Goal: Information Seeking & Learning: Learn about a topic

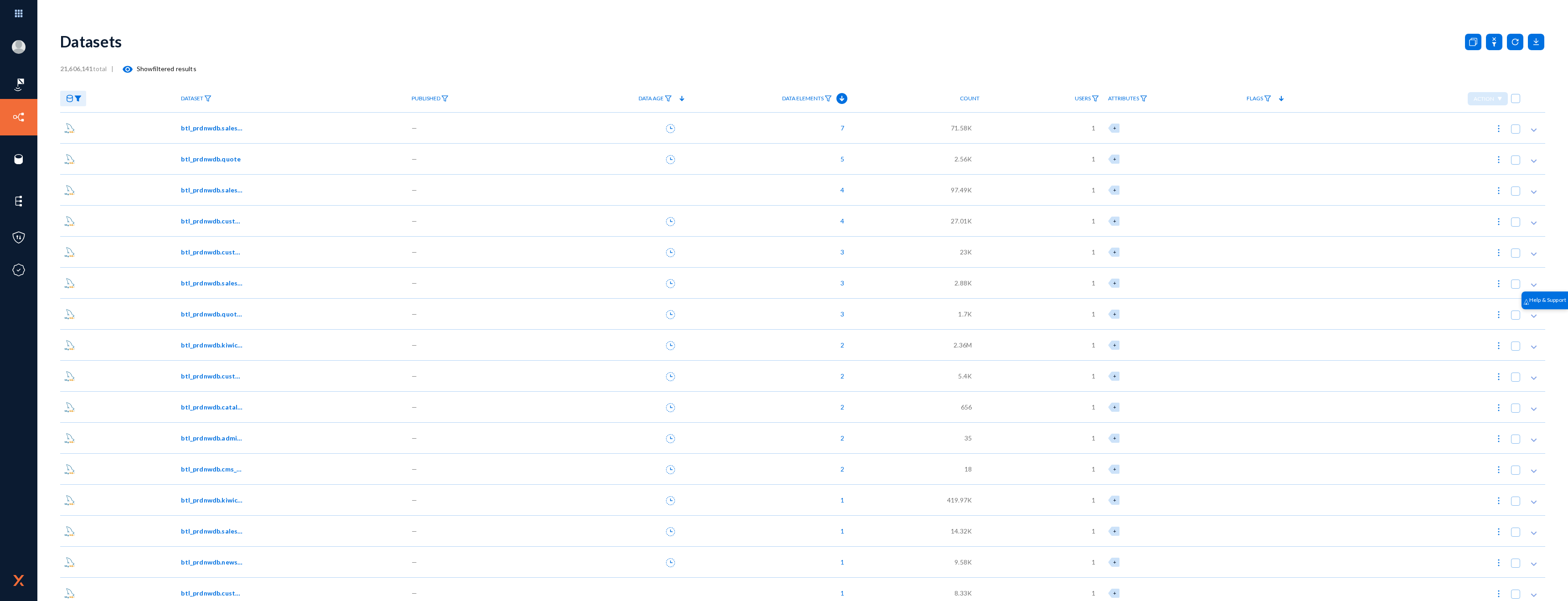
drag, startPoint x: 352, startPoint y: 59, endPoint x: 260, endPoint y: 44, distance: 93.2
click at [352, 59] on div "Datasets" at bounding box center [803, 41] width 1485 height 37
click at [1492, 41] on icon at bounding box center [1494, 42] width 16 height 16
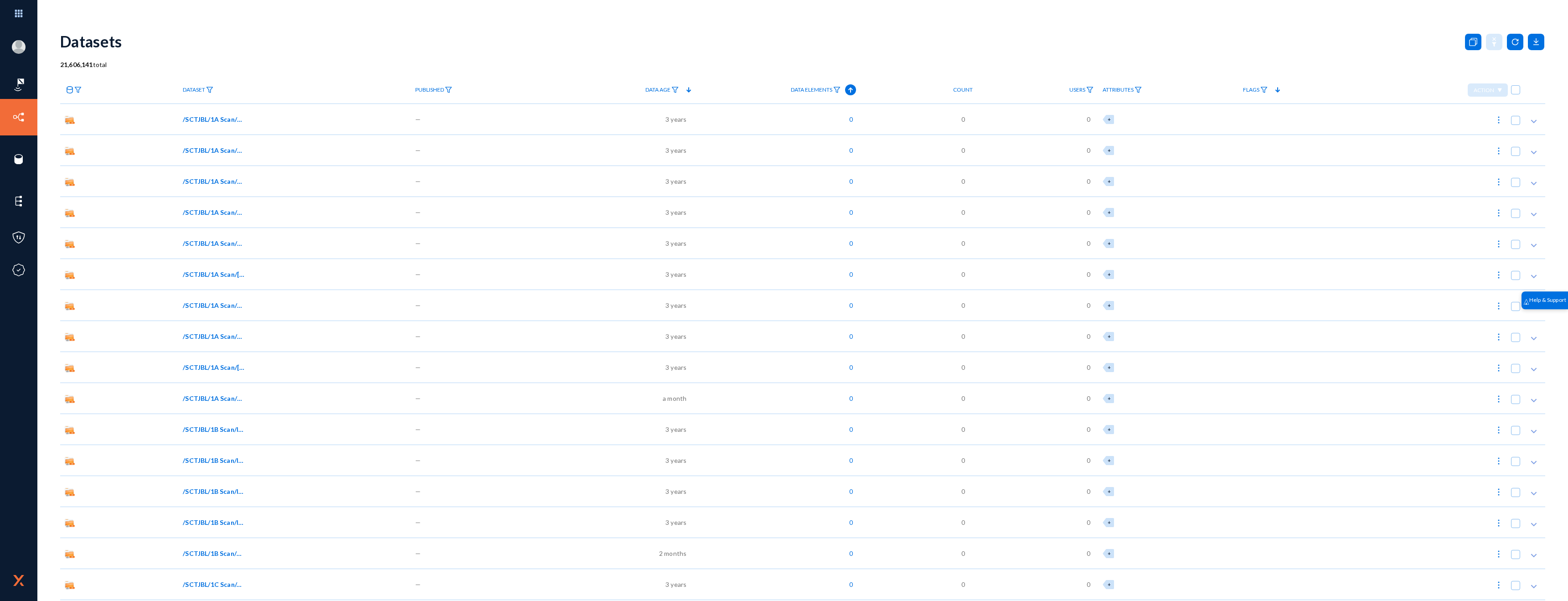
click at [71, 66] on b "21,606,141" at bounding box center [77, 64] width 33 height 7
drag, startPoint x: 71, startPoint y: 66, endPoint x: 77, endPoint y: 66, distance: 6.0
click at [71, 66] on b "21,606,141" at bounding box center [77, 64] width 33 height 7
click at [66, 89] on icon at bounding box center [69, 90] width 7 height 7
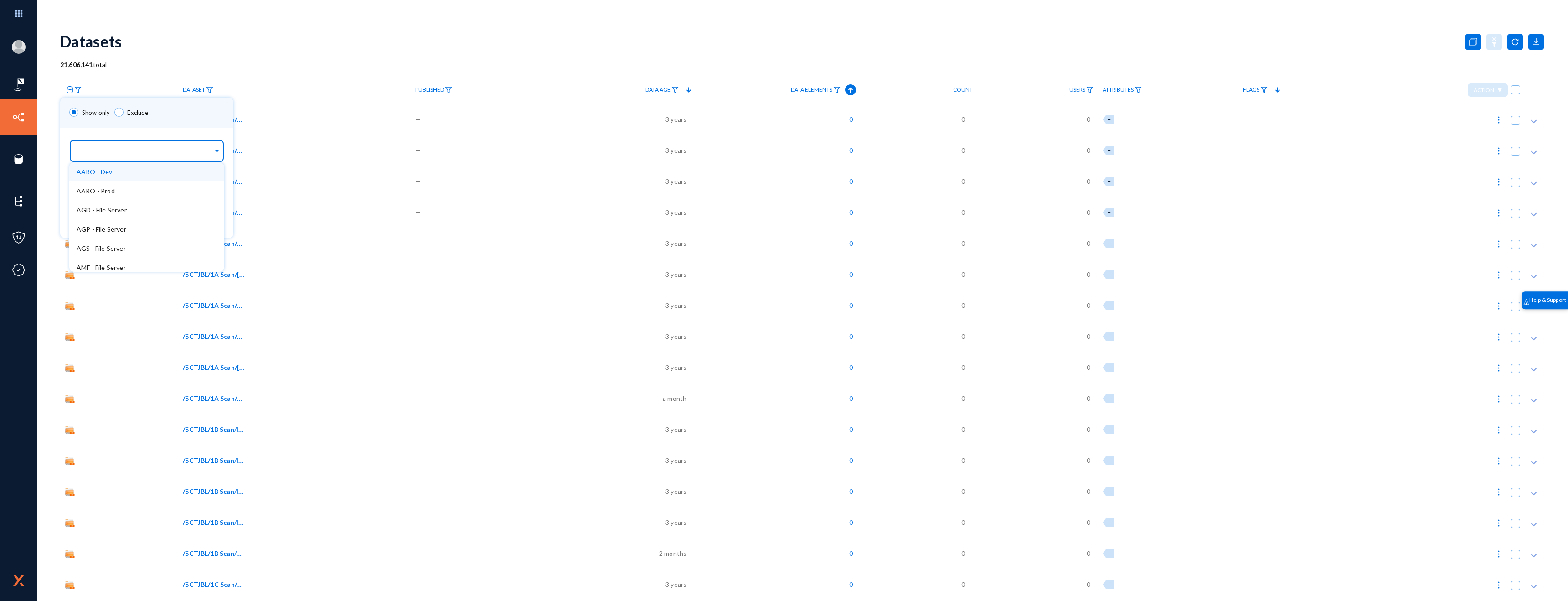
click at [145, 155] on input "text" at bounding box center [144, 152] width 136 height 9
click at [147, 151] on input "text" at bounding box center [144, 152] width 136 height 9
type input "sct"
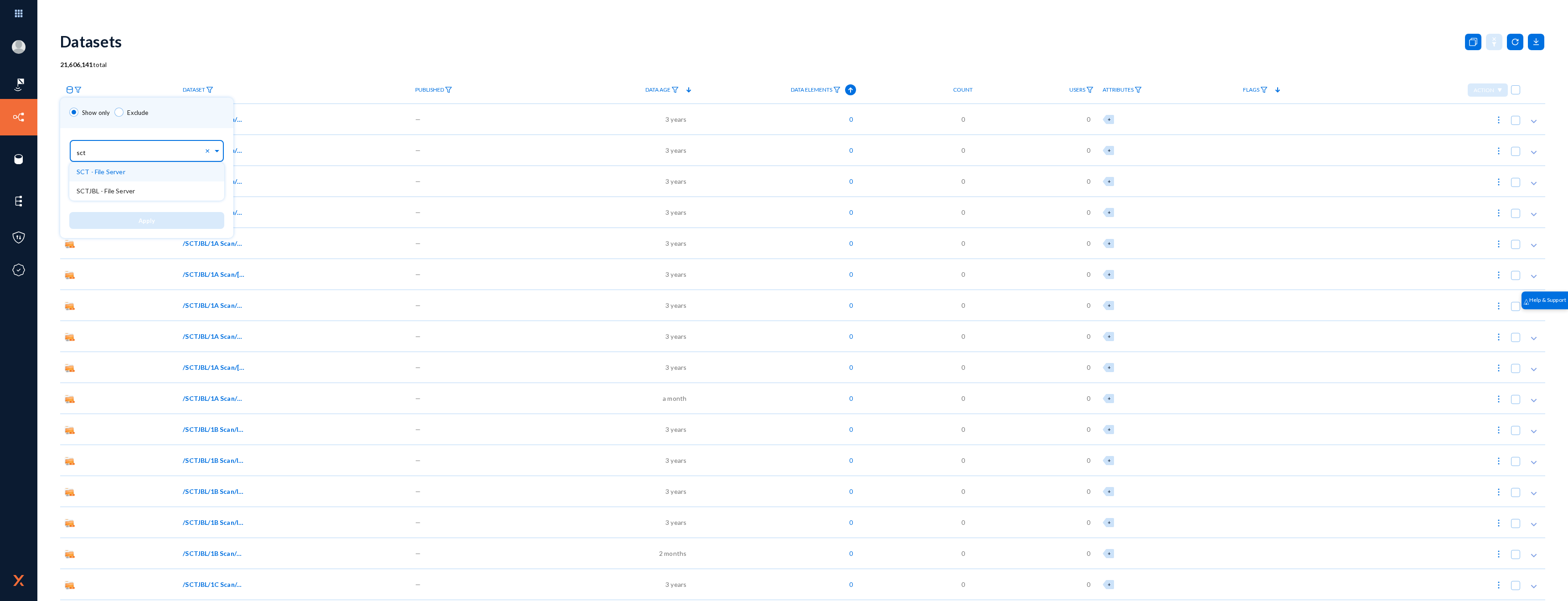
click at [176, 173] on div "SCT - File Server" at bounding box center [146, 172] width 155 height 19
click at [134, 220] on button "Apply" at bounding box center [149, 220] width 161 height 17
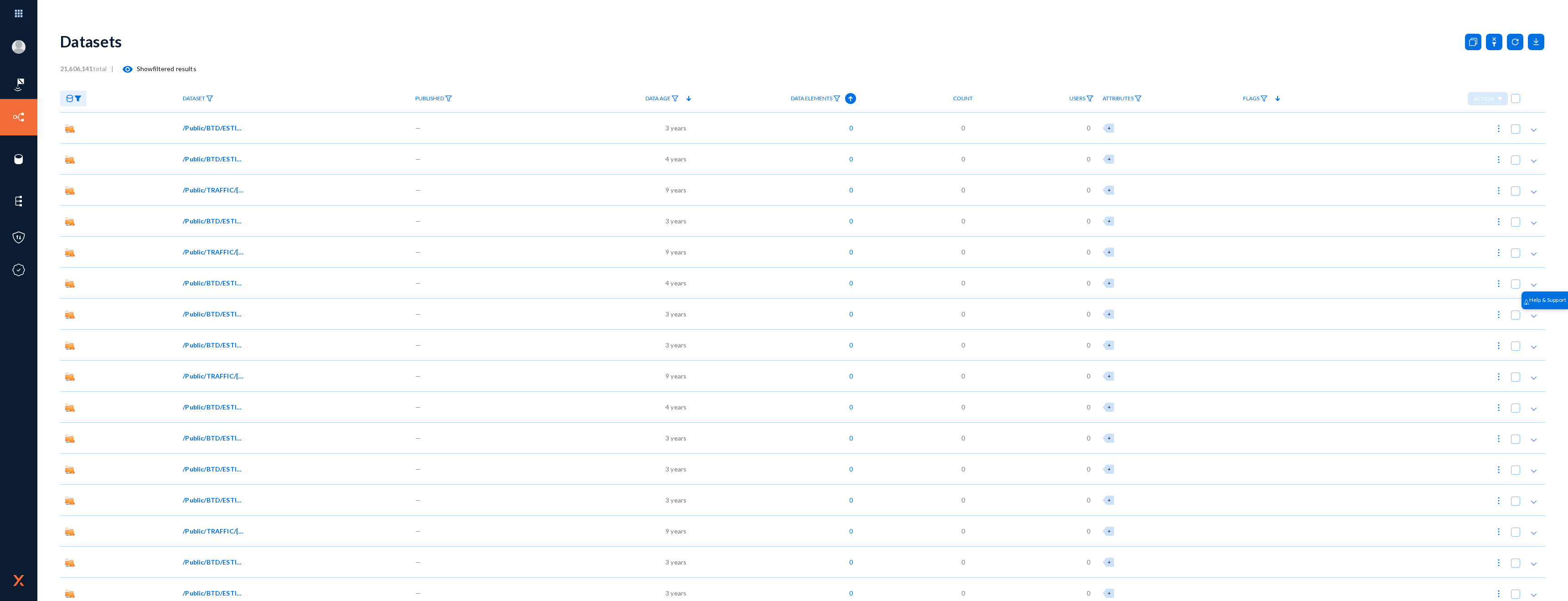
click at [189, 128] on span "/Public/BTD/ESTIMATION-BTD (ELV)/OLD Project/Project 2023/Completed Project-202…" at bounding box center [214, 128] width 62 height 9
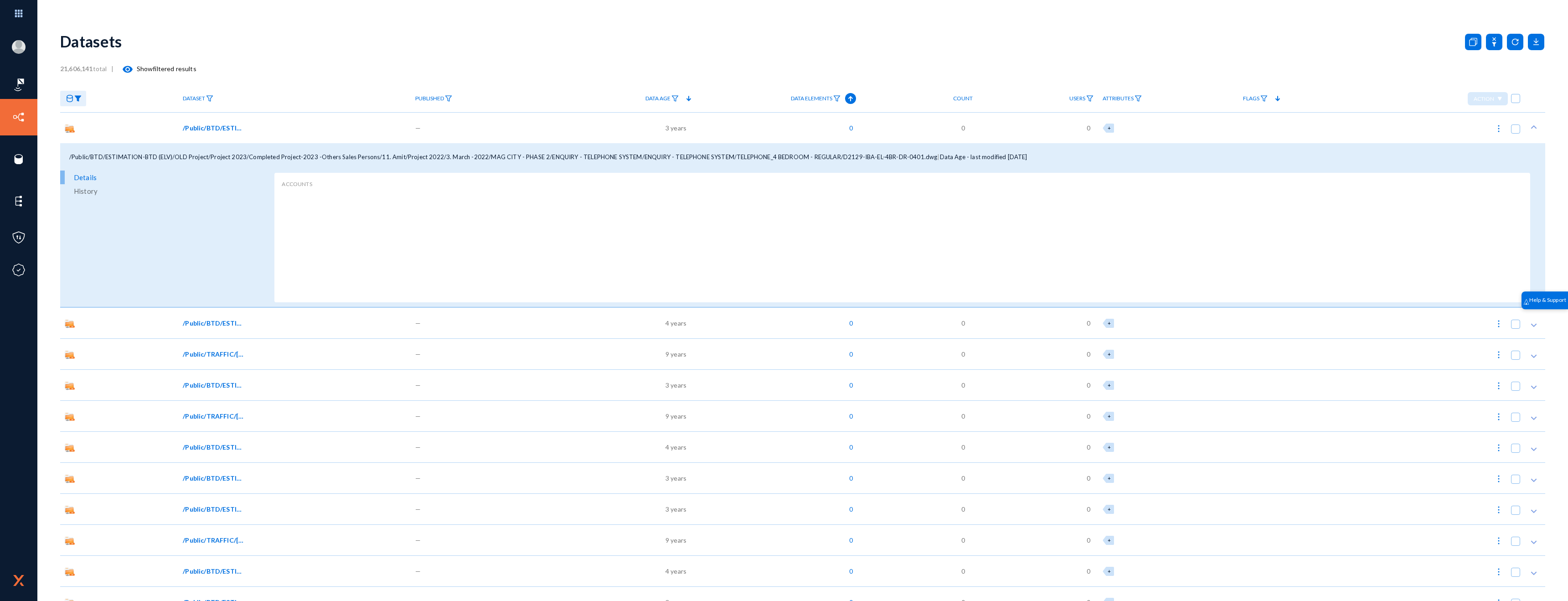
click at [185, 97] on span "Dataset" at bounding box center [194, 98] width 22 height 6
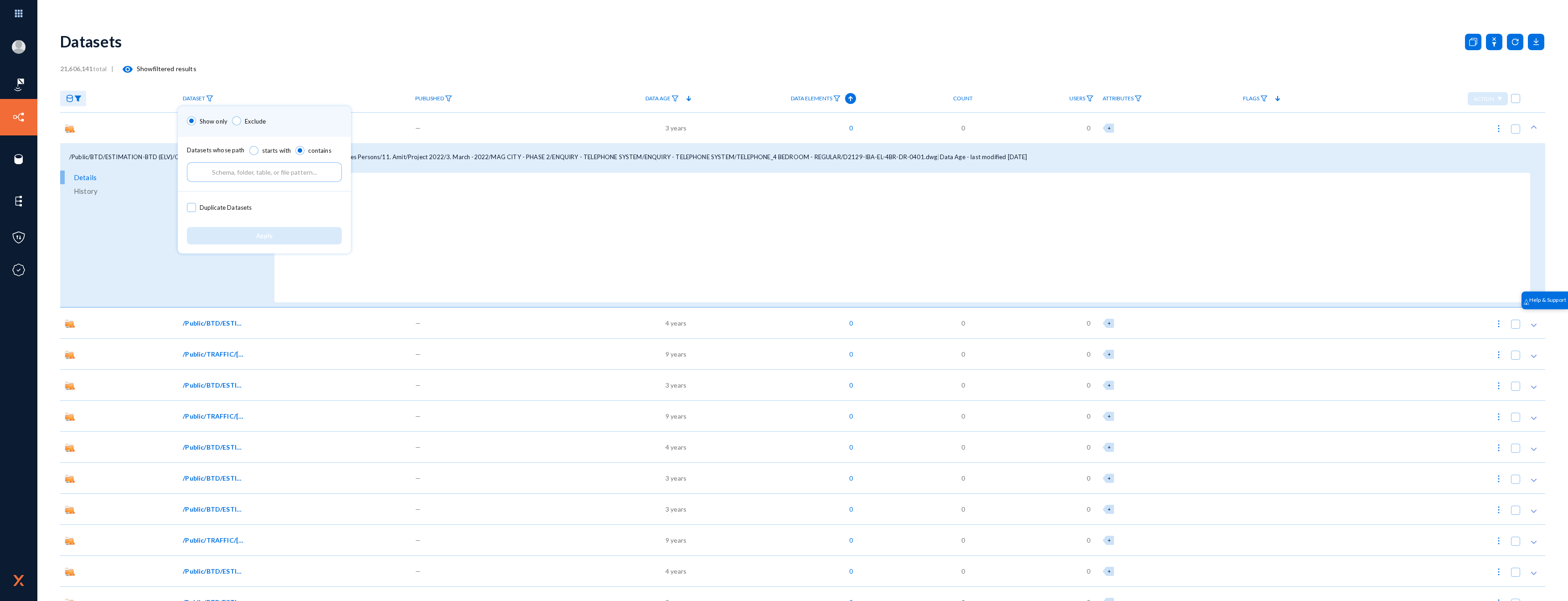
click at [252, 171] on input "text" at bounding box center [264, 172] width 155 height 20
type input "pdf"
click at [281, 232] on button "Apply" at bounding box center [264, 235] width 155 height 17
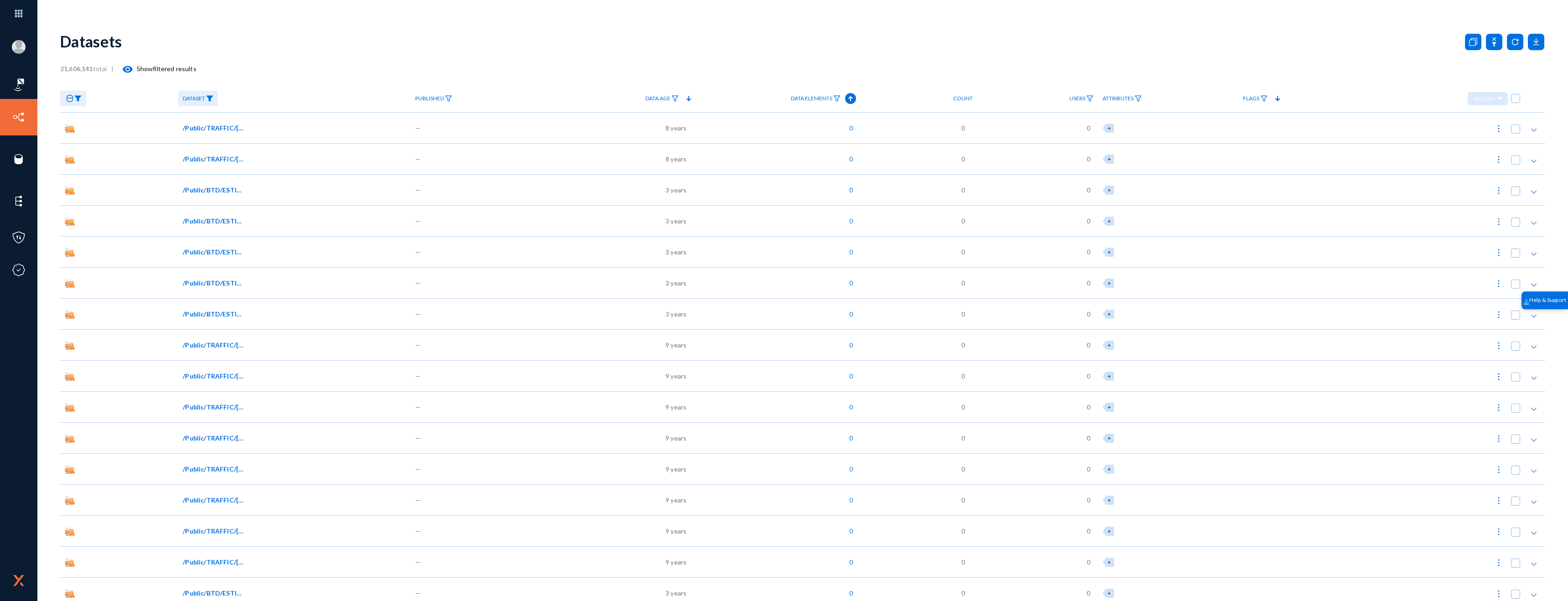
click at [224, 133] on div "/Public/TRAFFIC/[PERSON_NAME]/TRAFFIC DIVISION/[GEOGRAPHIC_DATA]/KTC/JVC/OUTGOI…" at bounding box center [294, 128] width 232 height 31
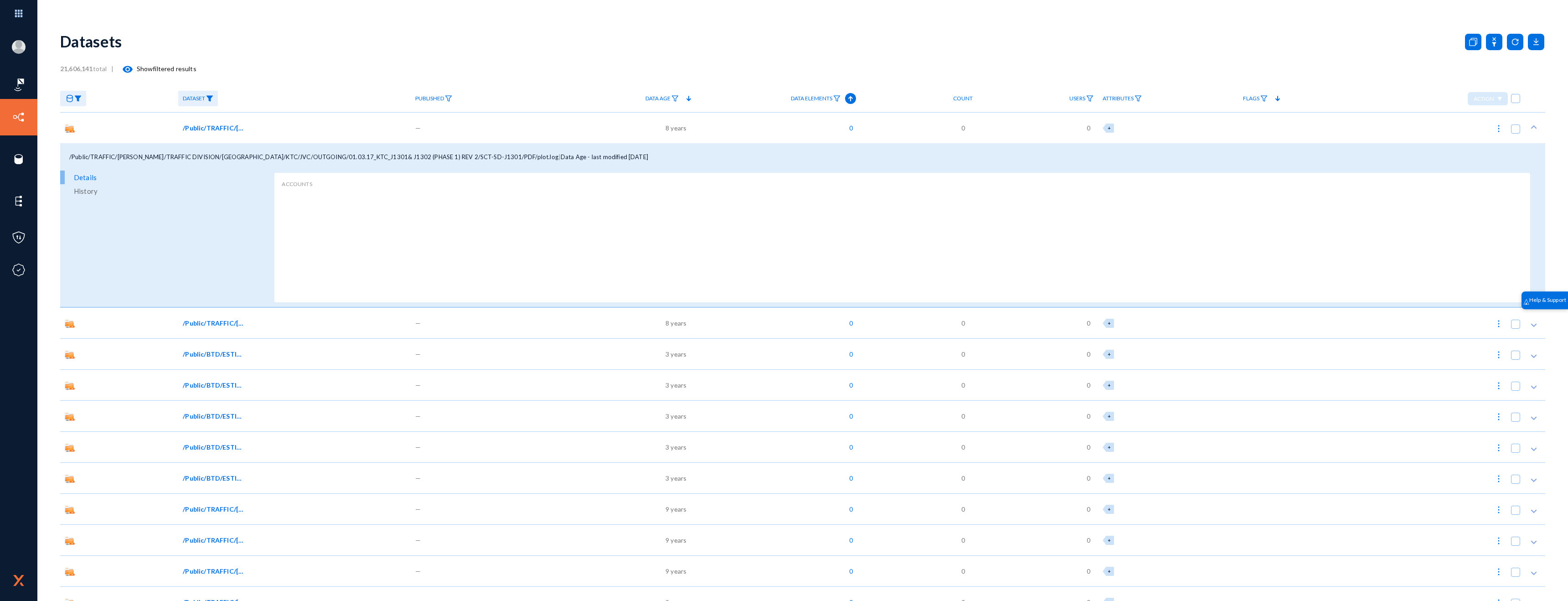
click at [213, 322] on span "/Public/TRAFFIC/[PERSON_NAME]/TRAFFIC DIVISION/[GEOGRAPHIC_DATA]/KTC/JVC/OUTGOI…" at bounding box center [214, 323] width 62 height 9
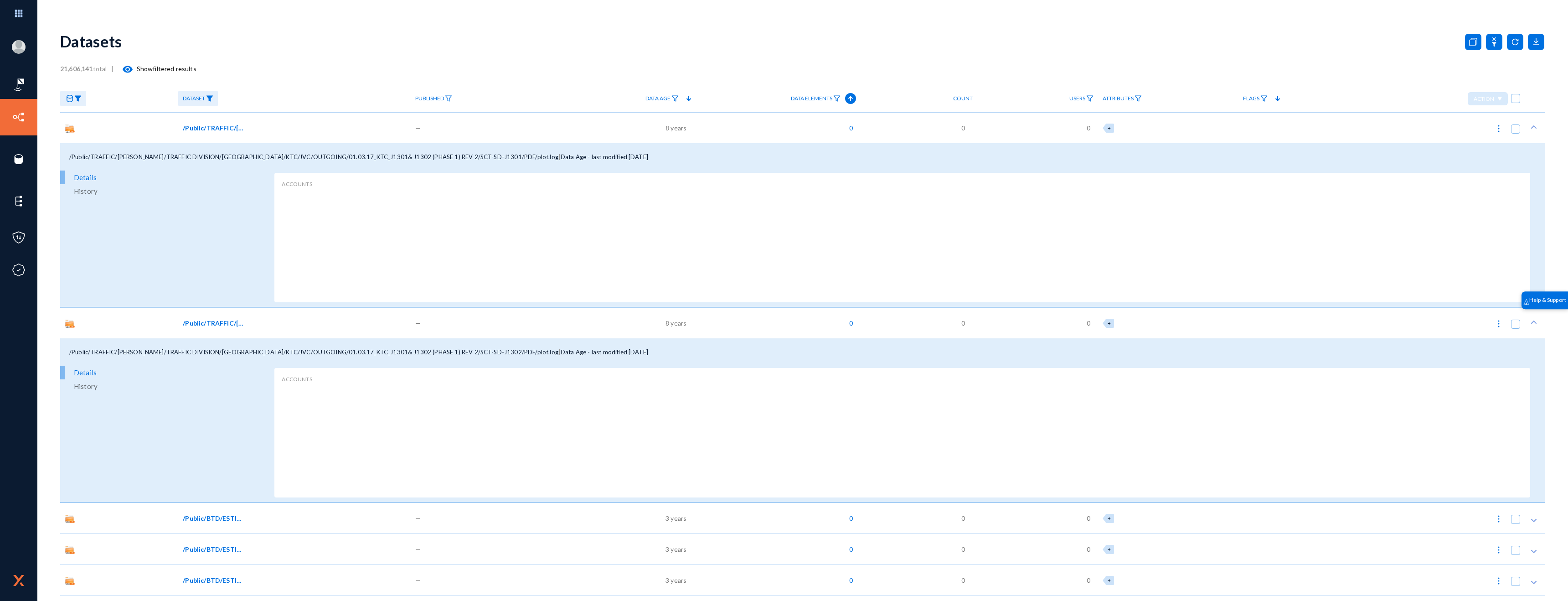
click at [77, 100] on img at bounding box center [78, 98] width 7 height 6
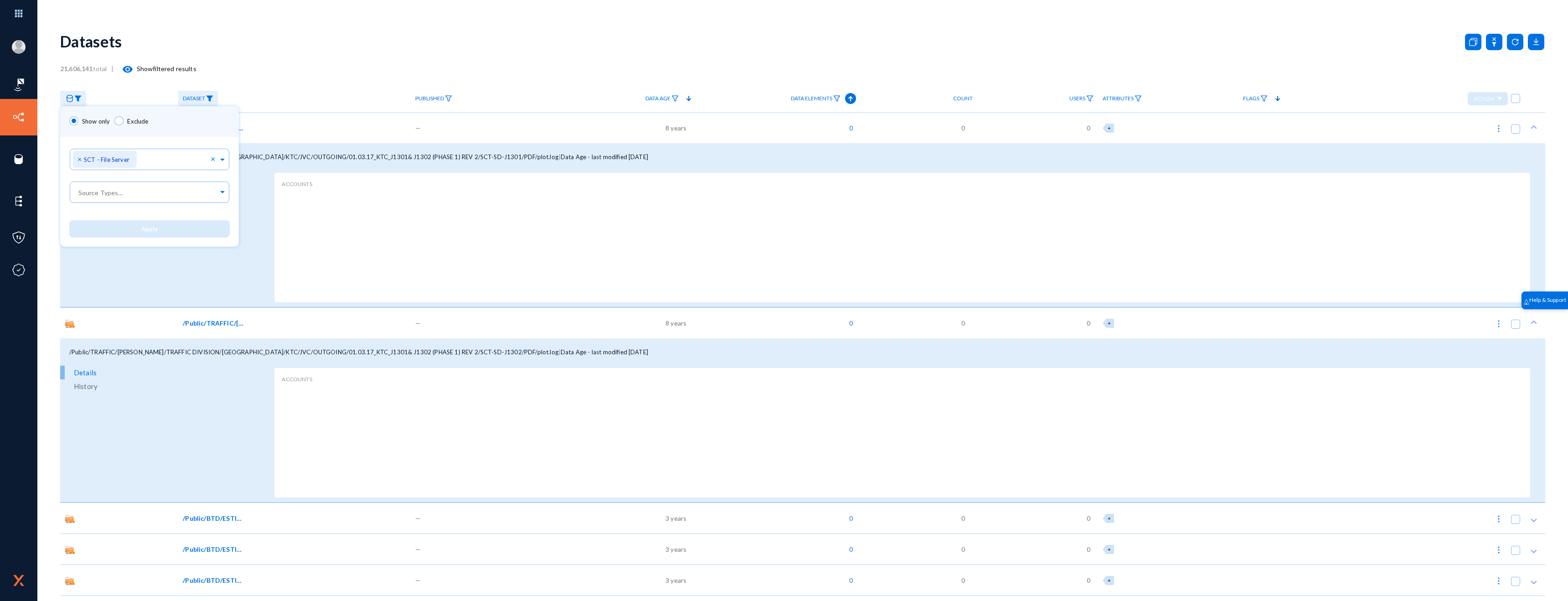
click at [847, 96] on div at bounding box center [784, 300] width 1568 height 601
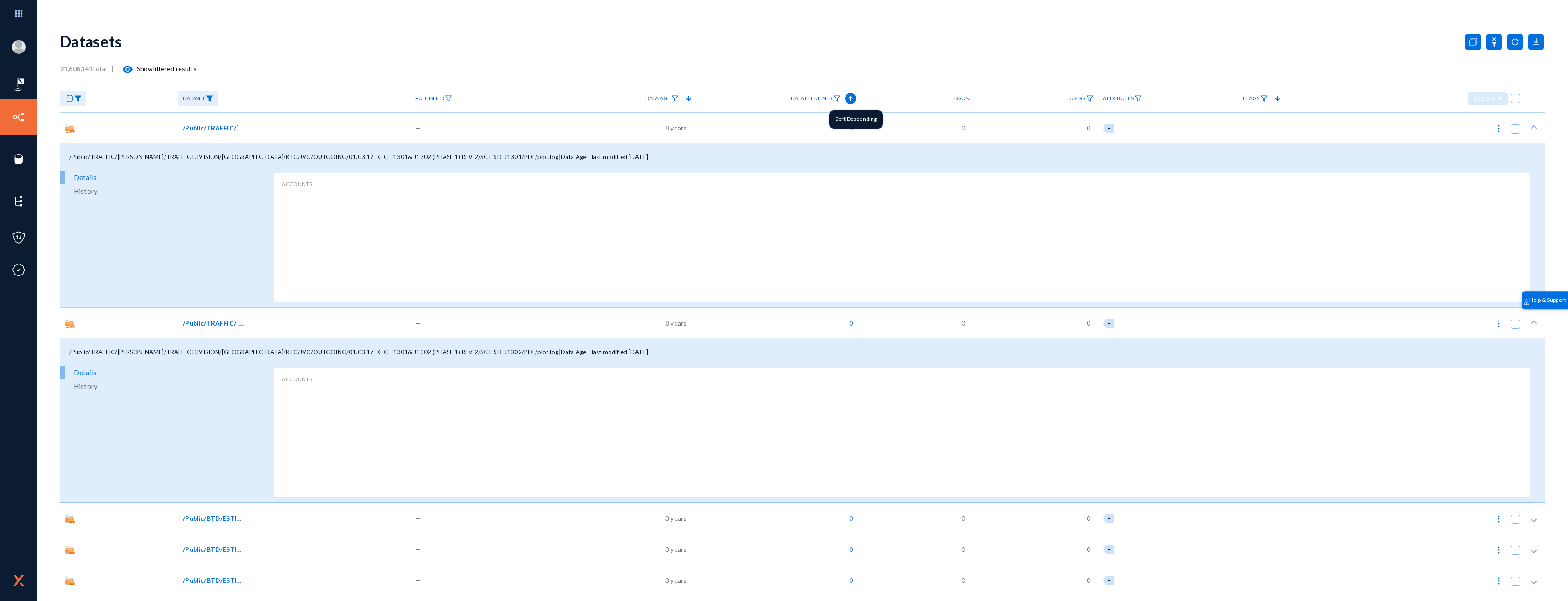
click at [849, 98] on icon at bounding box center [850, 98] width 5 height 5
click at [832, 97] on link "Data Elements" at bounding box center [815, 99] width 59 height 16
click at [846, 154] on input "text" at bounding box center [869, 158] width 136 height 9
click at [829, 157] on input "text" at bounding box center [869, 158] width 136 height 9
type input "email"
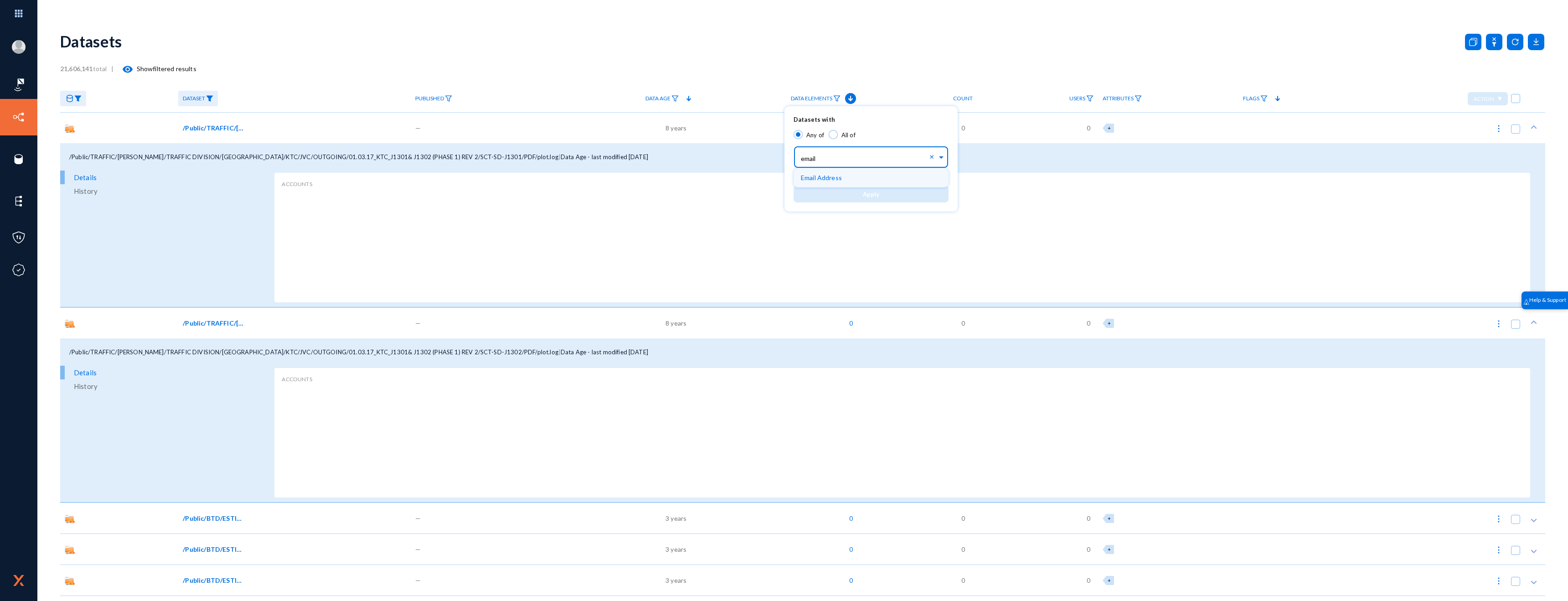
click at [828, 177] on span "Email Address" at bounding box center [821, 177] width 41 height 7
click at [855, 189] on div "+ Optional" at bounding box center [871, 185] width 155 height 9
click at [875, 254] on span "Apply" at bounding box center [871, 258] width 16 height 7
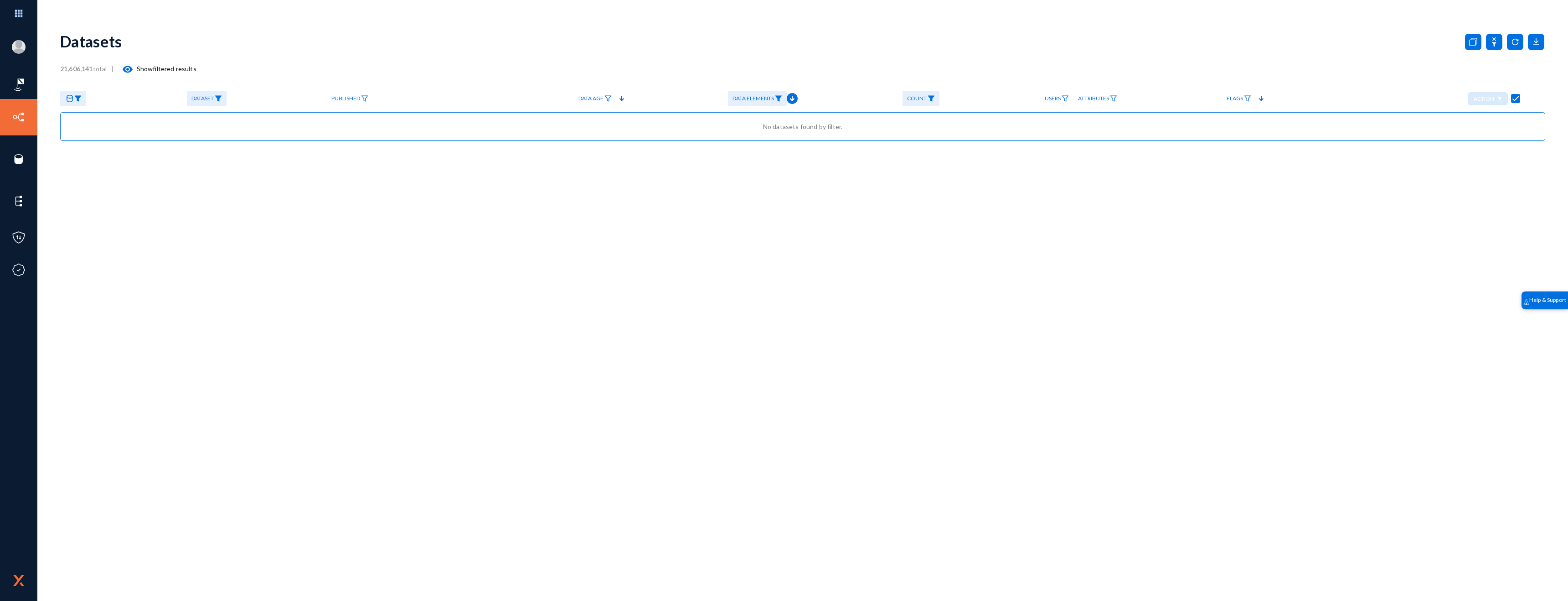
click at [762, 98] on span "Data Elements" at bounding box center [753, 98] width 41 height 6
click at [807, 44] on div at bounding box center [784, 300] width 1568 height 601
click at [779, 97] on img at bounding box center [779, 98] width 7 height 6
click at [745, 157] on span "×" at bounding box center [747, 156] width 6 height 9
click at [815, 195] on span "Apply" at bounding box center [814, 194] width 16 height 7
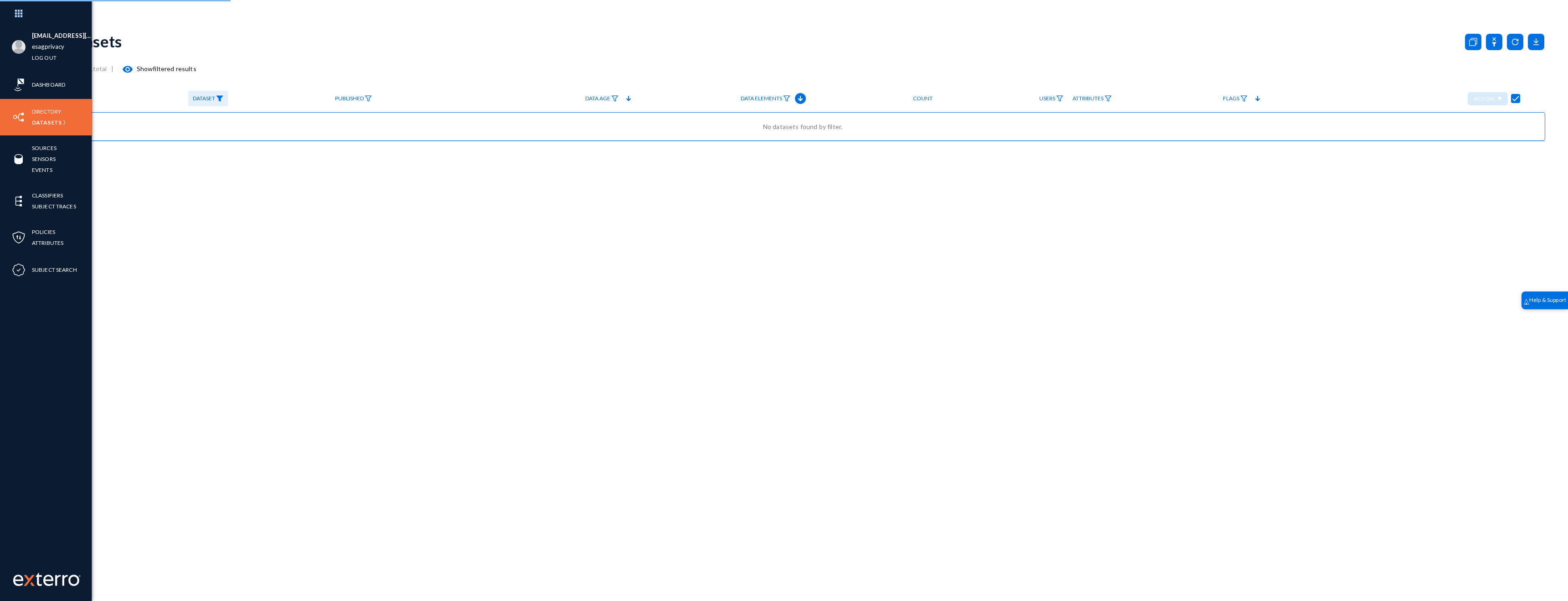
checkbox input "false"
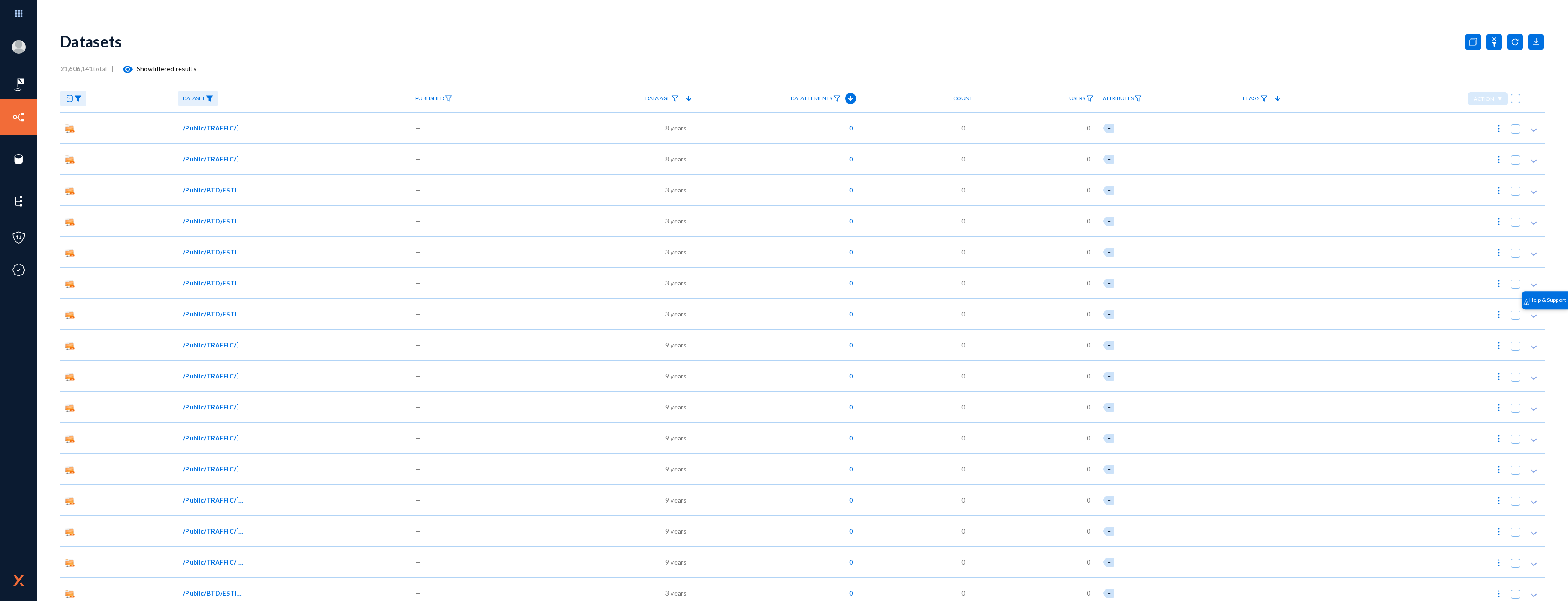
click at [192, 96] on span "Dataset" at bounding box center [194, 98] width 22 height 6
click at [205, 163] on input "pdf" at bounding box center [264, 172] width 155 height 20
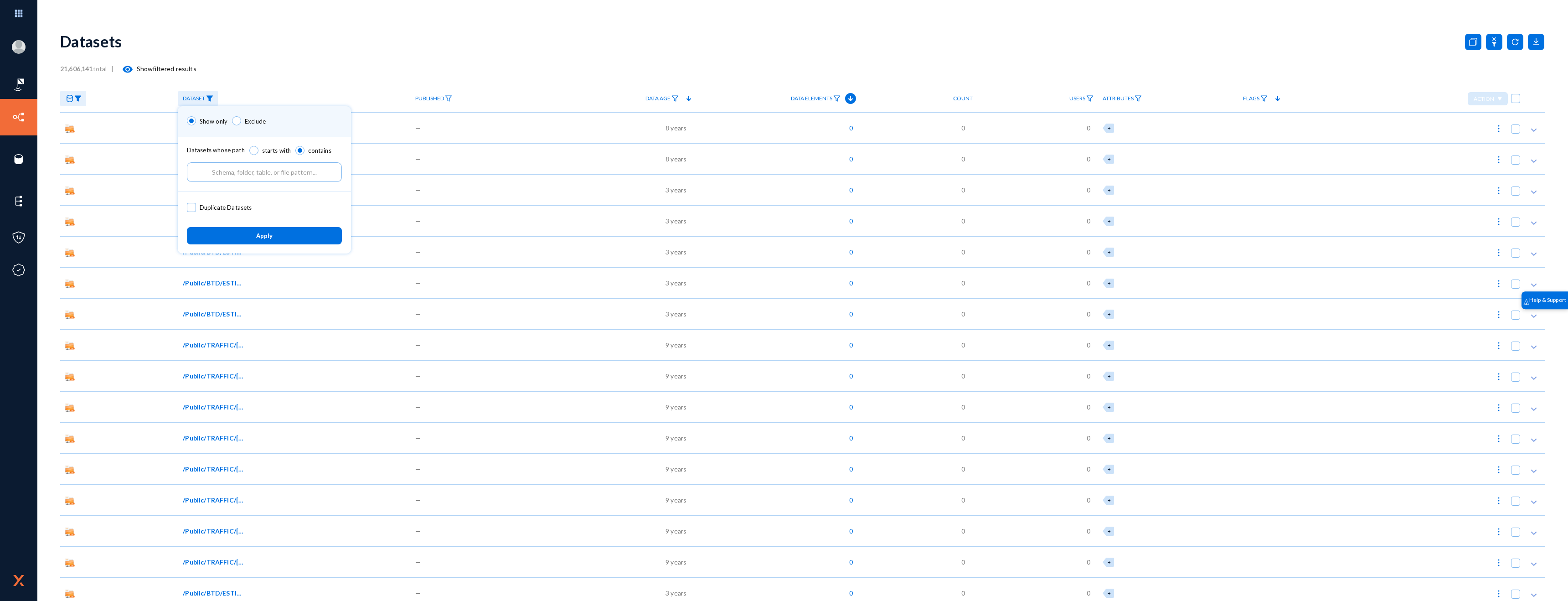
click at [263, 233] on span "Apply" at bounding box center [264, 236] width 16 height 7
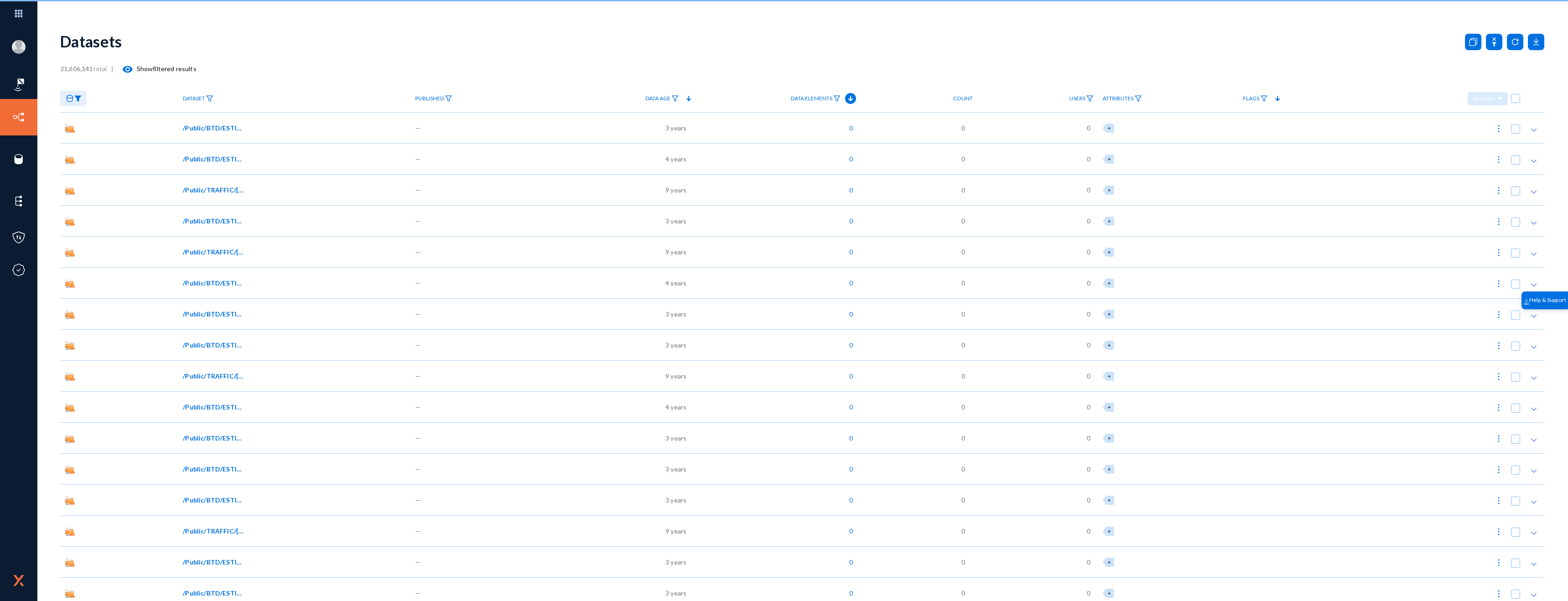
click at [72, 98] on icon at bounding box center [69, 98] width 7 height 7
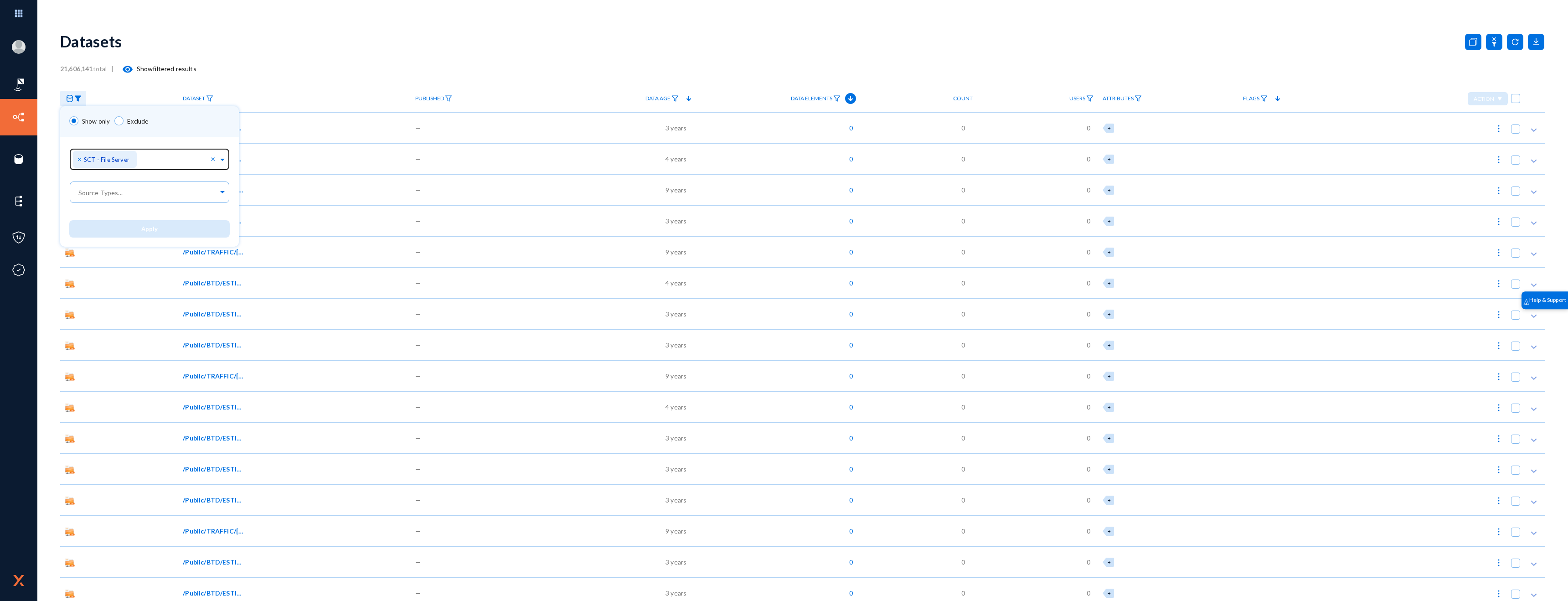
click at [79, 162] on span "×" at bounding box center [80, 159] width 6 height 9
click at [113, 161] on input "text" at bounding box center [144, 161] width 136 height 9
type input "file"
click at [121, 249] on span "INTR - File Server" at bounding box center [102, 246] width 52 height 7
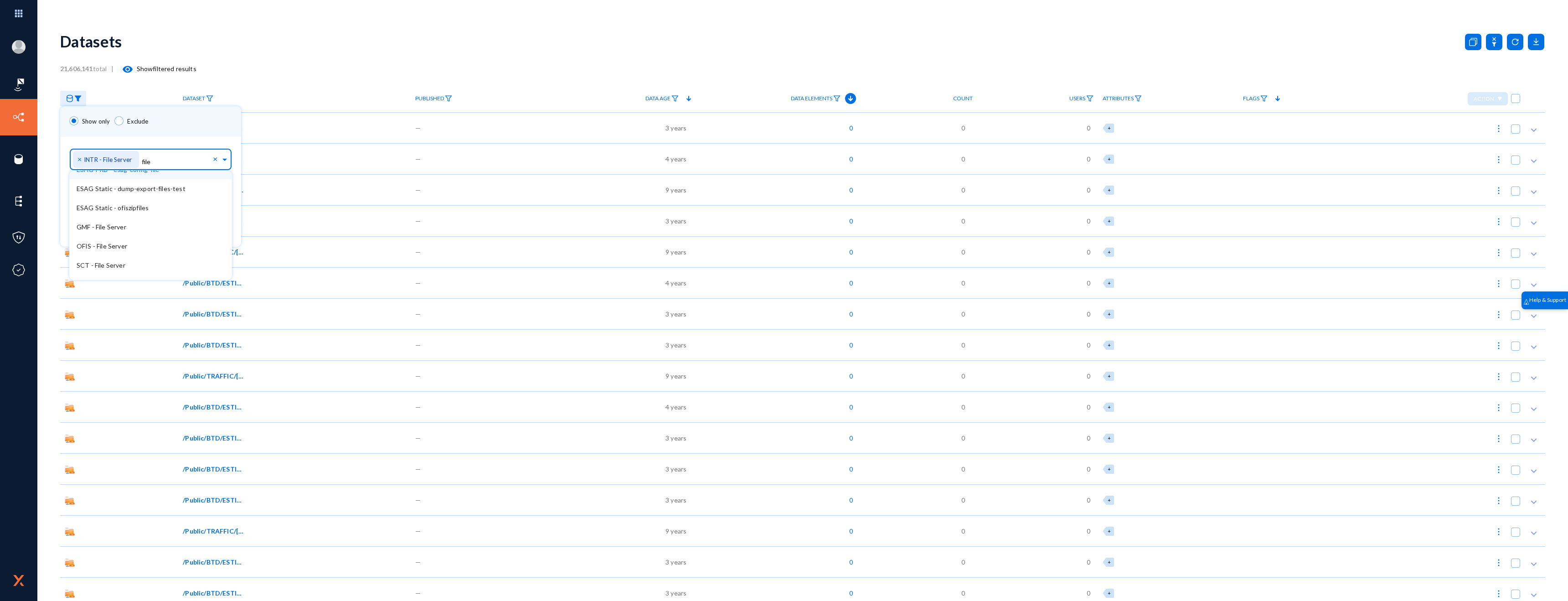
click at [186, 145] on div "Sources... × INTR - File Server file × AGD - File Server AGP - File Server AGS …" at bounding box center [151, 157] width 181 height 41
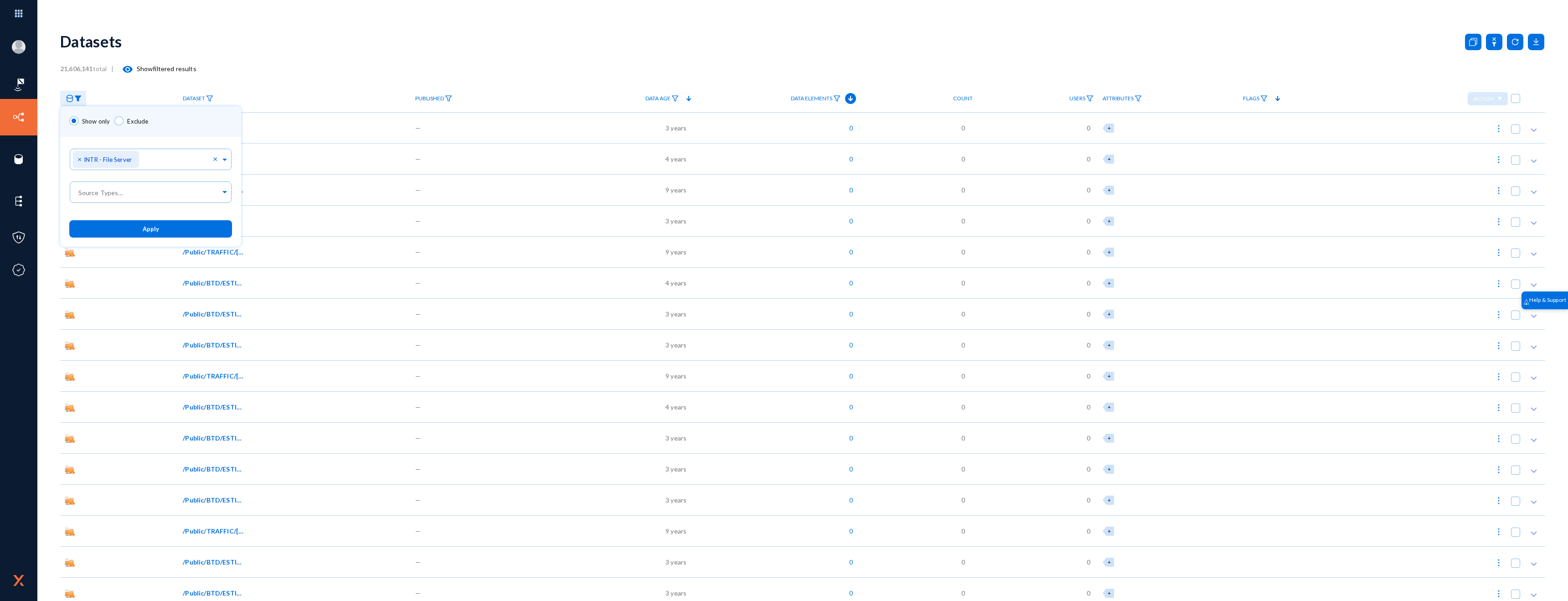
click at [142, 226] on span "Apply" at bounding box center [151, 229] width 16 height 7
click at [206, 128] on span "/ABM/Loose furniture/Drawings/PDF/DU*-*-Z*-I*-I*.pdf" at bounding box center [214, 128] width 62 height 9
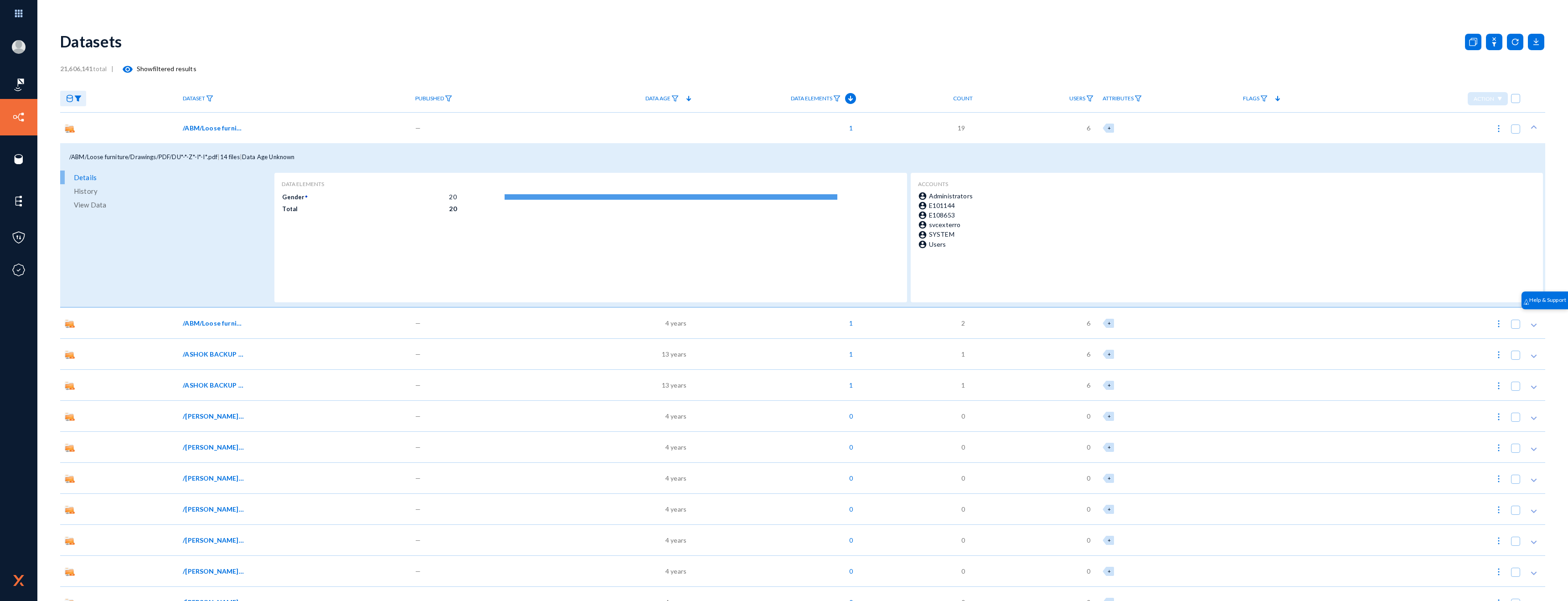
click at [105, 205] on link "View Data" at bounding box center [166, 205] width 212 height 14
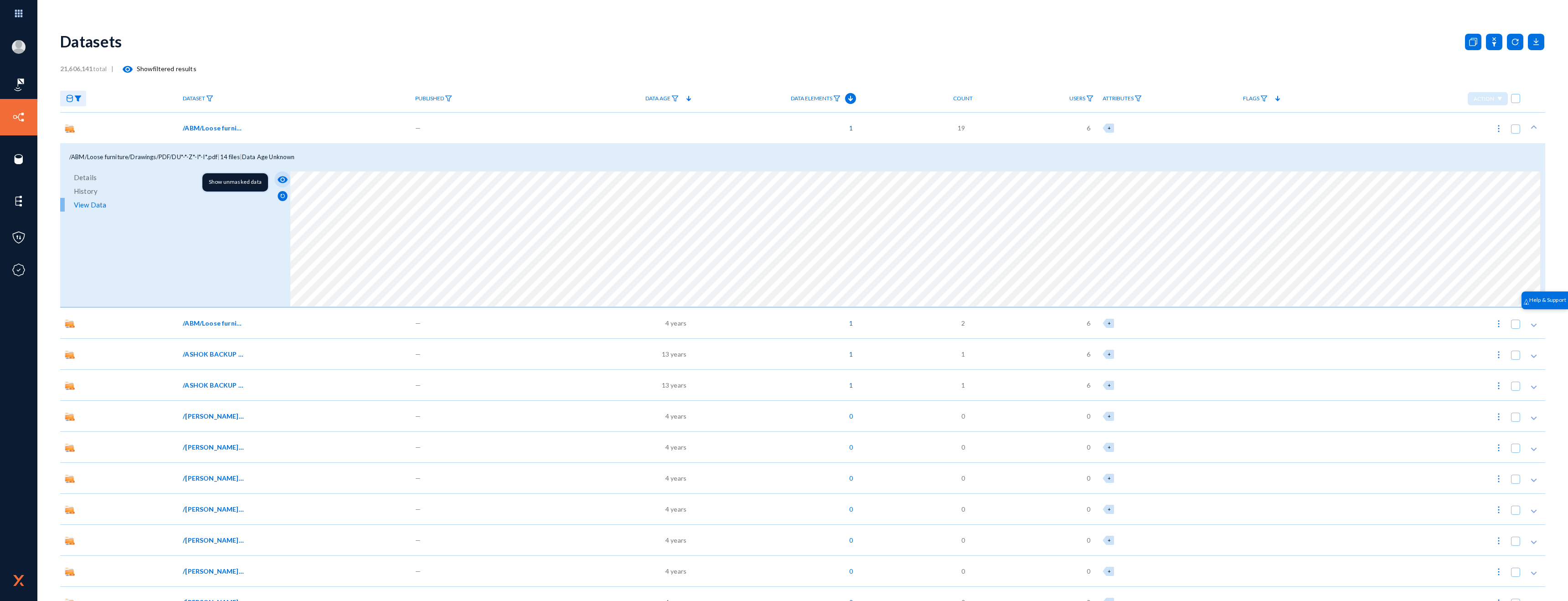
click at [281, 180] on mat-icon "visibility" at bounding box center [283, 180] width 11 height 11
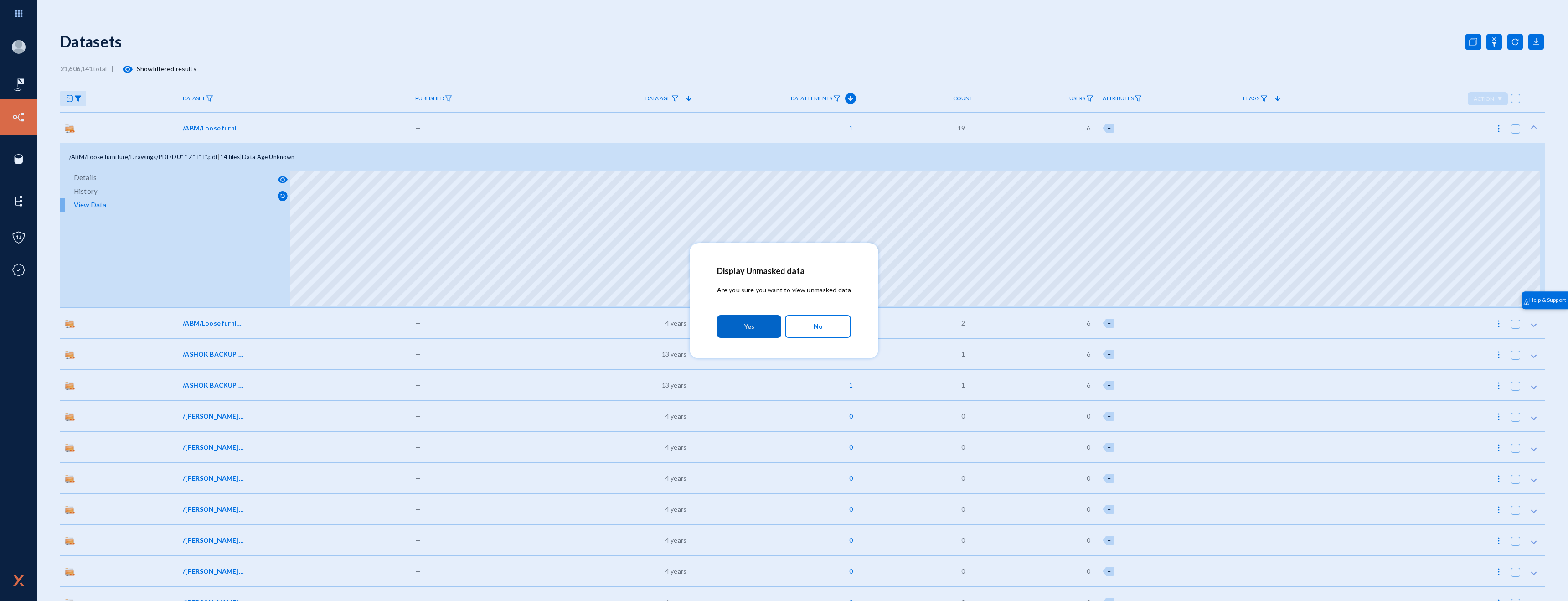
click at [770, 327] on button "Yes" at bounding box center [749, 326] width 64 height 23
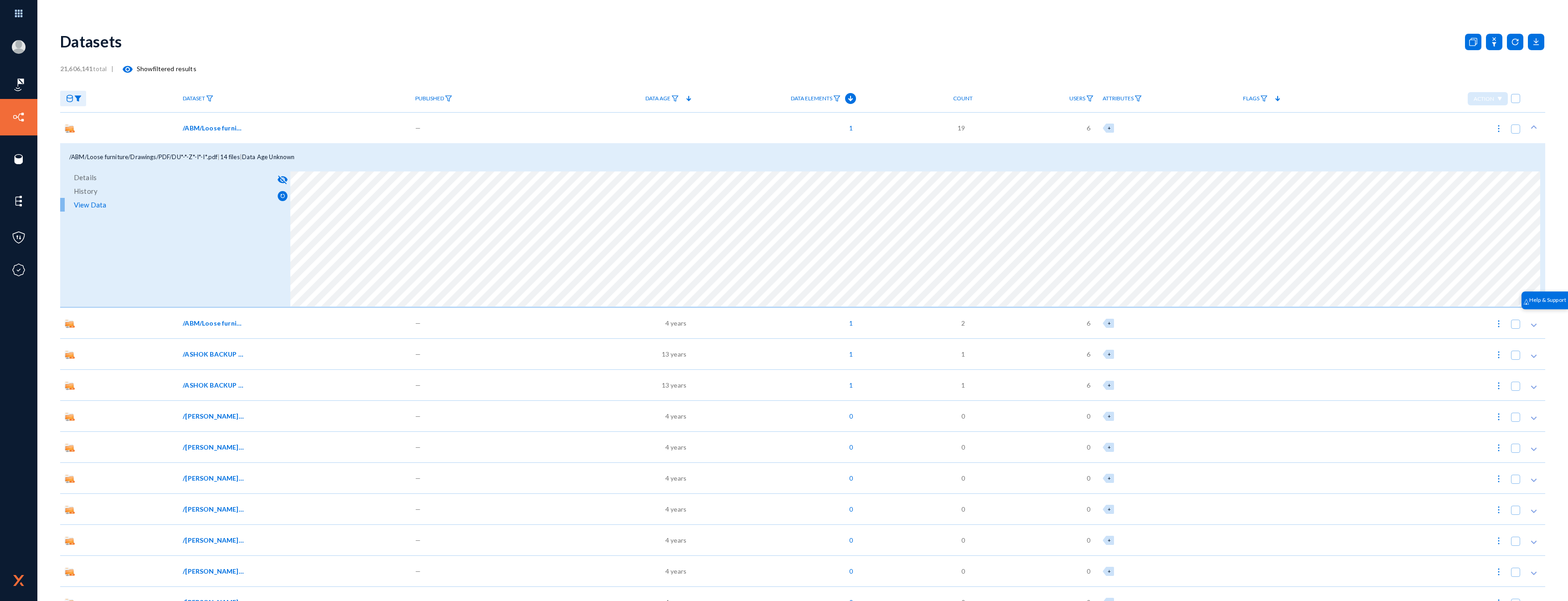
click at [67, 100] on icon at bounding box center [69, 98] width 7 height 7
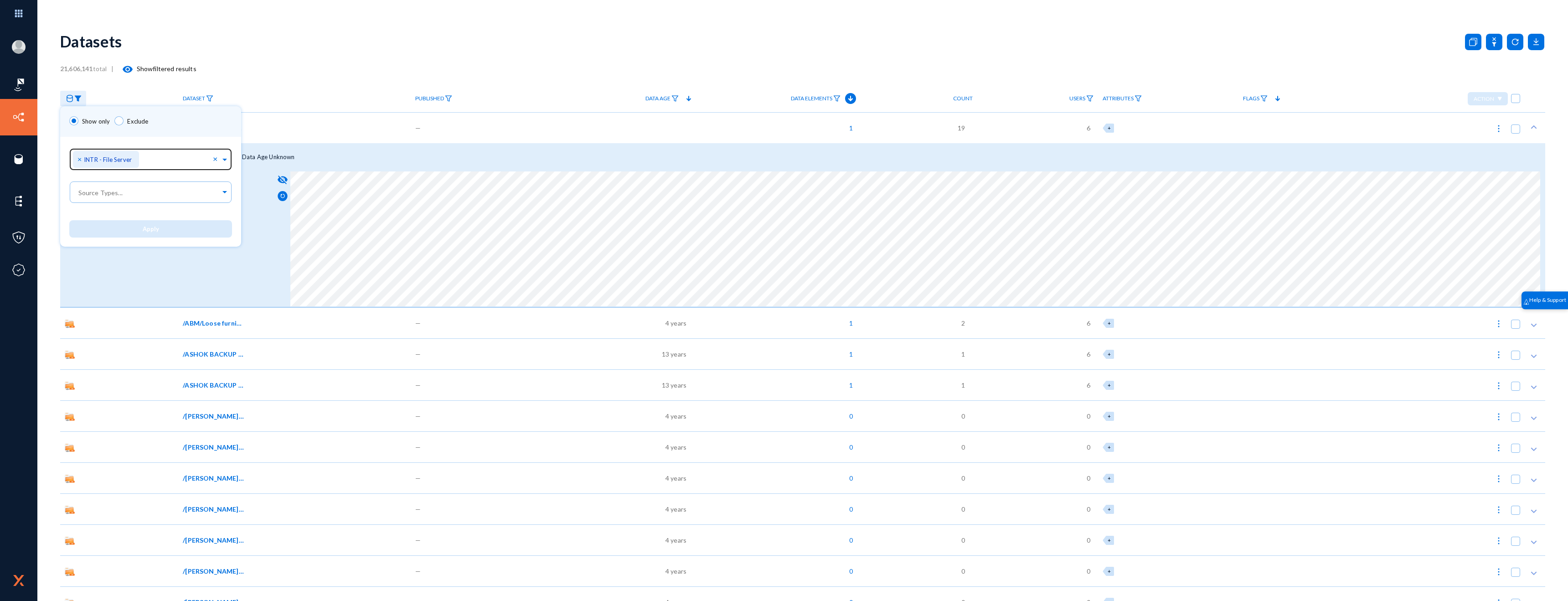
click at [80, 159] on span "×" at bounding box center [80, 159] width 6 height 9
click at [152, 229] on span "Apply" at bounding box center [146, 229] width 16 height 7
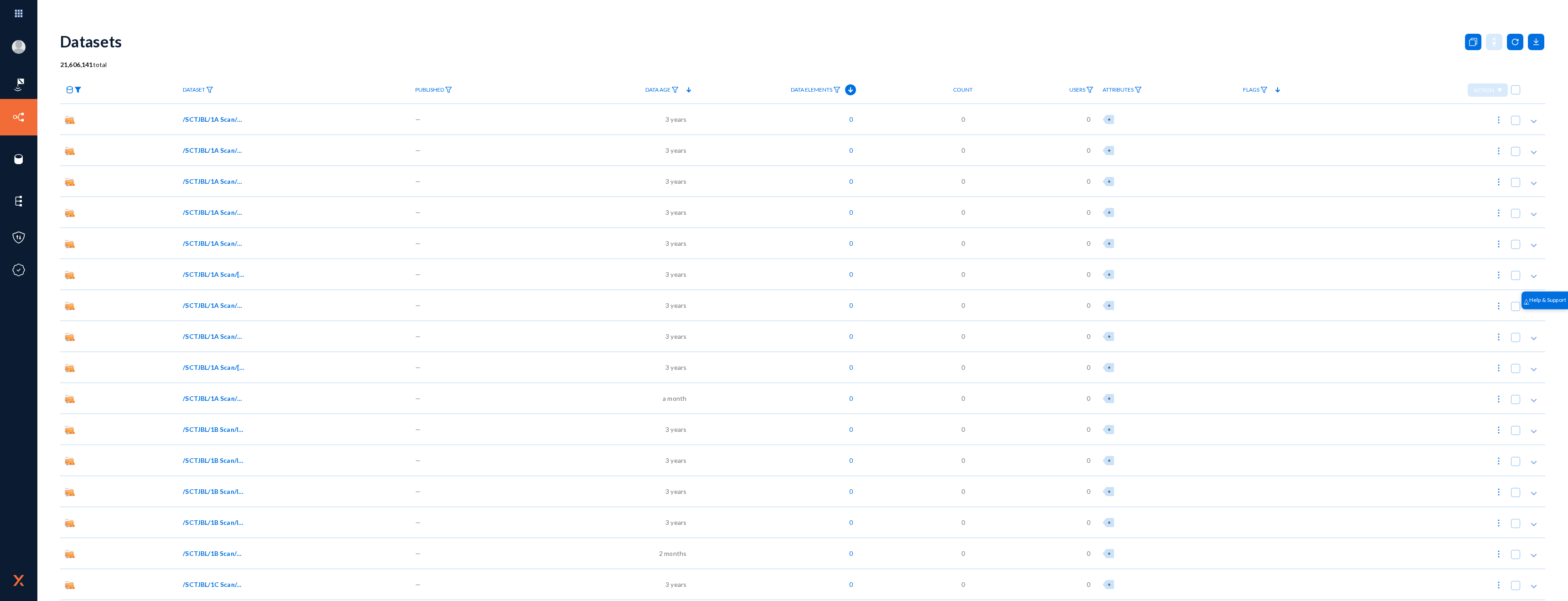
click at [73, 92] on link at bounding box center [73, 90] width 26 height 16
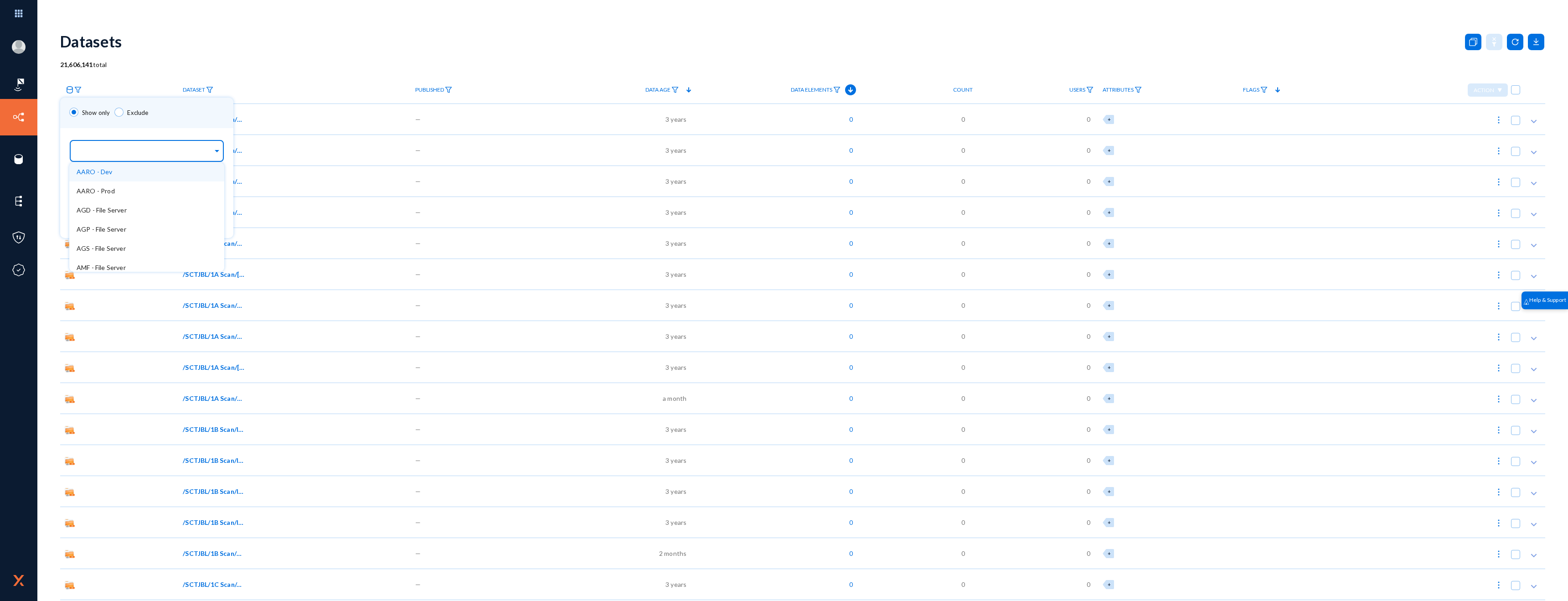
drag, startPoint x: 102, startPoint y: 149, endPoint x: 119, endPoint y: 203, distance: 56.6
click at [102, 150] on input "text" at bounding box center [144, 152] width 136 height 9
click at [119, 224] on div "ESAG PRD - aws-quicksetup-patchpolicy-access-log-925334119538-8782-kat8i" at bounding box center [146, 231] width 155 height 19
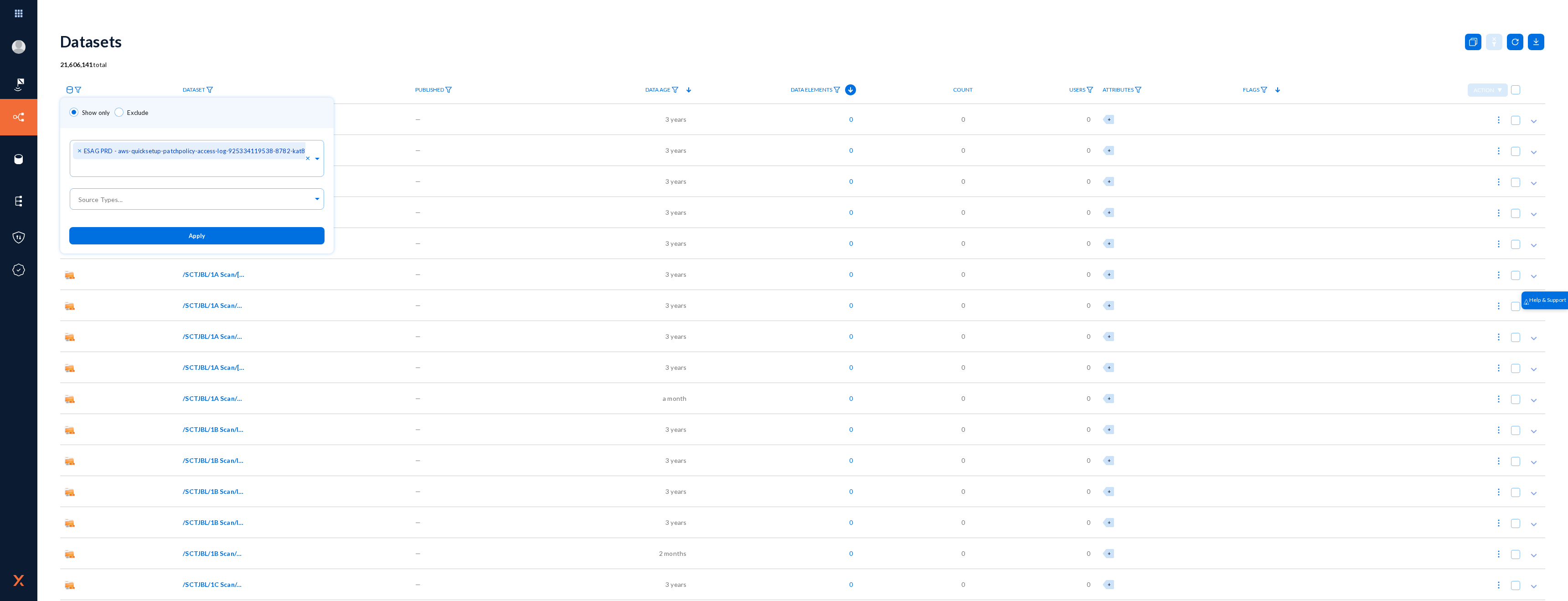
click at [158, 128] on div "Show only Exclude" at bounding box center [197, 113] width 273 height 31
click at [170, 243] on button "Apply" at bounding box center [197, 235] width 255 height 17
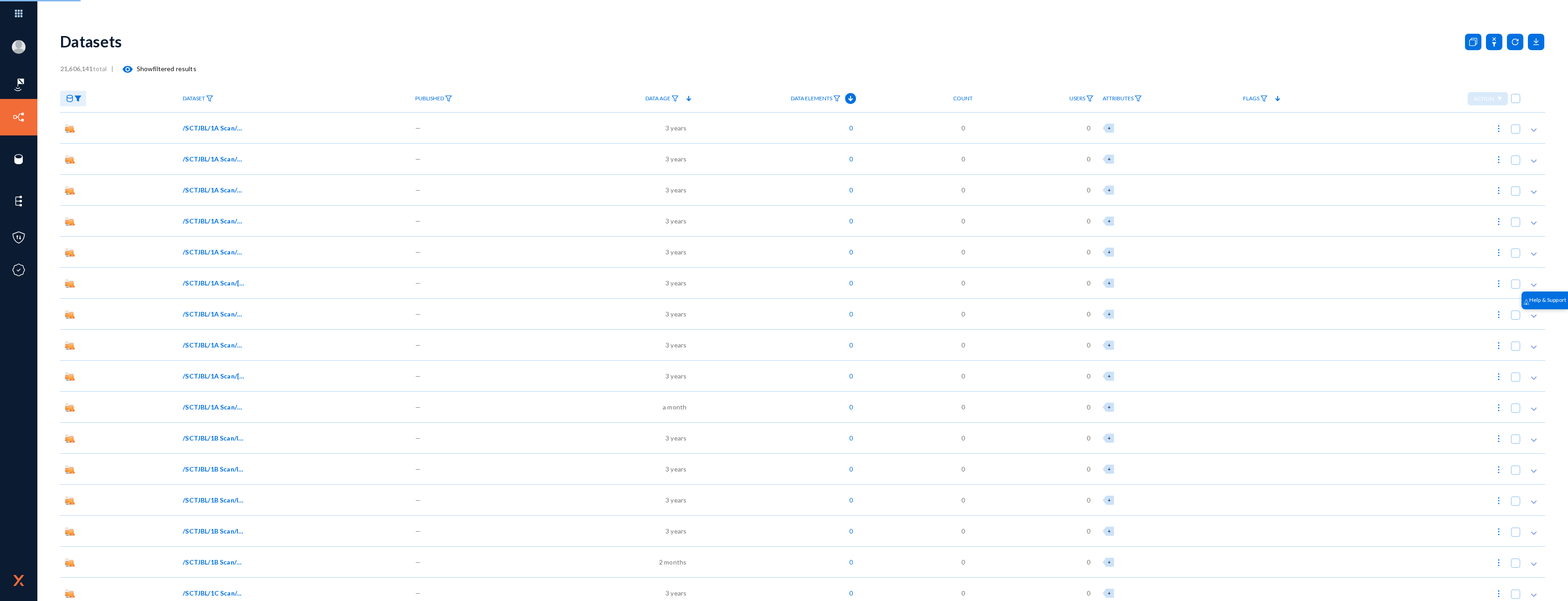
checkbox input "true"
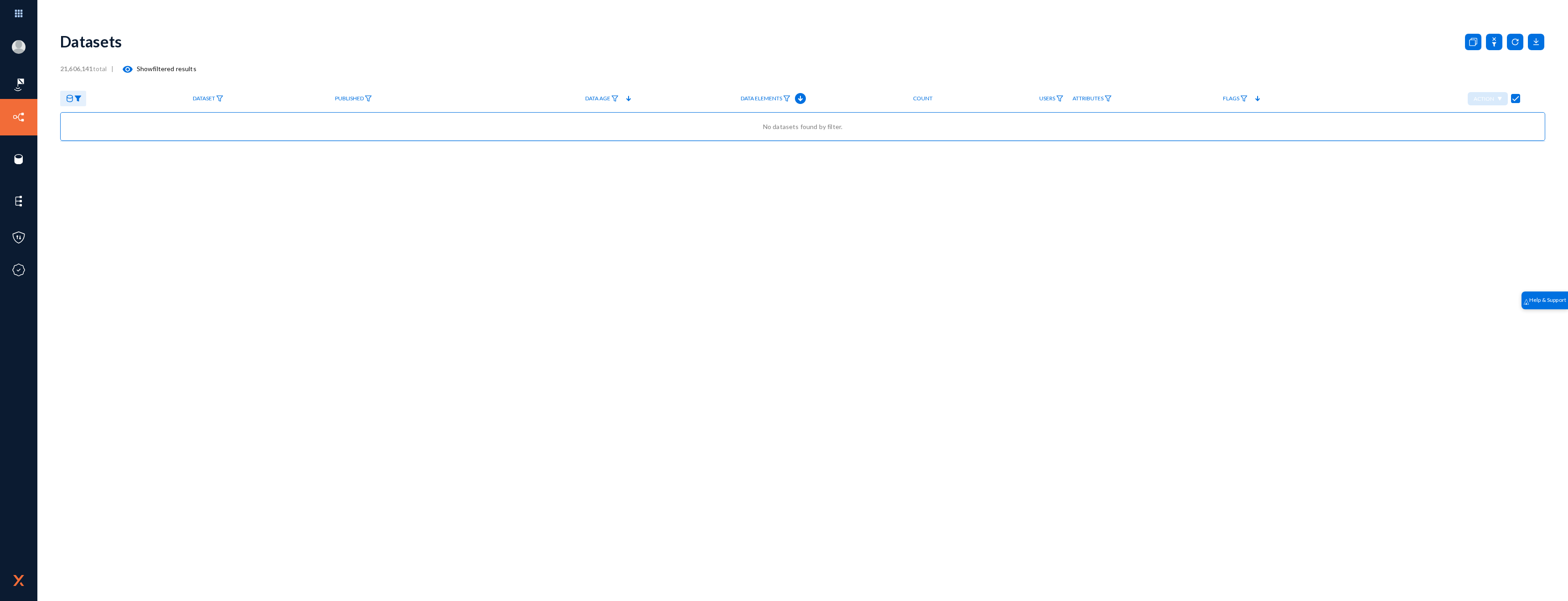
click at [79, 98] on img at bounding box center [78, 98] width 7 height 6
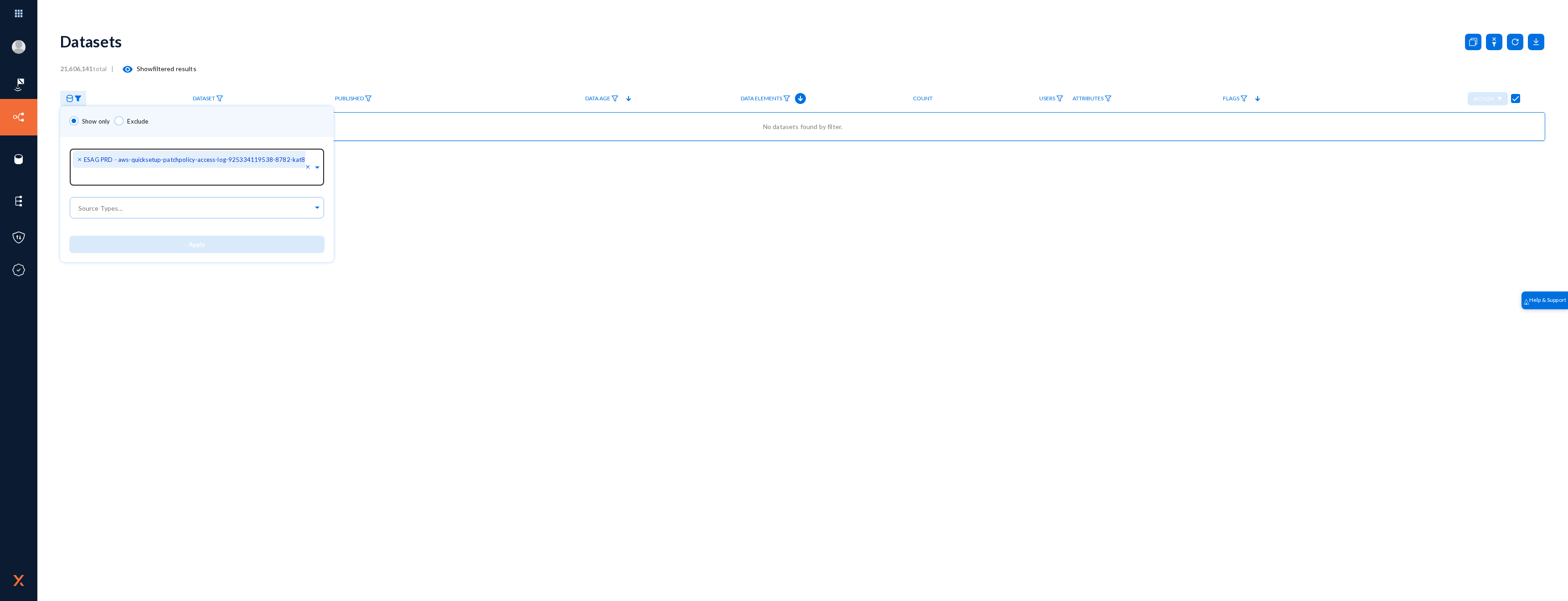
click at [79, 157] on span "×" at bounding box center [80, 159] width 6 height 9
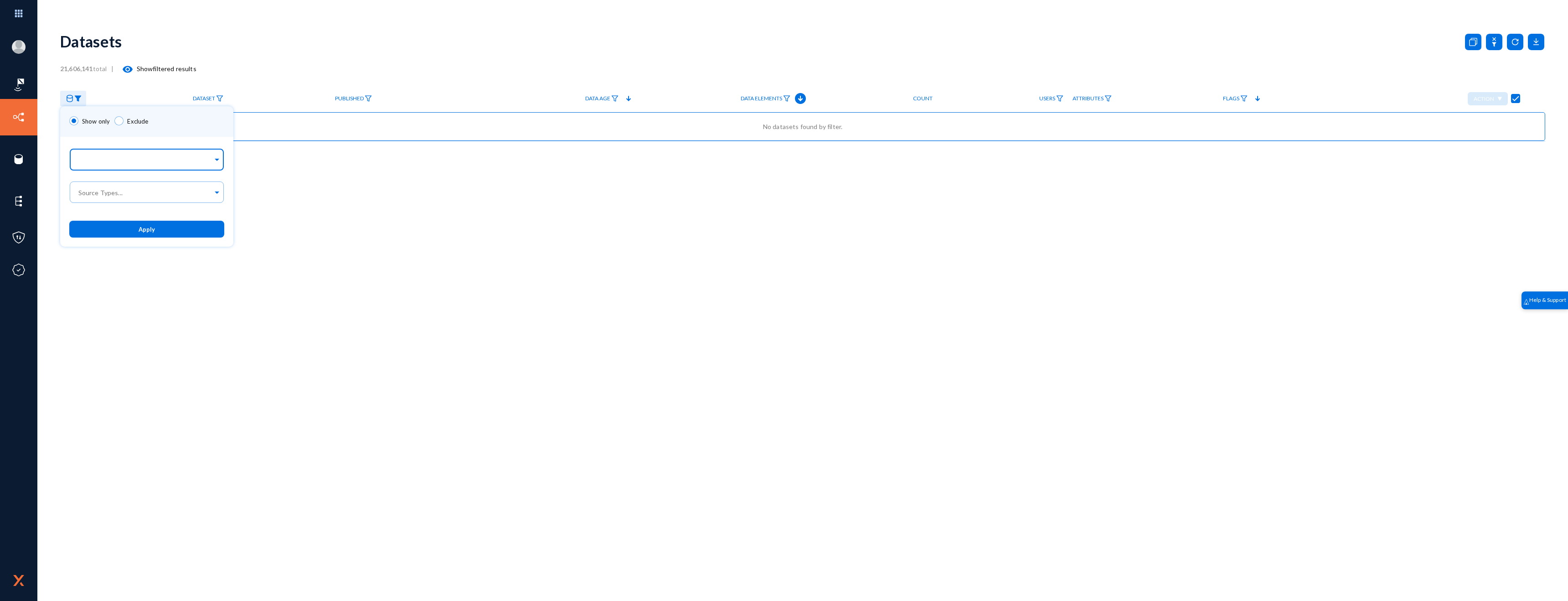
click at [140, 164] on input "text" at bounding box center [144, 161] width 136 height 9
click at [140, 159] on input "text" at bounding box center [144, 161] width 136 height 9
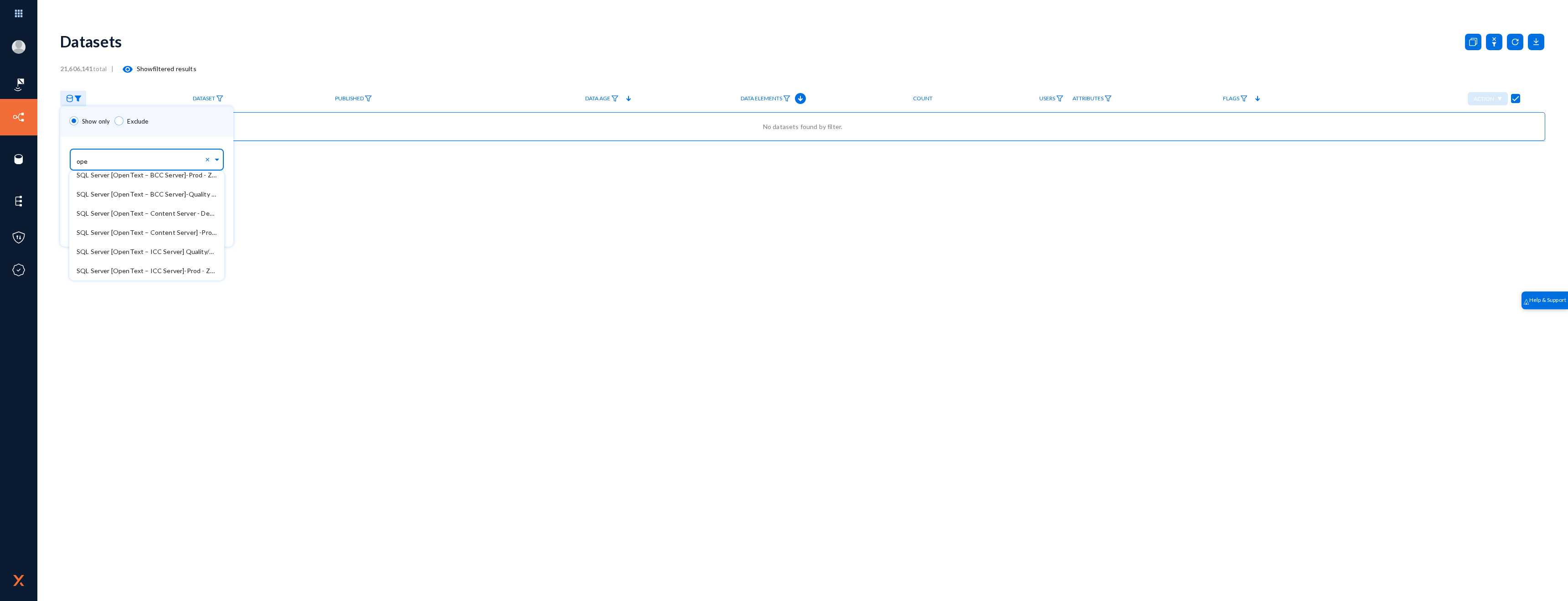
scroll to position [82, 0]
type input "opent"
click at [138, 202] on div "SQL Server [OpenText – BCC Server]-Quality - ZOTBCCQ01ESA" at bounding box center [146, 194] width 155 height 19
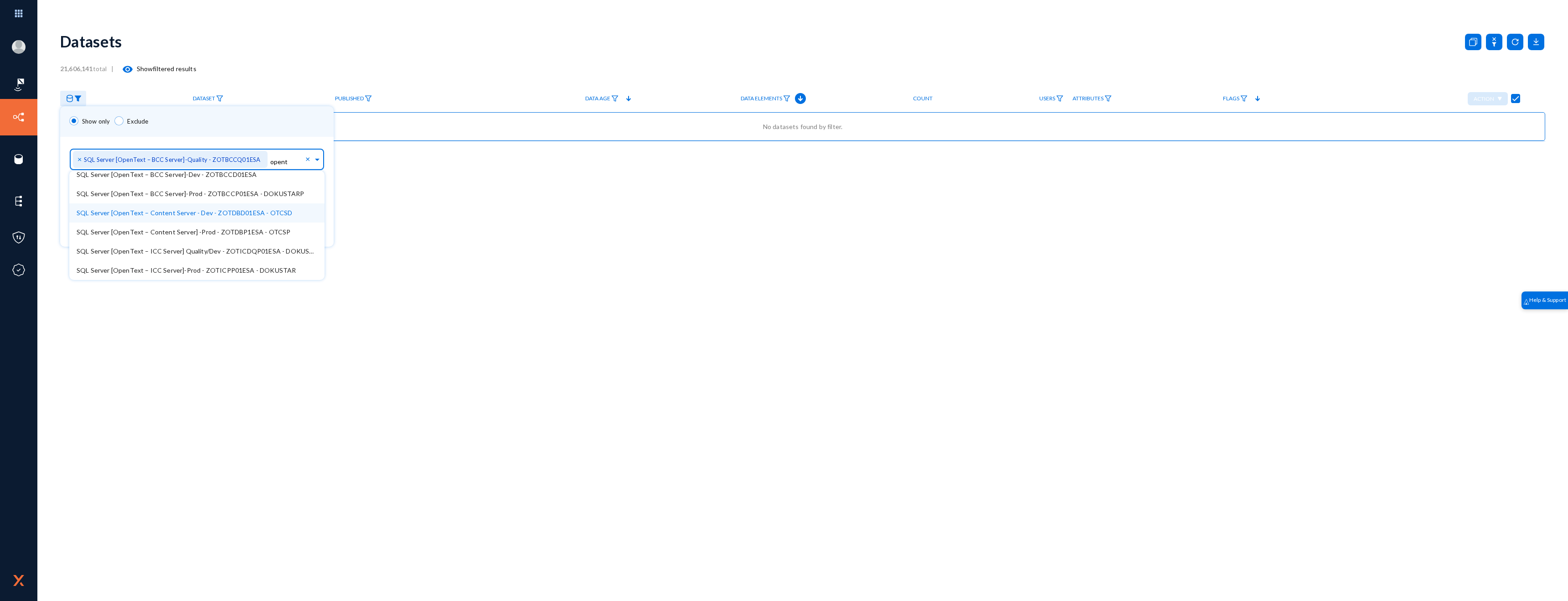
click at [139, 208] on div "SQL Server [OpenText – Content Server - Dev - ZOTDBD01ESA - OTCSD" at bounding box center [197, 213] width 255 height 19
click at [140, 218] on div "SQL Server [OpenText – BCC Server]-Dev - ZOTBCCD01ESA" at bounding box center [197, 213] width 255 height 19
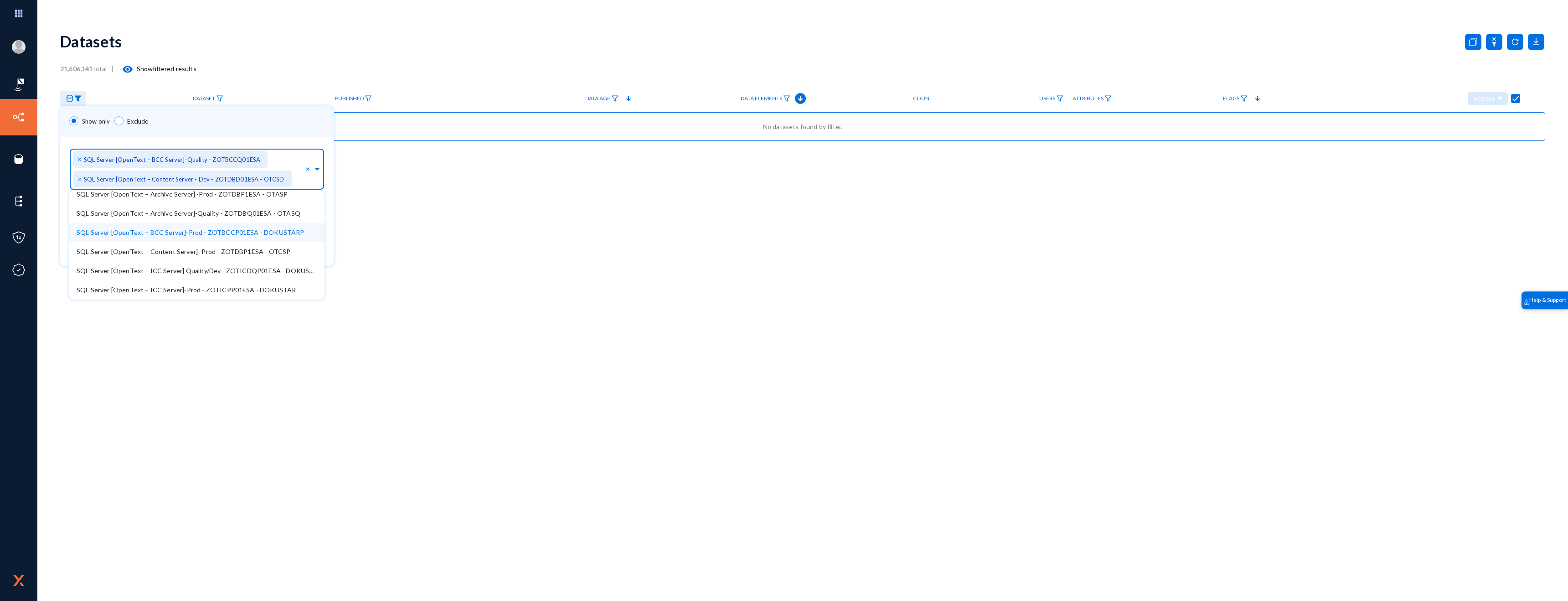
click at [140, 238] on div "SQL Server [OpenText – BCC Server]-Prod - ZOTBCCP01ESA - DOKUSTARP" at bounding box center [197, 233] width 255 height 19
click at [140, 250] on span "SQL Server [OpenText – Content Server] -Prod - ZOTDBP1ESA - OTCSP" at bounding box center [183, 251] width 214 height 7
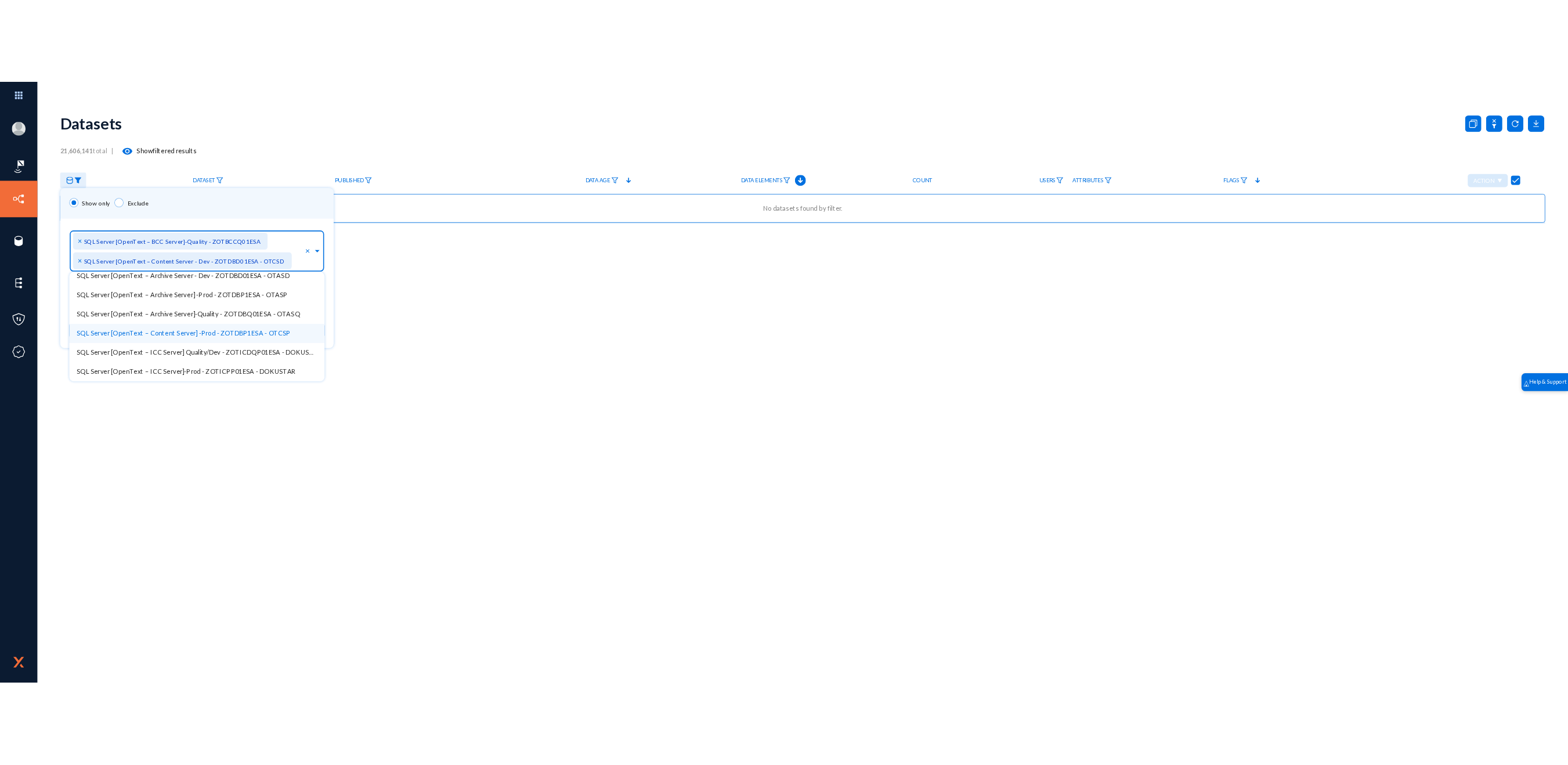
scroll to position [0, 0]
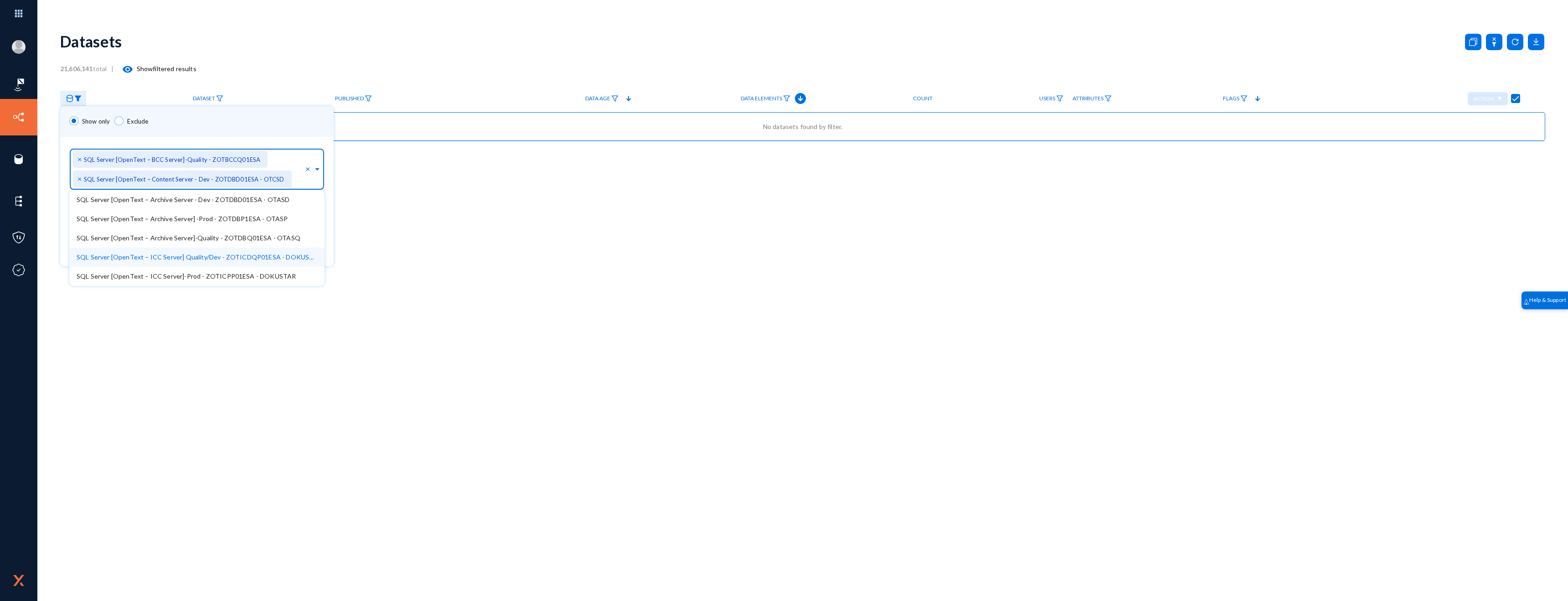
click at [140, 254] on span "SQL Server [OpenText – ICC Server] Quality/Dev - ZOTICDQP01ESA - DOKUSTAR" at bounding box center [199, 256] width 246 height 7
click at [145, 241] on span "SQL Server [OpenText – Archive Server]-Quality - ZOTDBQ01ESA - OTASQ" at bounding box center [189, 237] width 224 height 7
click at [145, 222] on div "SQL Server [OpenText – Archive Server] -Prod - ZOTDBP1ESA - OTASP" at bounding box center [197, 218] width 255 height 19
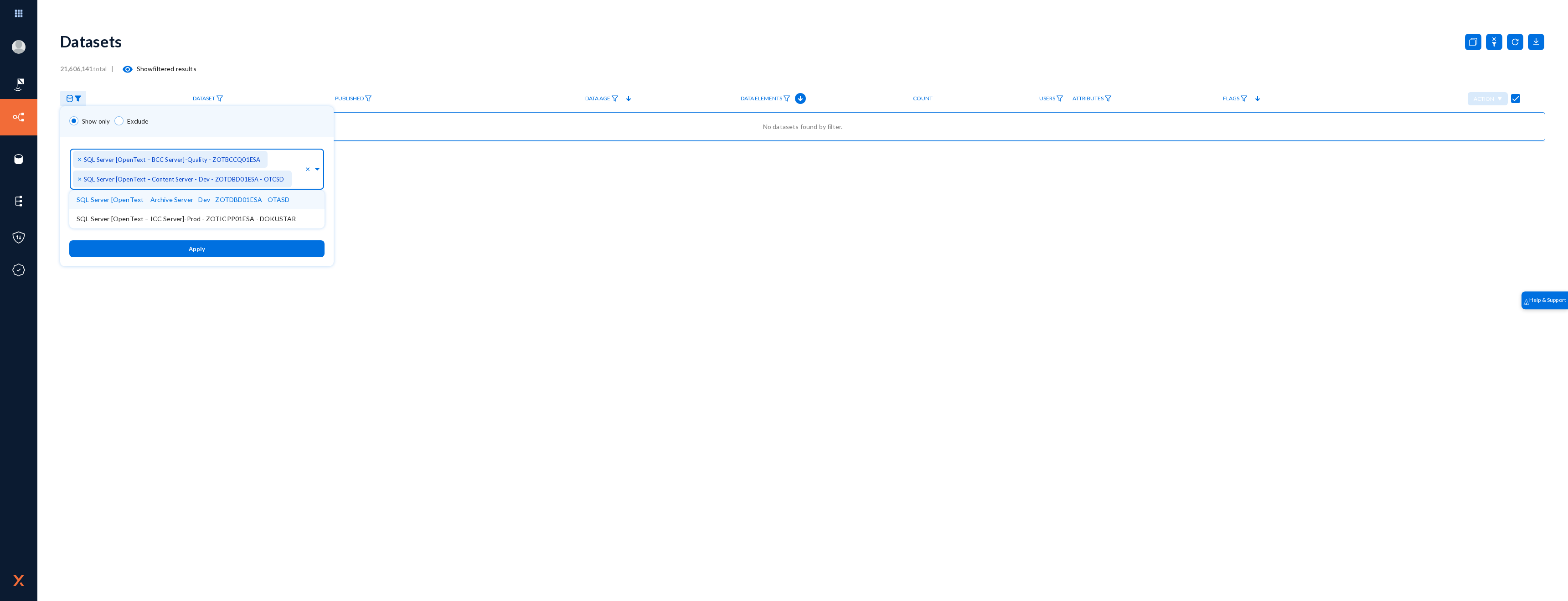
click at [144, 205] on div "SQL Server [OpenText – Archive Server - Dev - ZOTDBD01ESA - OTASD" at bounding box center [197, 199] width 255 height 19
drag, startPoint x: 153, startPoint y: 199, endPoint x: 163, endPoint y: 233, distance: 35.4
click at [153, 199] on span "SQL Server [OpenText – ICC Server]-Prod - ZOTICPP01ESA - DOKUSTAR" at bounding box center [186, 199] width 219 height 7
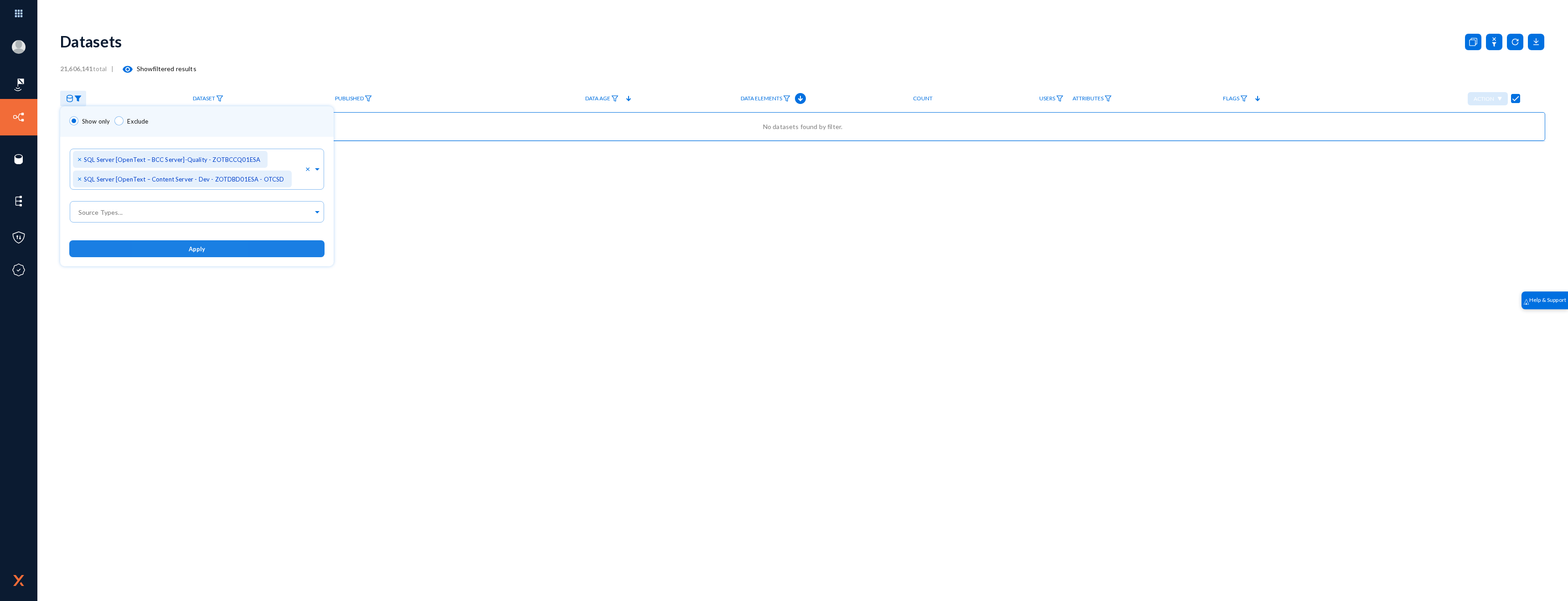
drag, startPoint x: 170, startPoint y: 252, endPoint x: 208, endPoint y: 254, distance: 38.1
click at [170, 252] on button "Apply" at bounding box center [197, 248] width 255 height 17
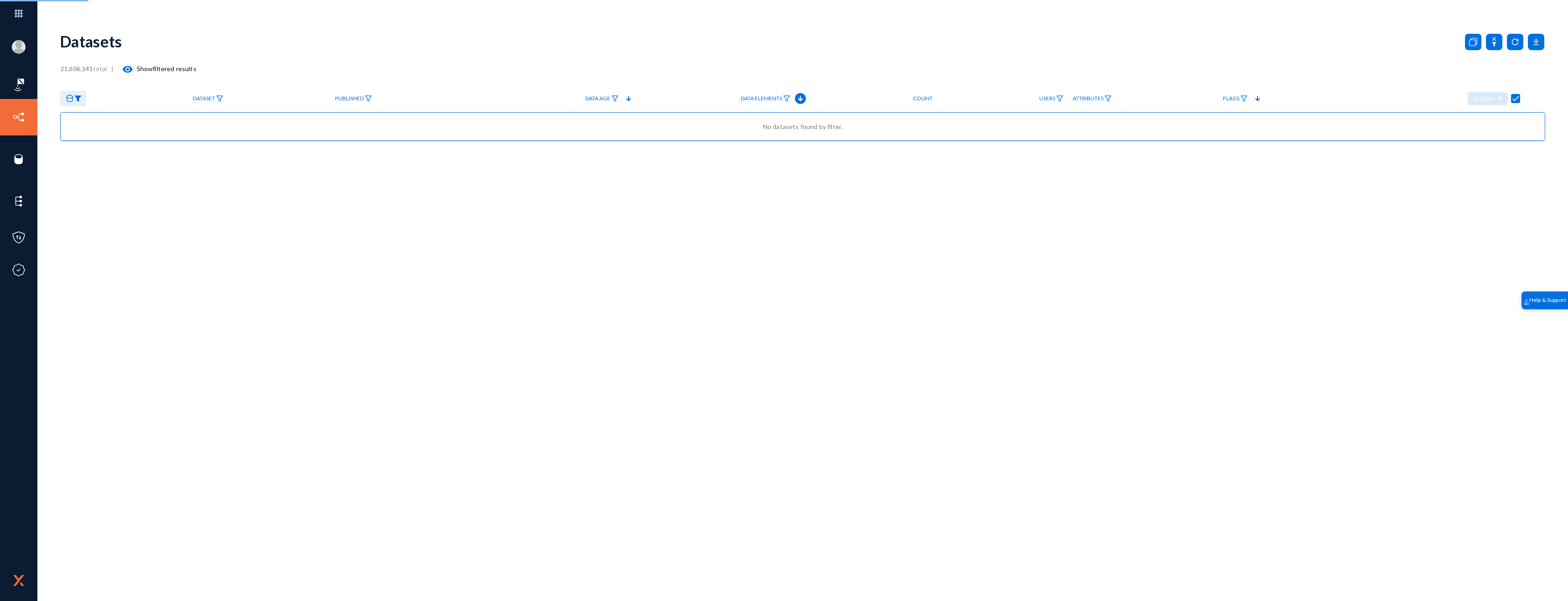
checkbox input "false"
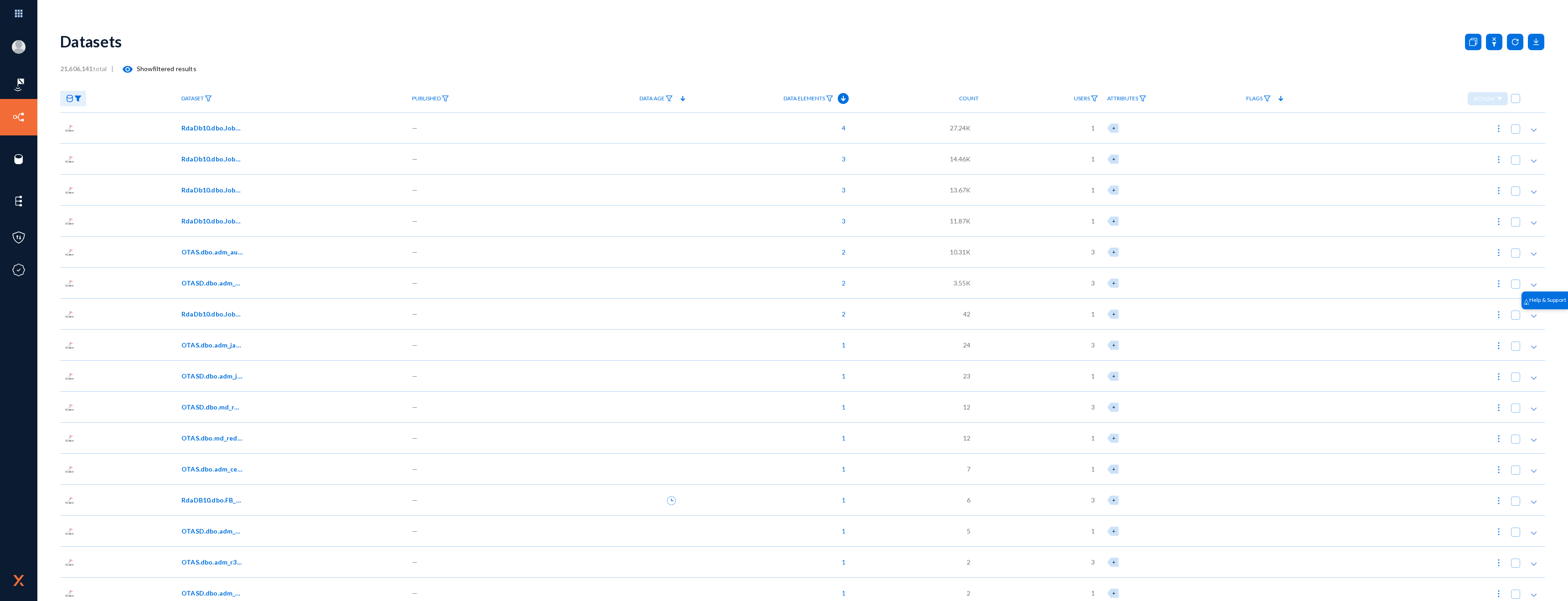
click at [75, 101] on img at bounding box center [78, 98] width 7 height 6
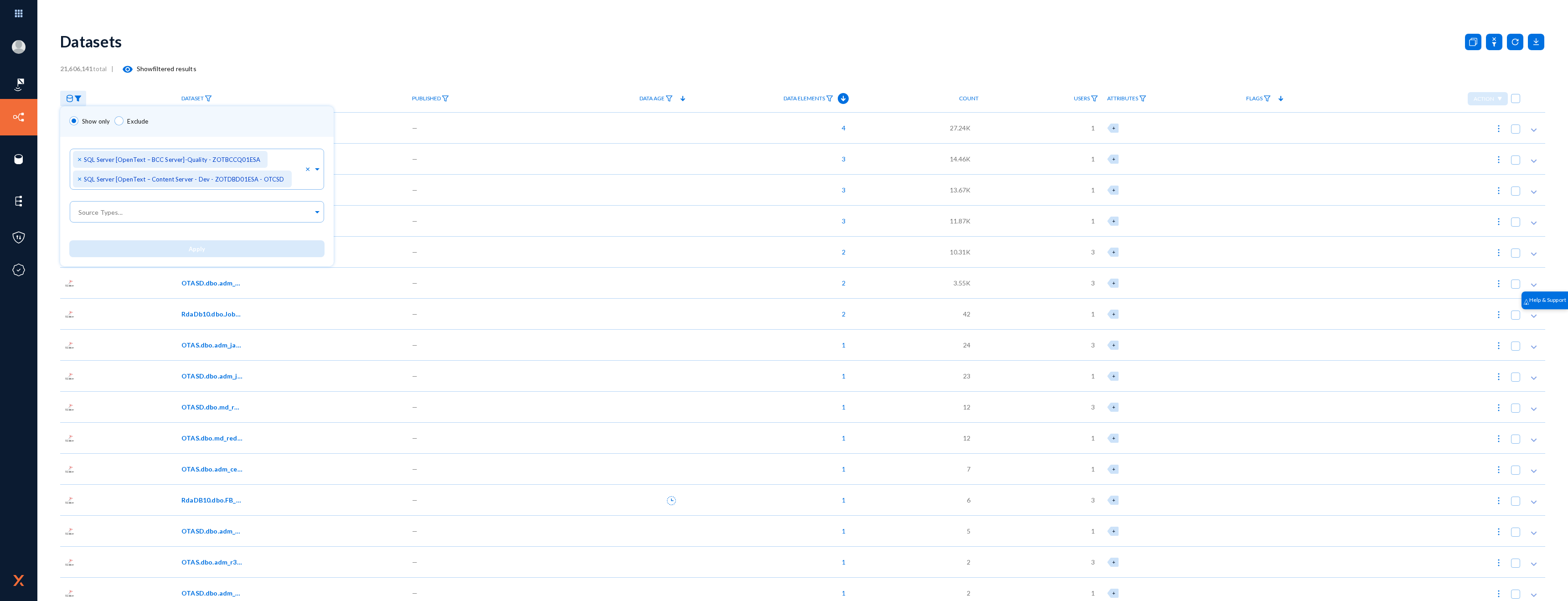
click at [1135, 48] on div at bounding box center [784, 300] width 1568 height 601
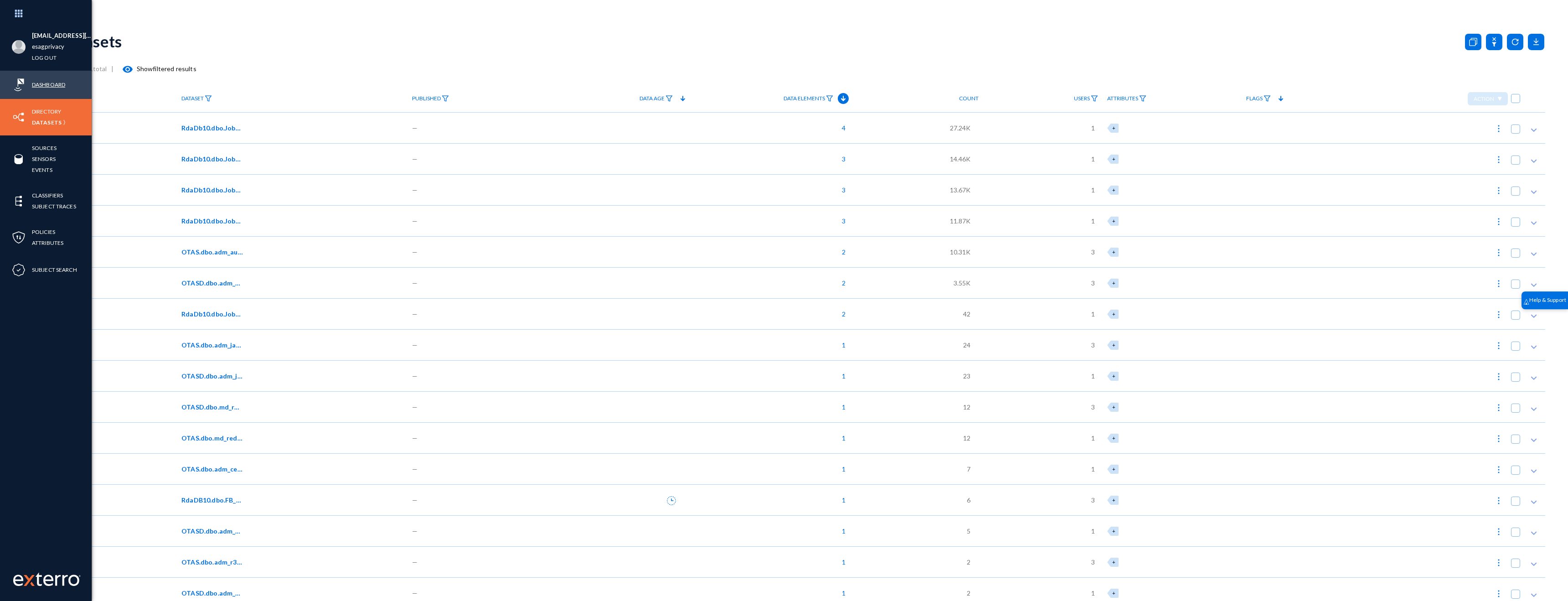
click at [53, 80] on link "Dashboard" at bounding box center [48, 84] width 33 height 10
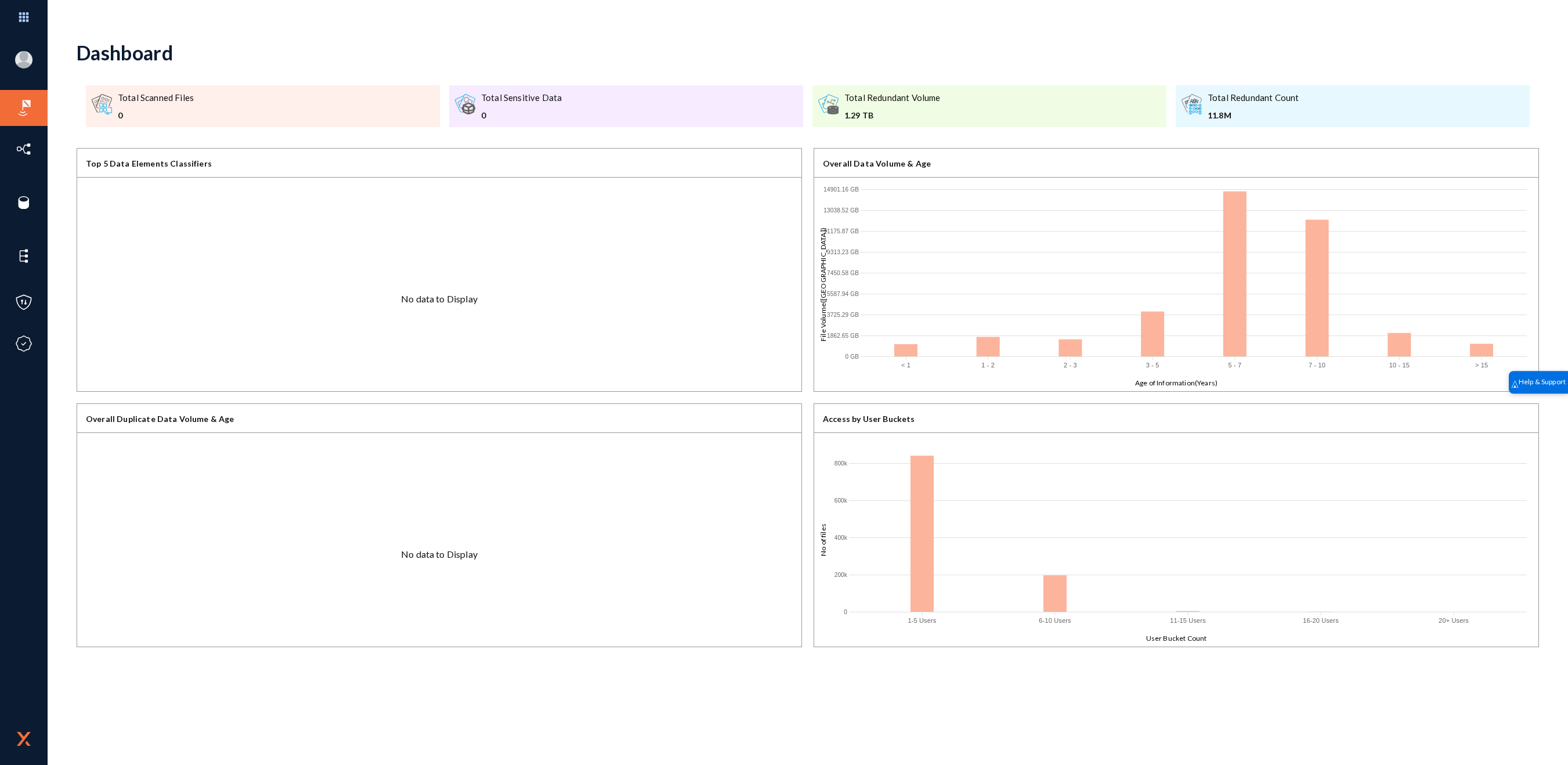
click at [429, 298] on div "No data to Display" at bounding box center [439, 299] width 724 height 243
click at [528, 309] on div "No data to Display" at bounding box center [439, 299] width 724 height 243
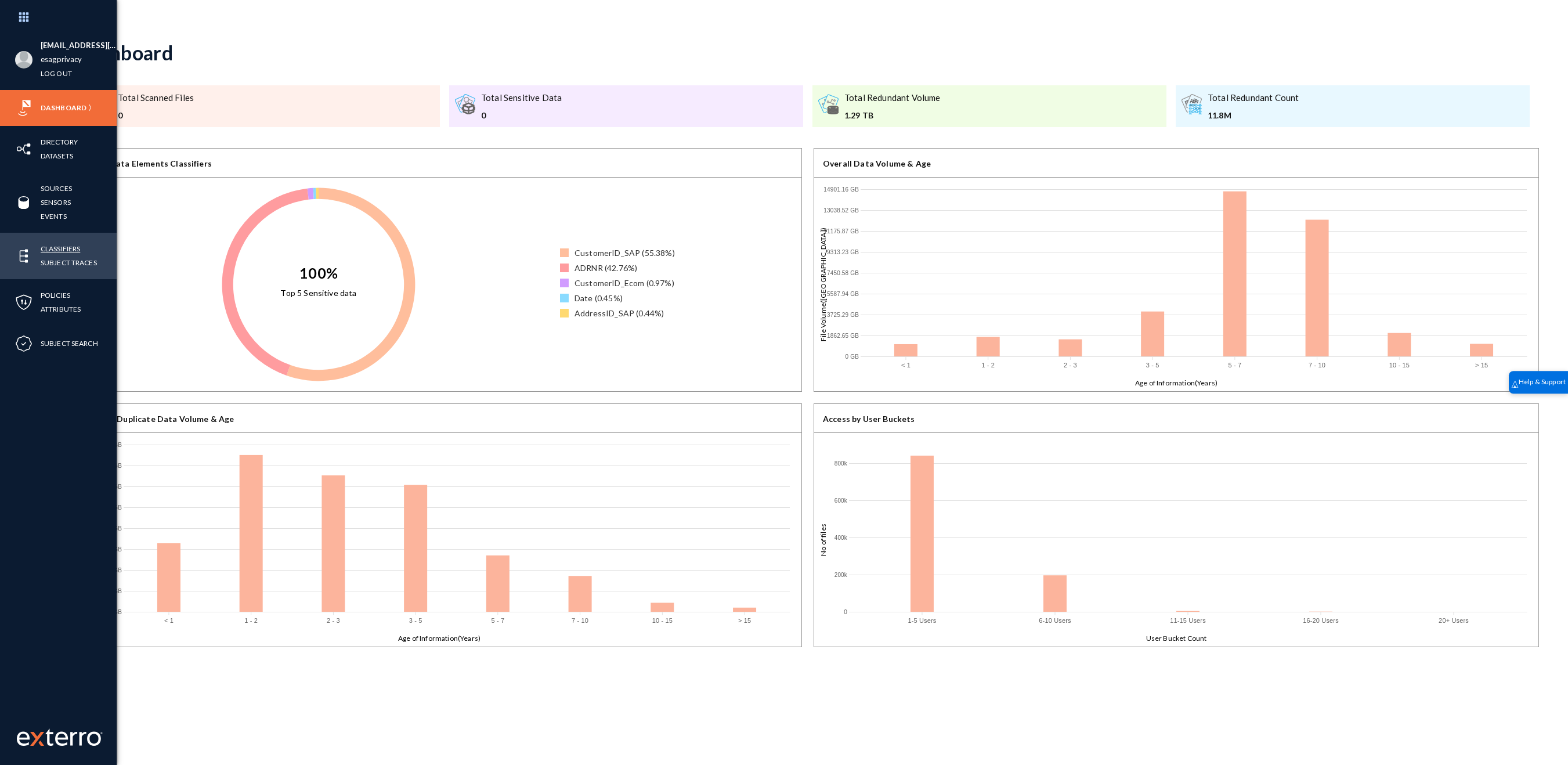
click at [75, 247] on link "Classifiers" at bounding box center [60, 248] width 40 height 13
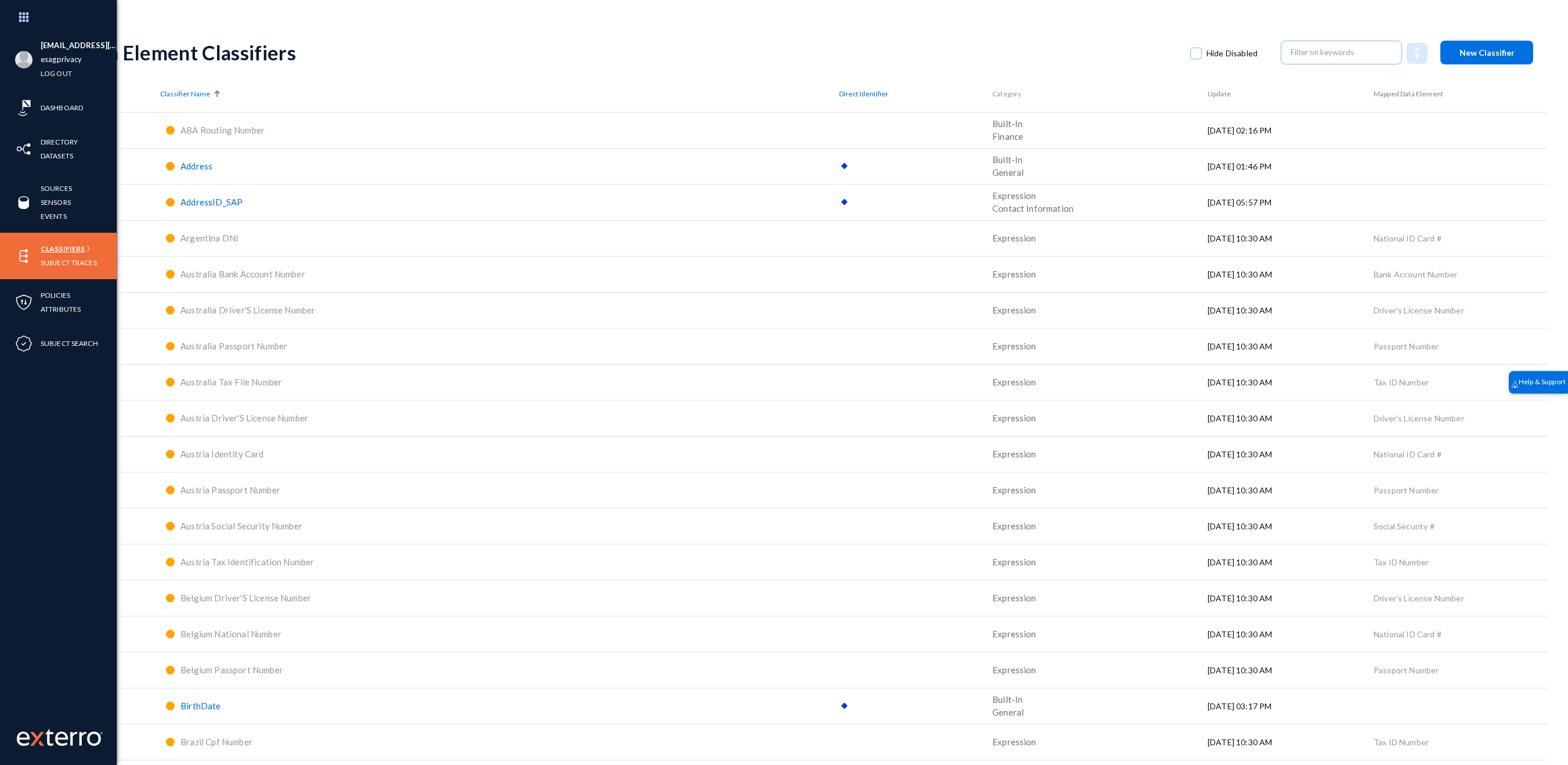
click at [68, 245] on link "Classifiers" at bounding box center [62, 248] width 44 height 13
click at [66, 142] on link "Directory" at bounding box center [59, 142] width 37 height 13
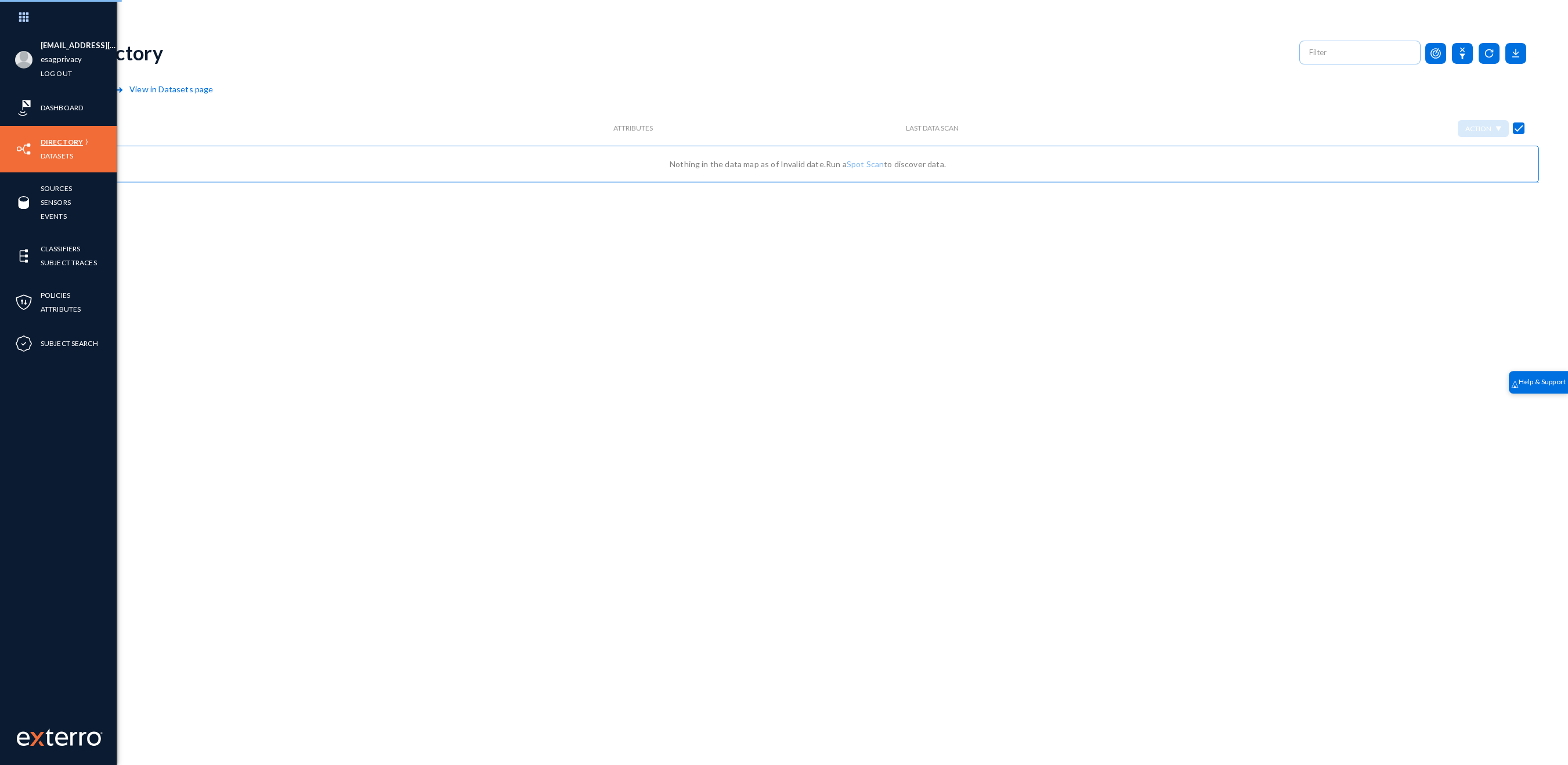
checkbox input "false"
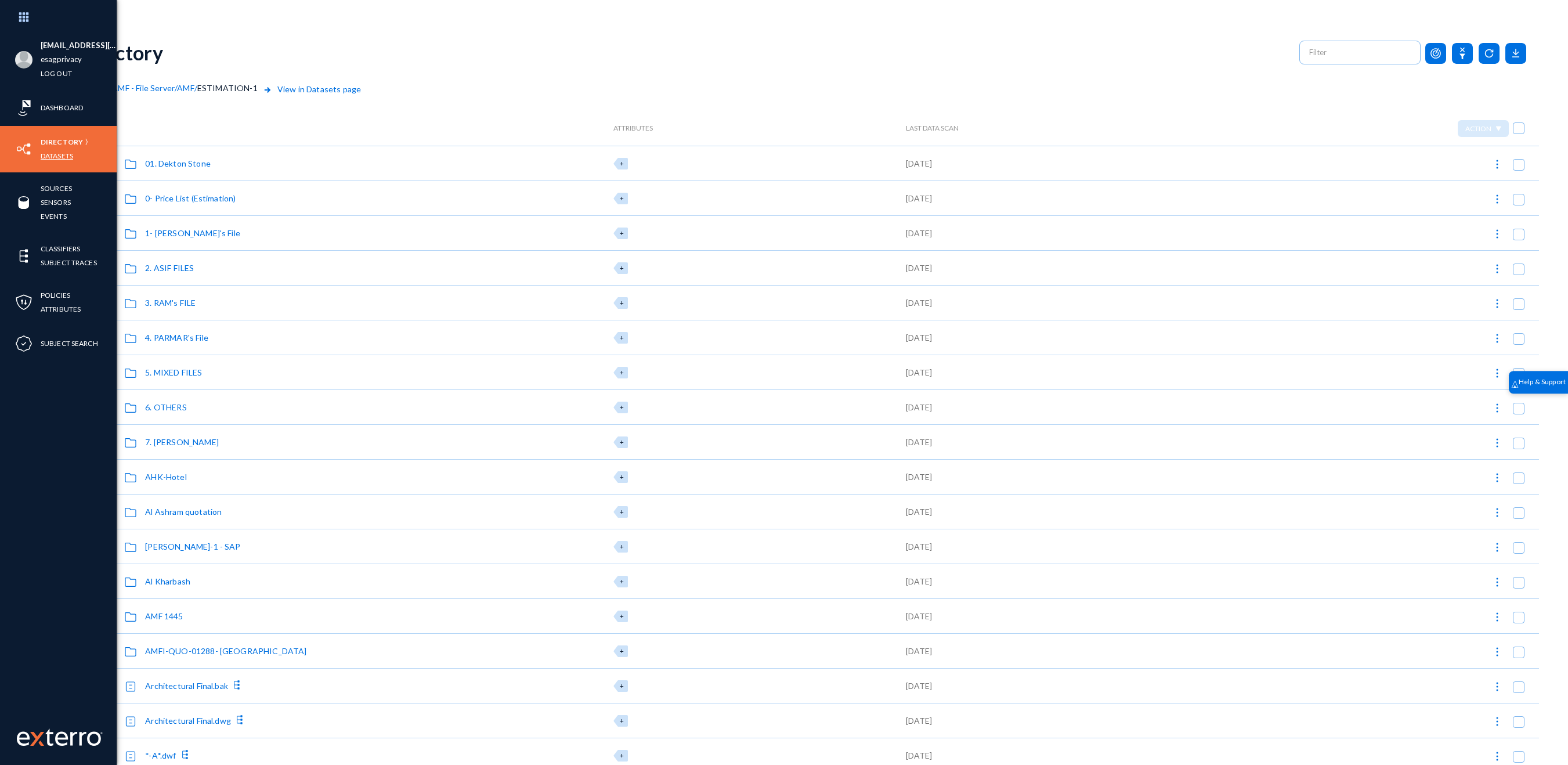
click at [66, 160] on link "Datasets" at bounding box center [57, 155] width 33 height 13
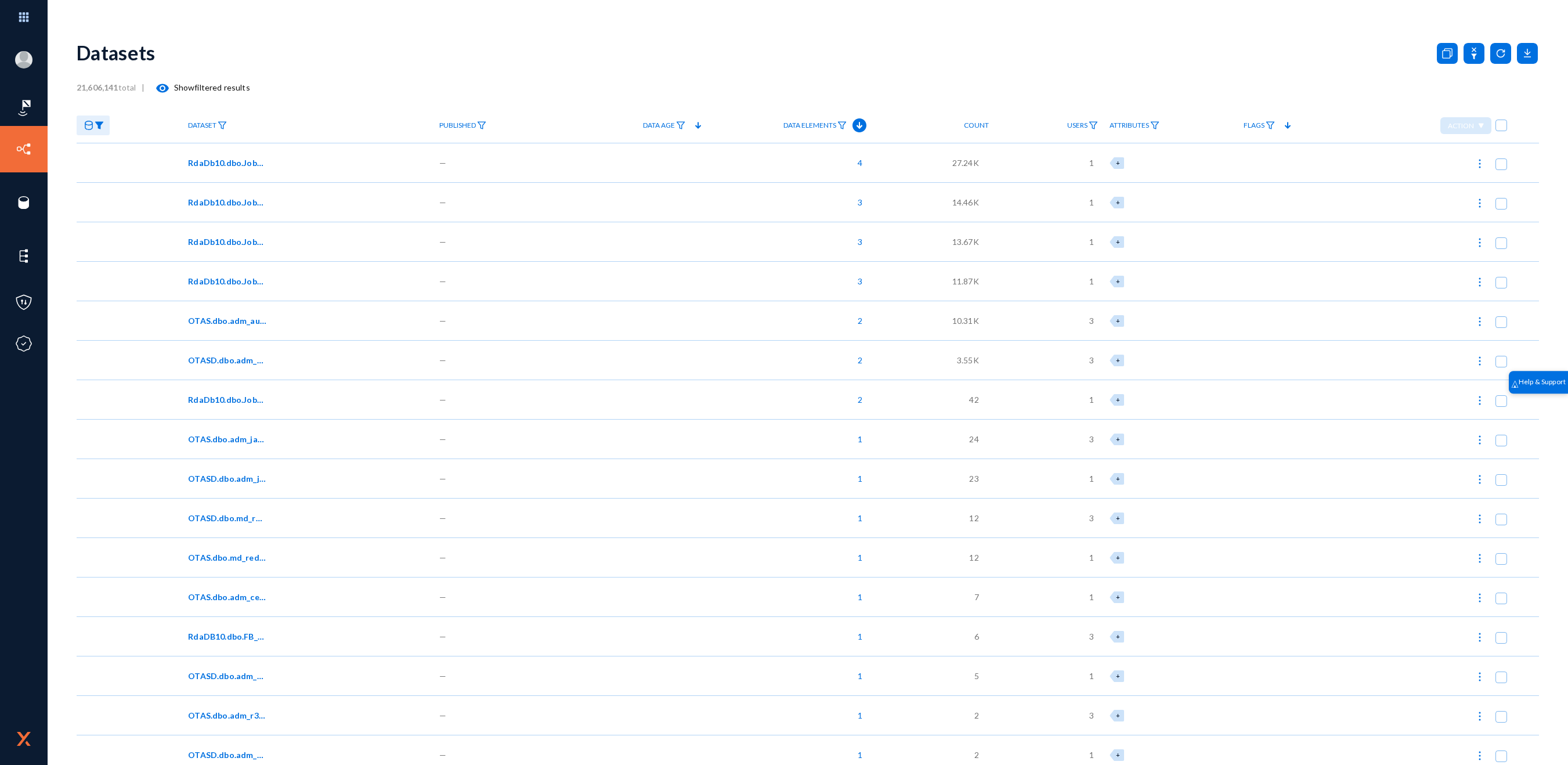
click at [101, 128] on img at bounding box center [99, 124] width 9 height 8
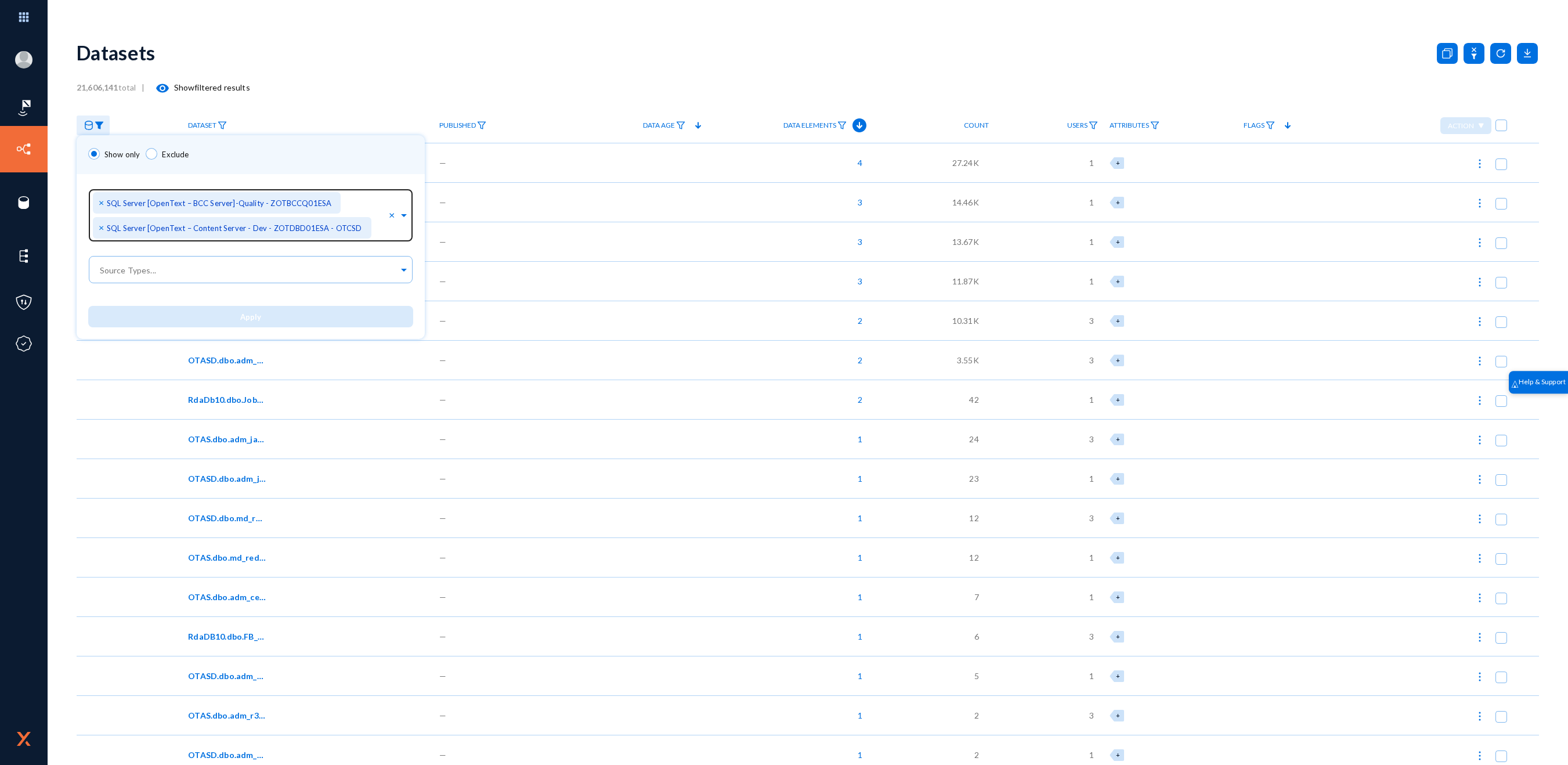
click at [100, 229] on span "×" at bounding box center [102, 227] width 8 height 11
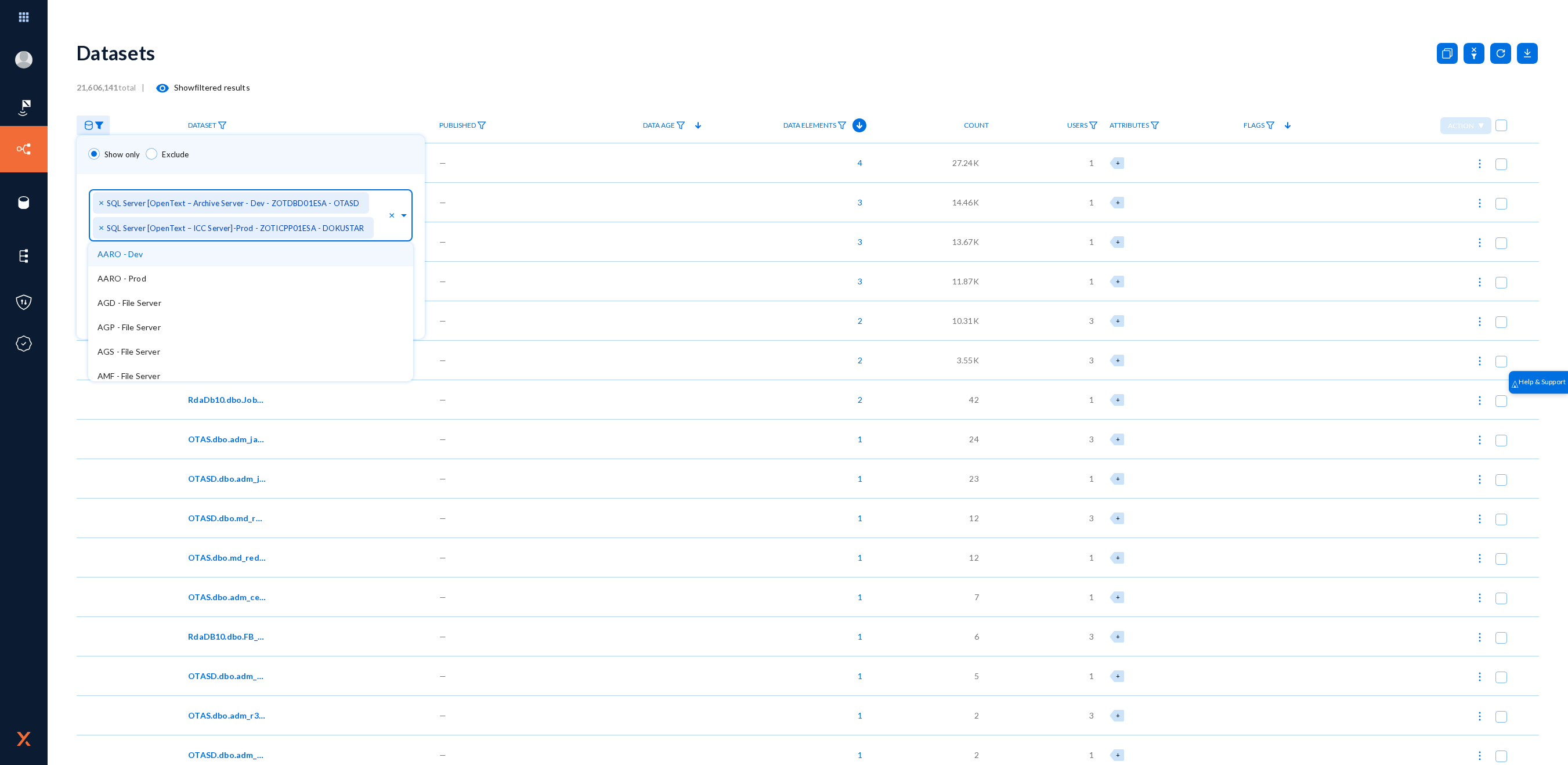
click at [100, 229] on div "× SQL Server [OpenText – ICC Server]-Prod - ZOTICPP01ESA - DOKUSTAR" at bounding box center [233, 227] width 281 height 22
click at [101, 224] on span "×" at bounding box center [102, 227] width 8 height 11
click at [101, 222] on span "×" at bounding box center [102, 227] width 8 height 11
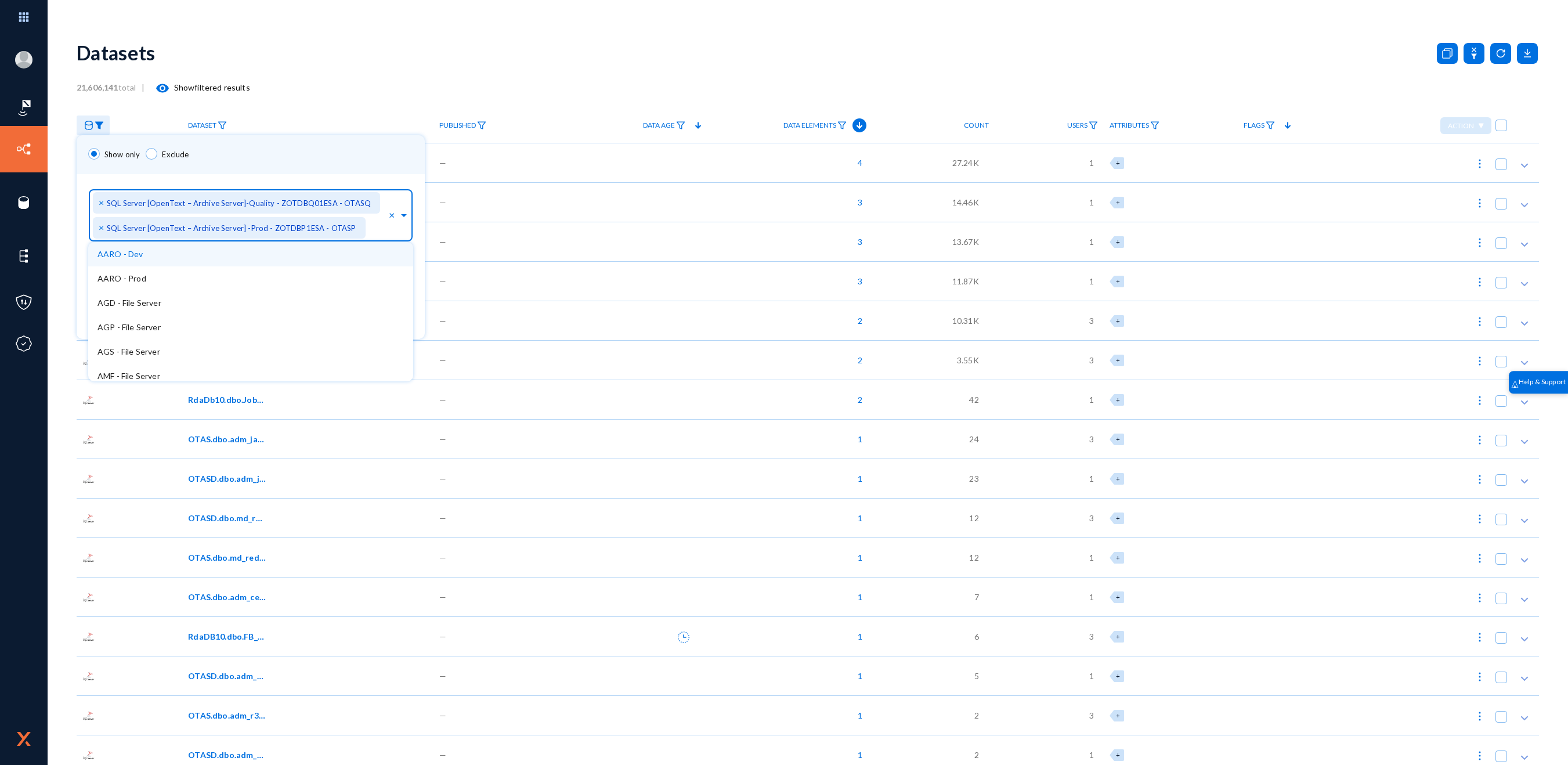
click at [101, 222] on span "×" at bounding box center [102, 227] width 8 height 11
click at [101, 223] on div at bounding box center [241, 232] width 296 height 20
click at [100, 204] on span "×" at bounding box center [102, 208] width 8 height 11
click at [102, 203] on span "×" at bounding box center [102, 202] width 8 height 11
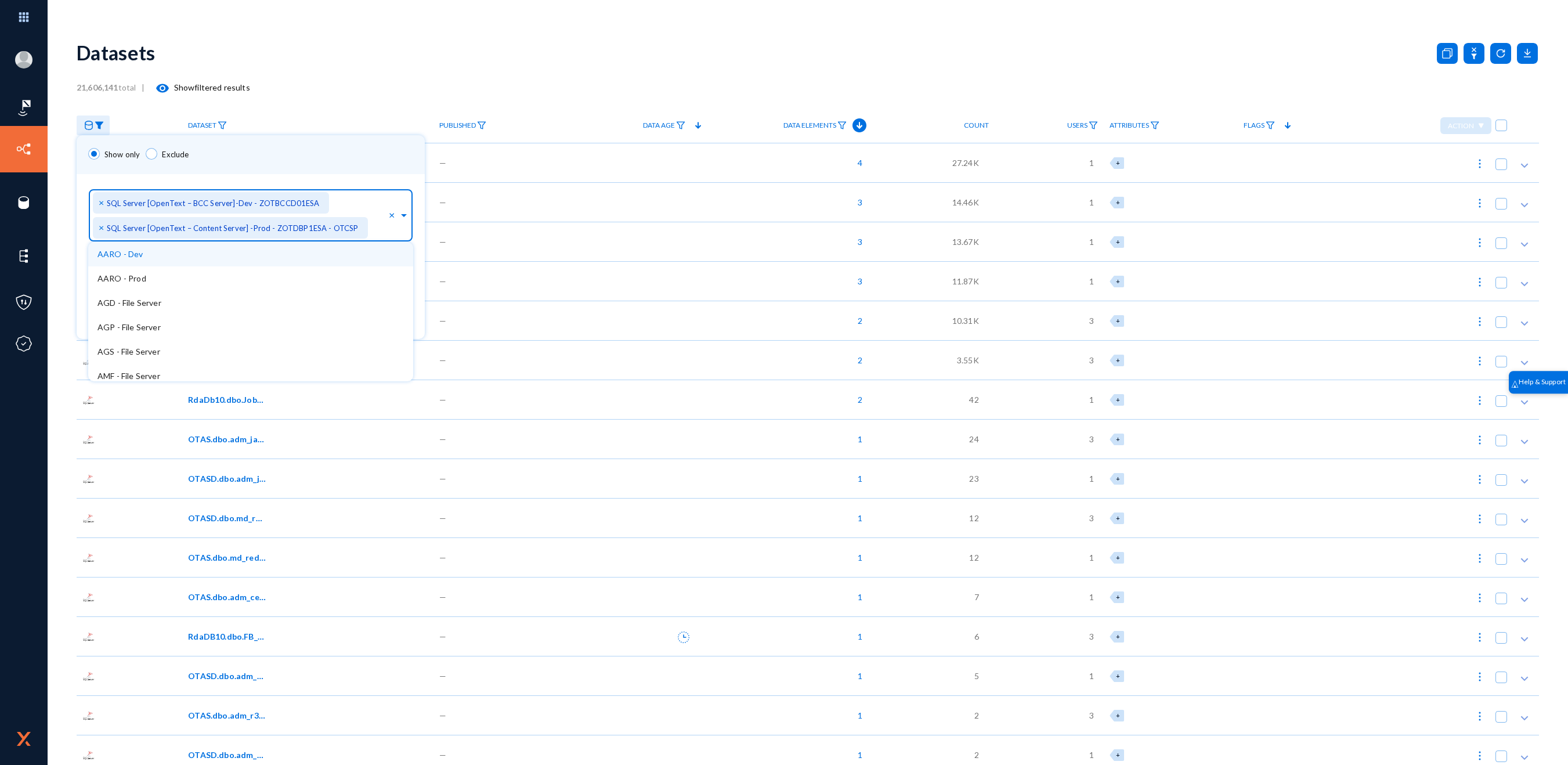
scroll to position [25, 0]
click at [102, 203] on span "×" at bounding box center [102, 202] width 8 height 11
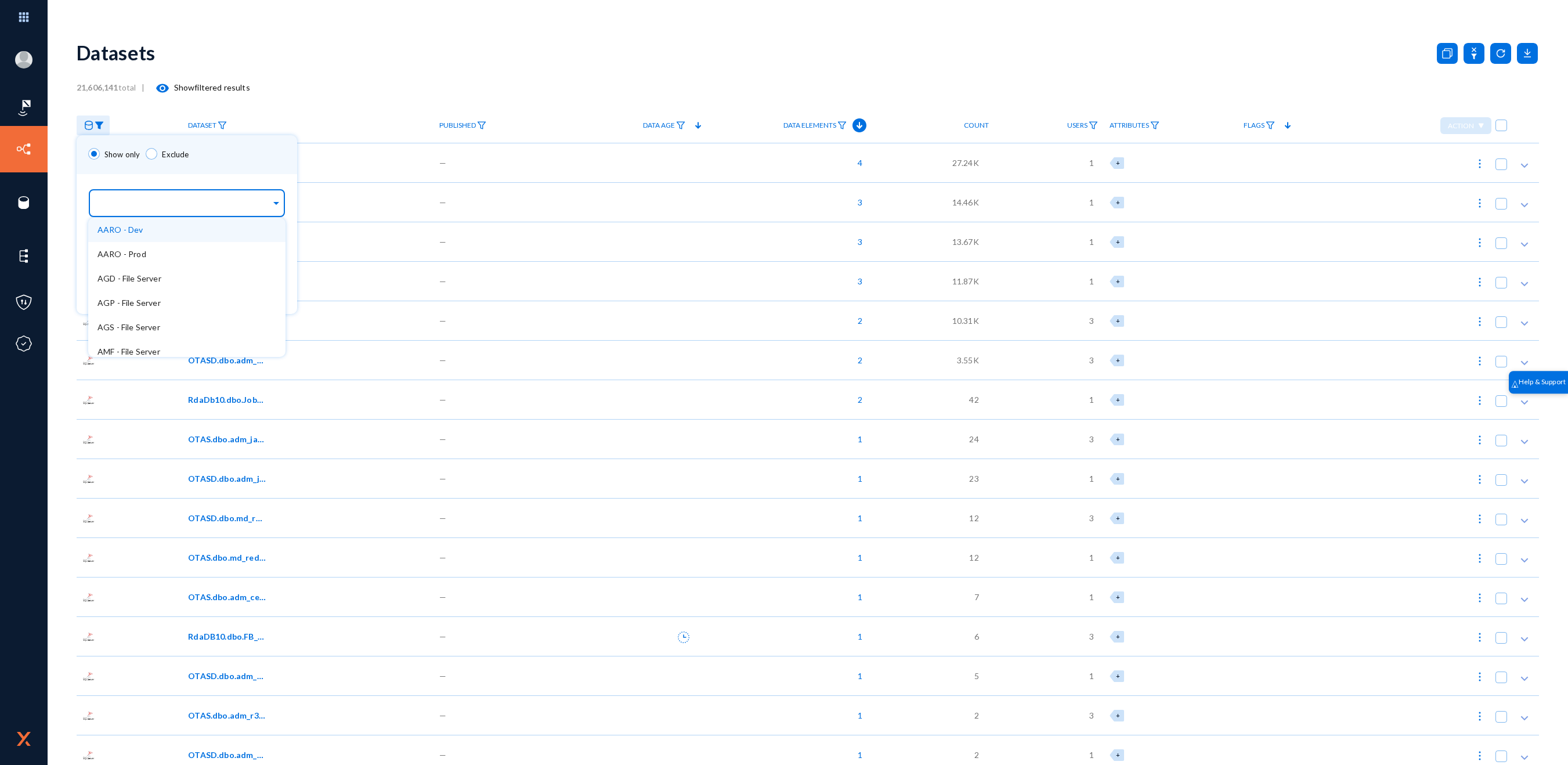
click at [117, 202] on input "text" at bounding box center [184, 205] width 174 height 11
type input "rds"
click at [185, 261] on div "RDS Endpoint [BTL] -Dev" at bounding box center [187, 254] width 198 height 24
click at [188, 272] on div "RDS Endpoint [CAM] -Prod" at bounding box center [205, 278] width 234 height 24
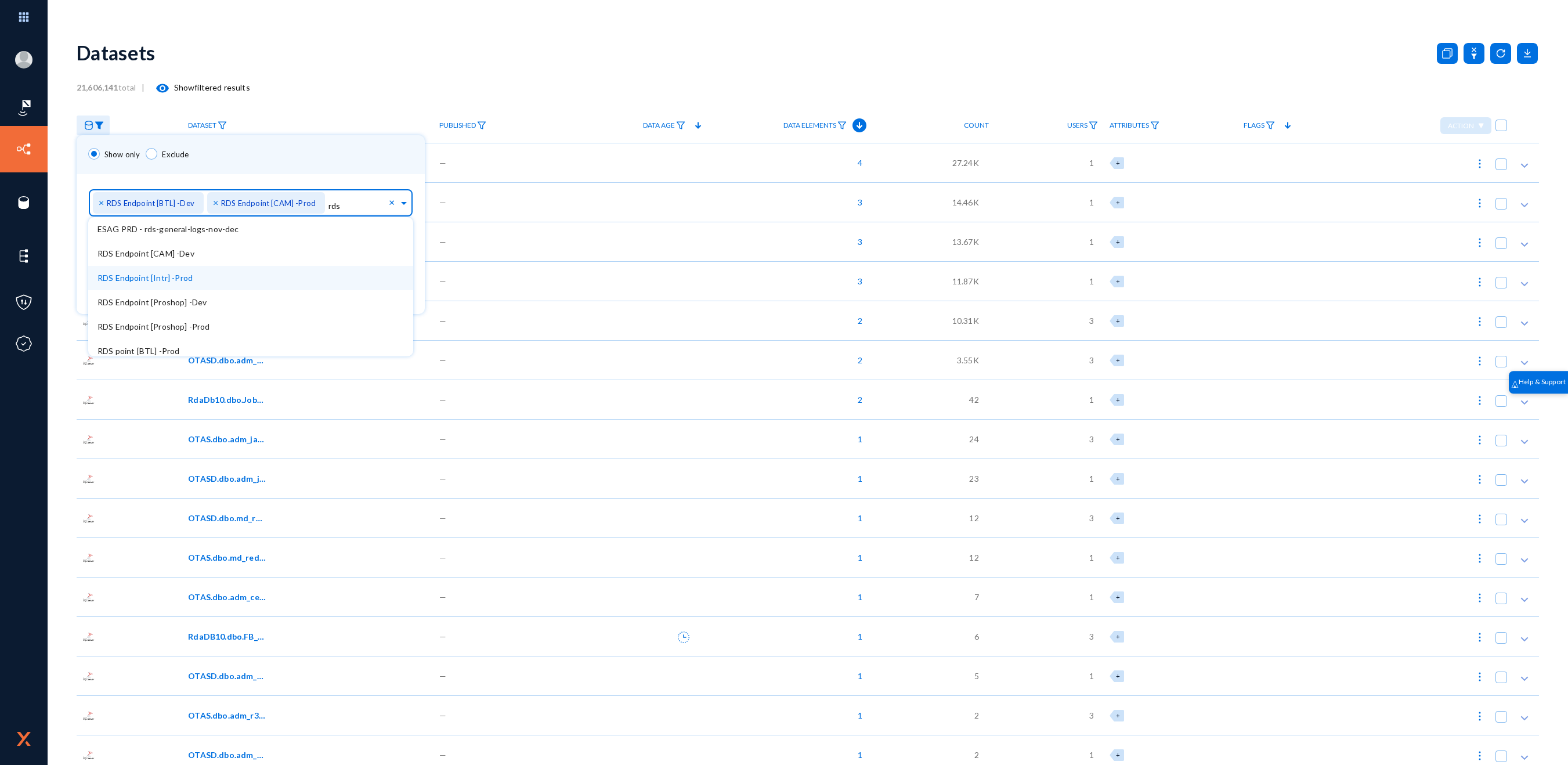
click at [189, 282] on div "RDS Endpoint [Intr] -Prod" at bounding box center [250, 278] width 325 height 24
click at [189, 282] on span "RDS Endpoint [CAM] -Dev" at bounding box center [146, 278] width 97 height 9
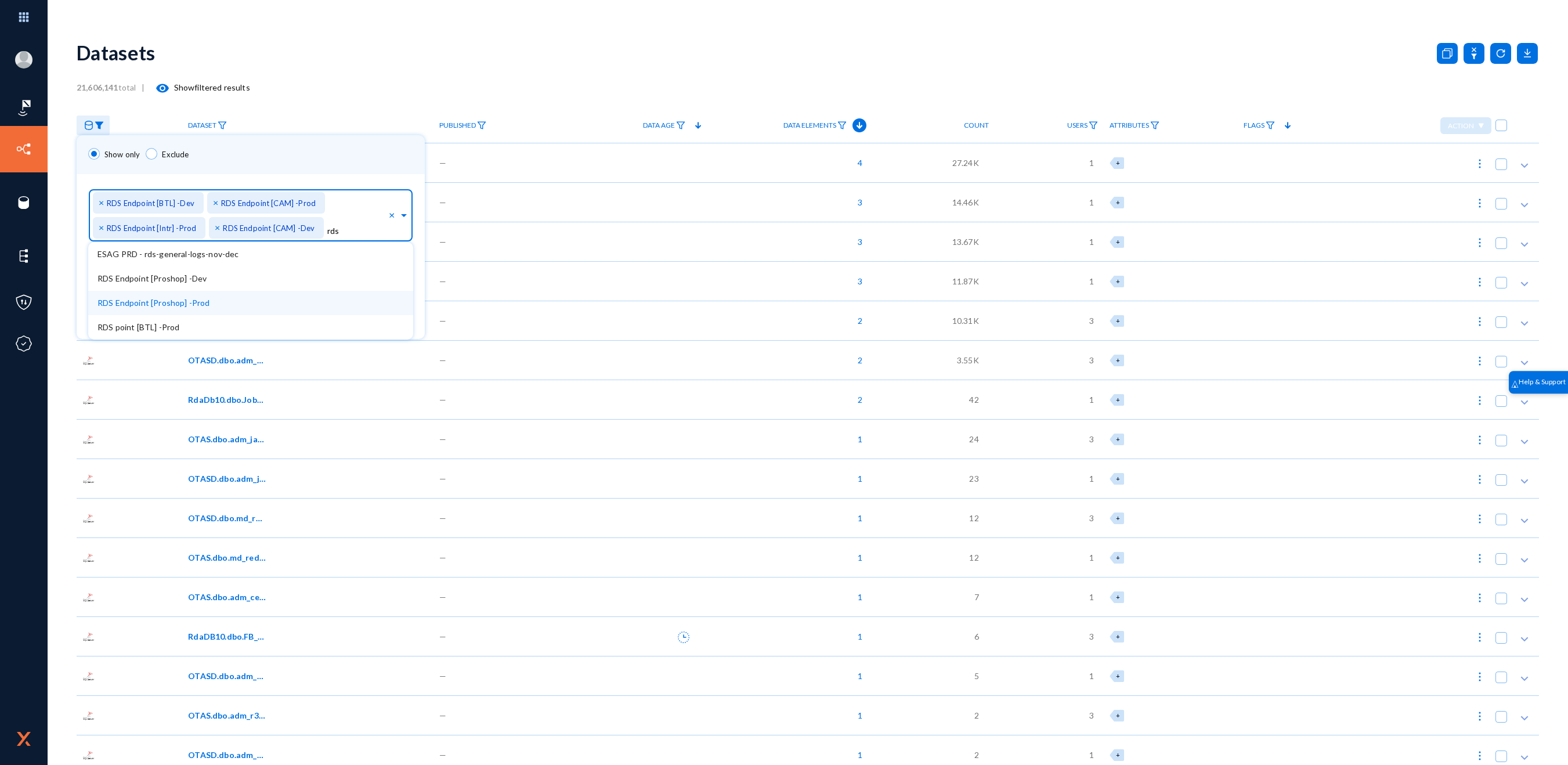
click at [192, 294] on div "RDS Endpoint [Proshop] -Prod" at bounding box center [250, 303] width 325 height 24
click at [193, 282] on span "RDS Endpoint [Proshop] -Dev" at bounding box center [152, 278] width 109 height 9
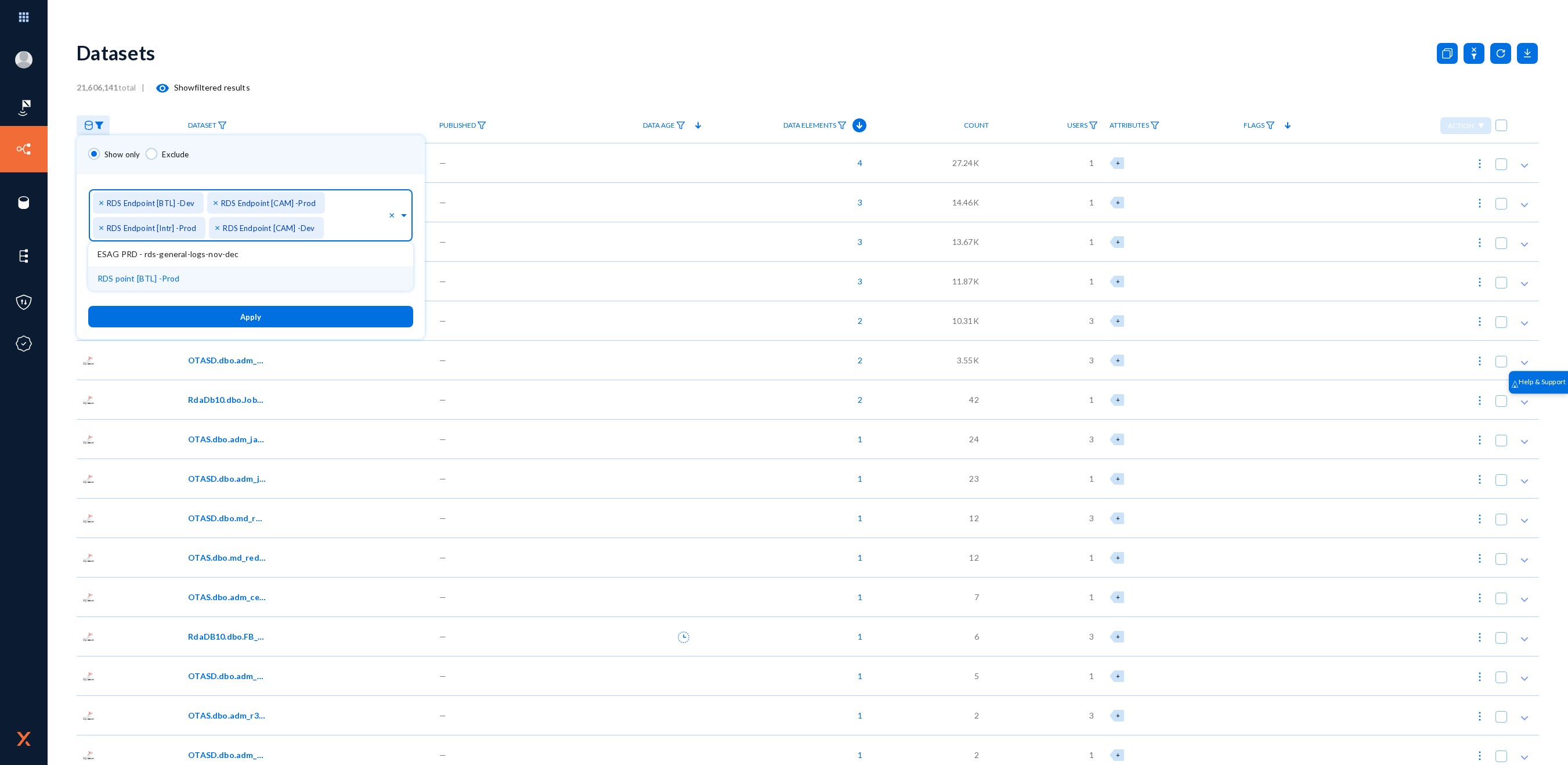
click at [193, 281] on div "RDS point [BTL] -Prod" at bounding box center [250, 278] width 325 height 24
click at [241, 311] on span "Apply" at bounding box center [250, 315] width 21 height 9
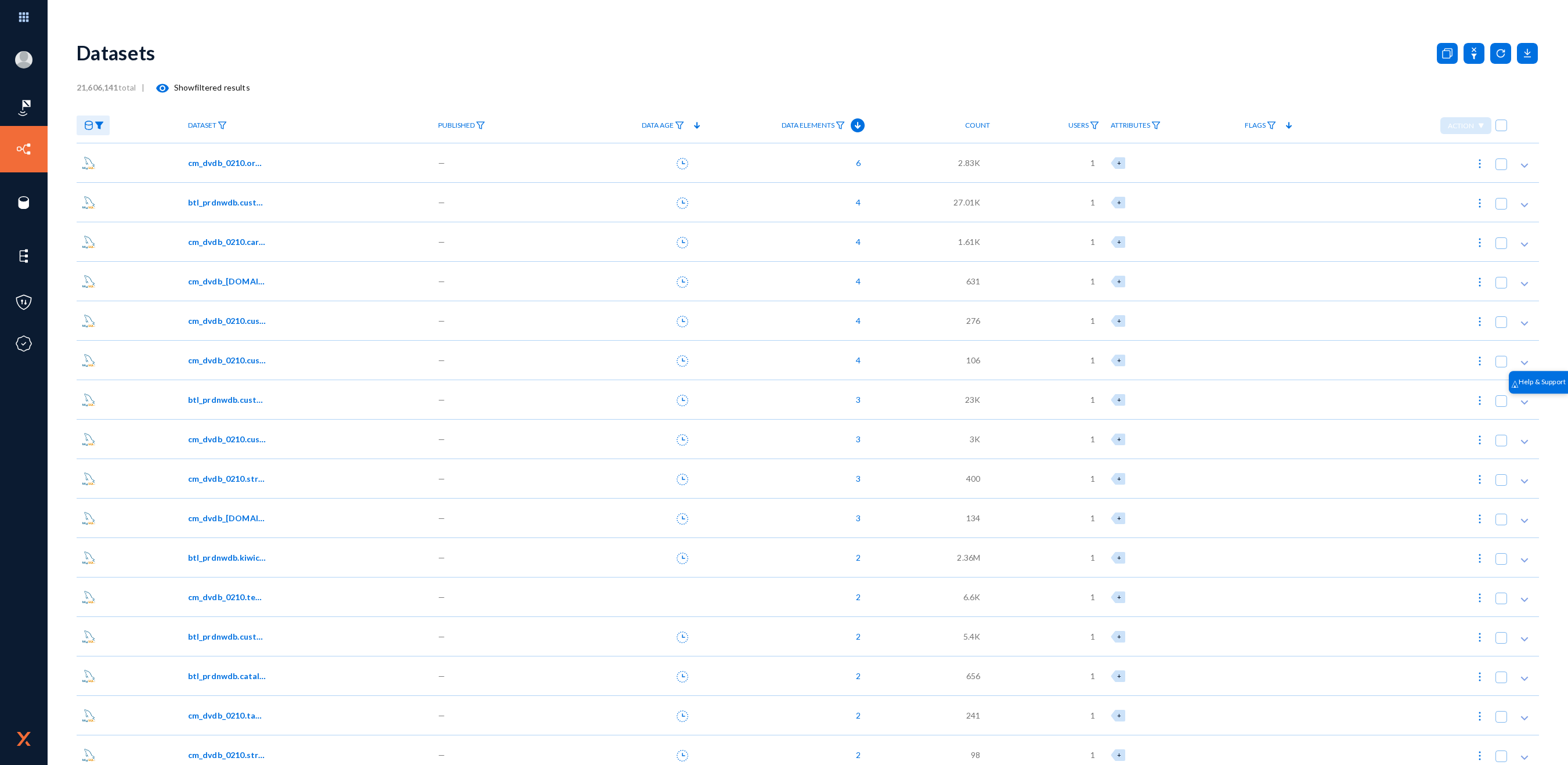
click at [218, 155] on div "cm_dvdb_0210.orders" at bounding box center [307, 162] width 250 height 40
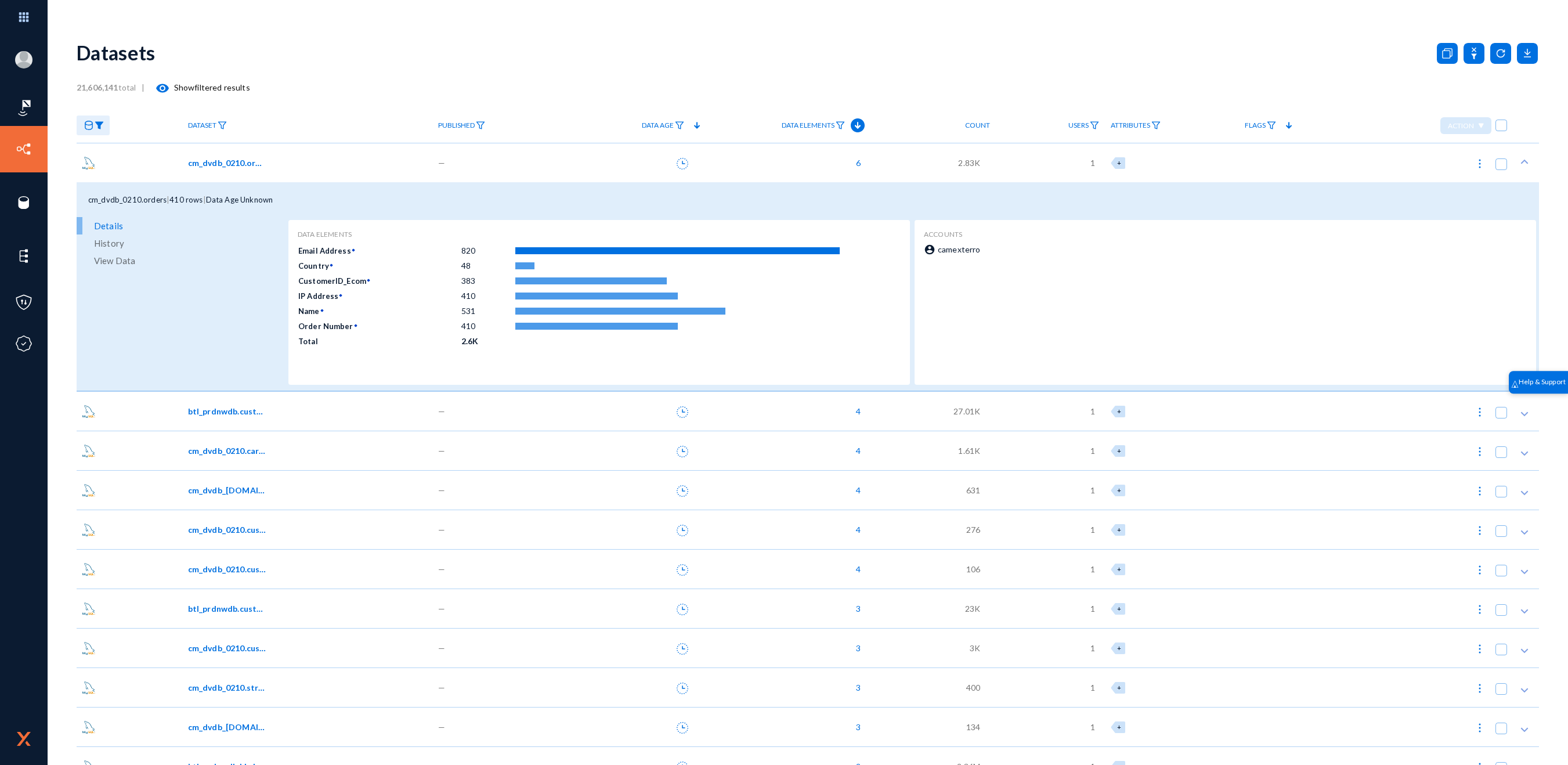
click at [256, 452] on span "cm_dvdb_0210.carts" at bounding box center [227, 451] width 79 height 12
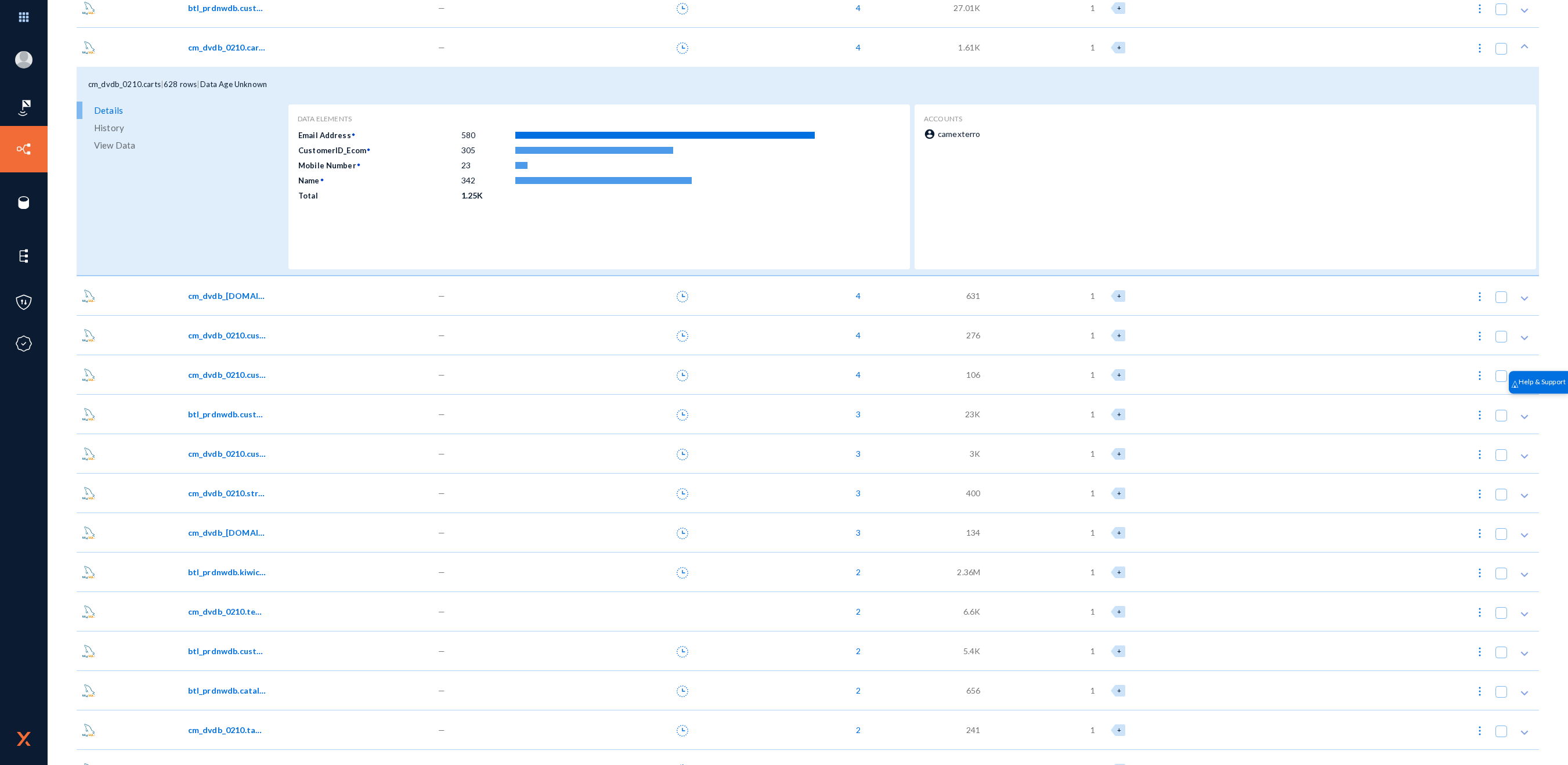
click at [242, 414] on span "btl_prdnwdb.customer_entity" at bounding box center [227, 414] width 79 height 12
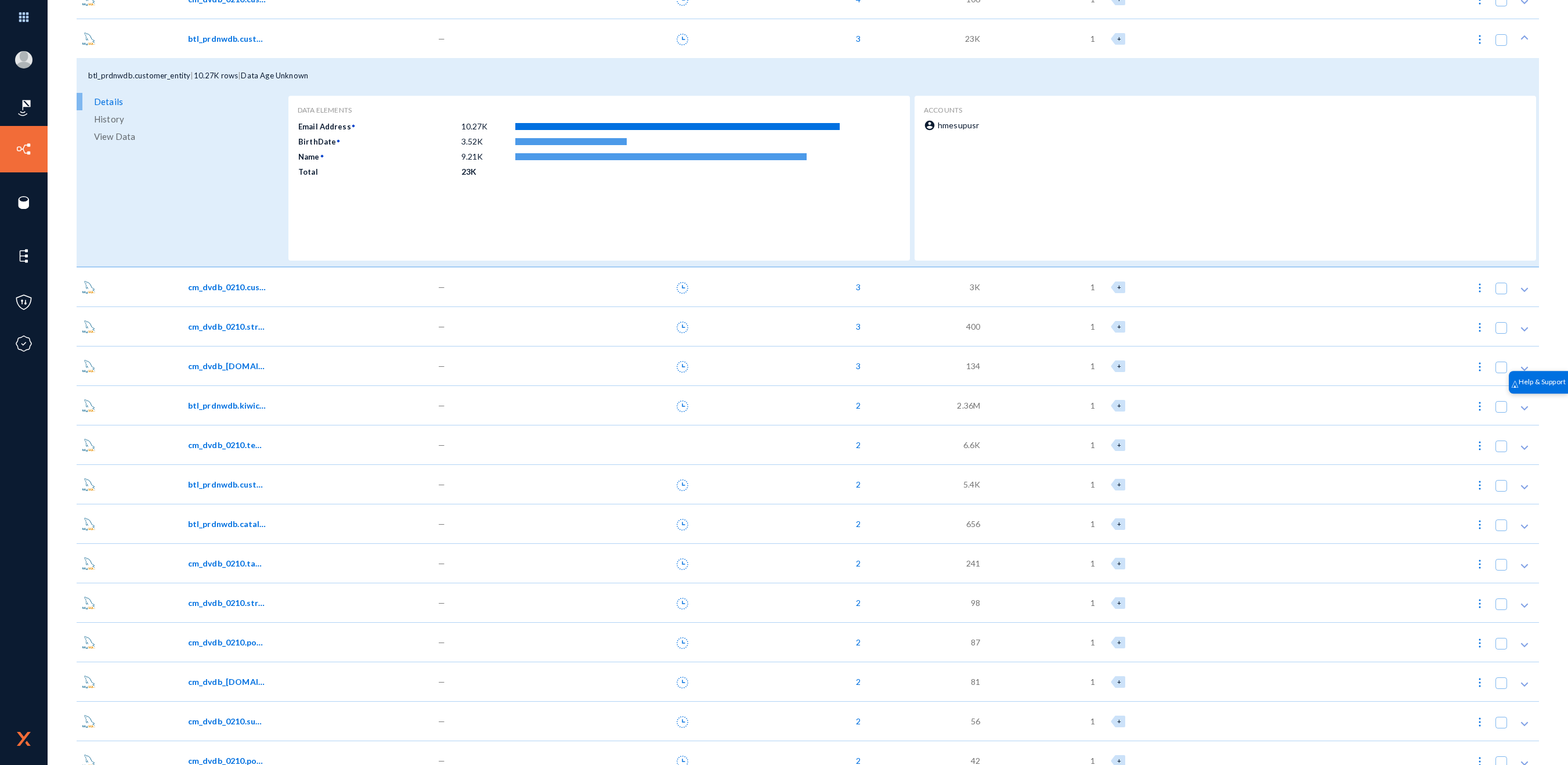
scroll to position [783, 0]
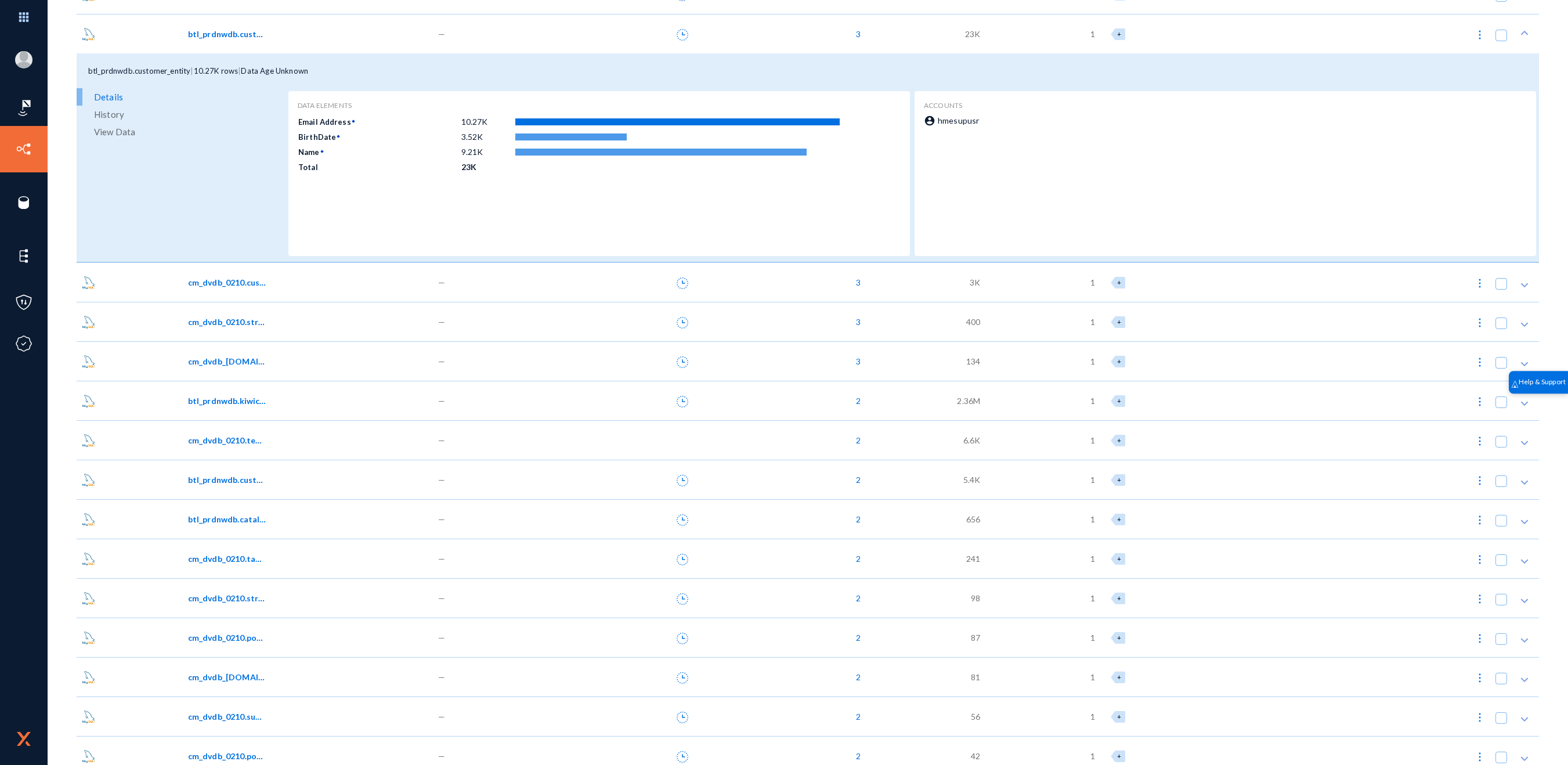
click at [242, 404] on span "btl_prdnwdb.kiwicommerce_activity" at bounding box center [227, 401] width 79 height 12
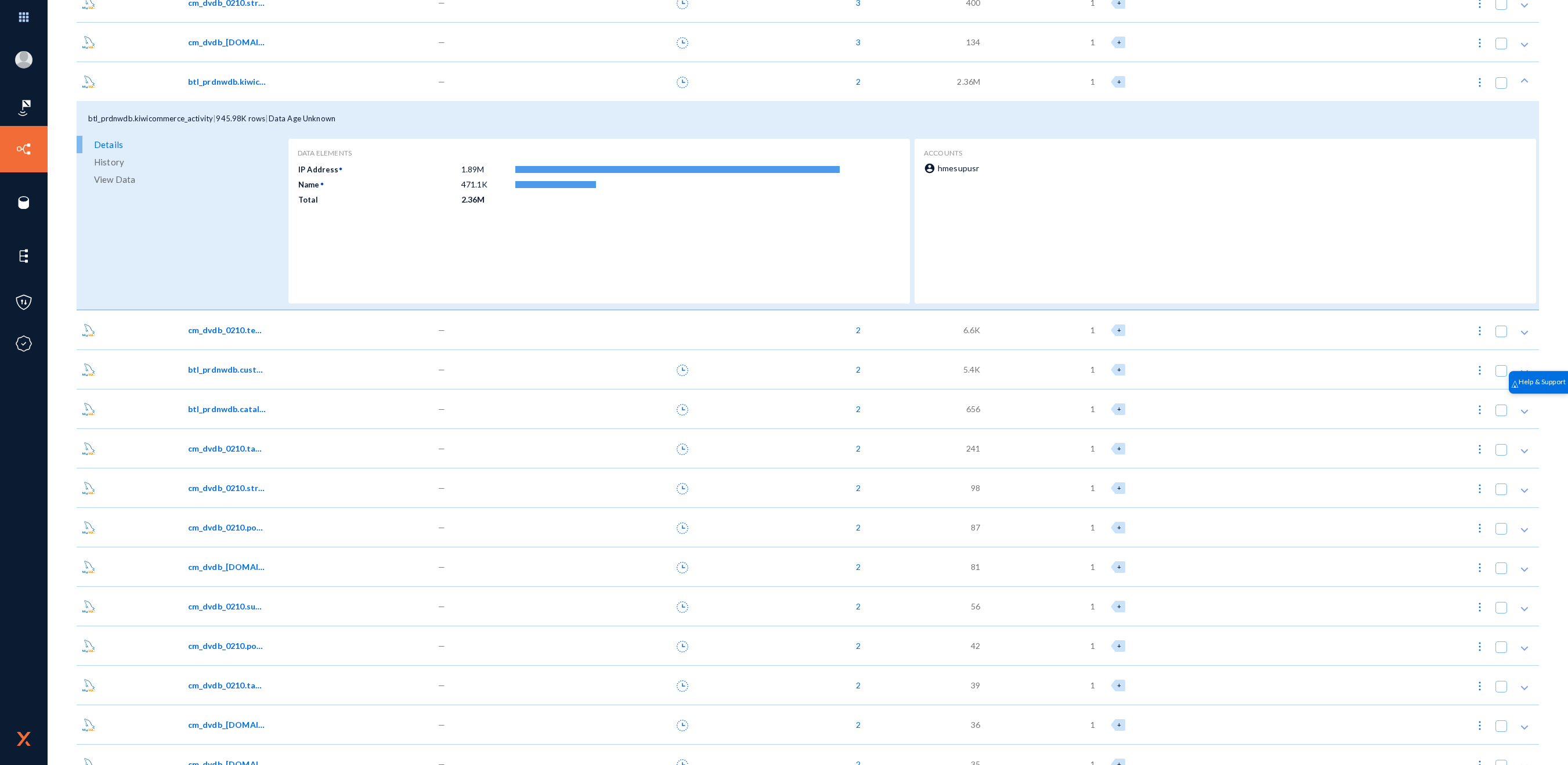
scroll to position [1111, 0]
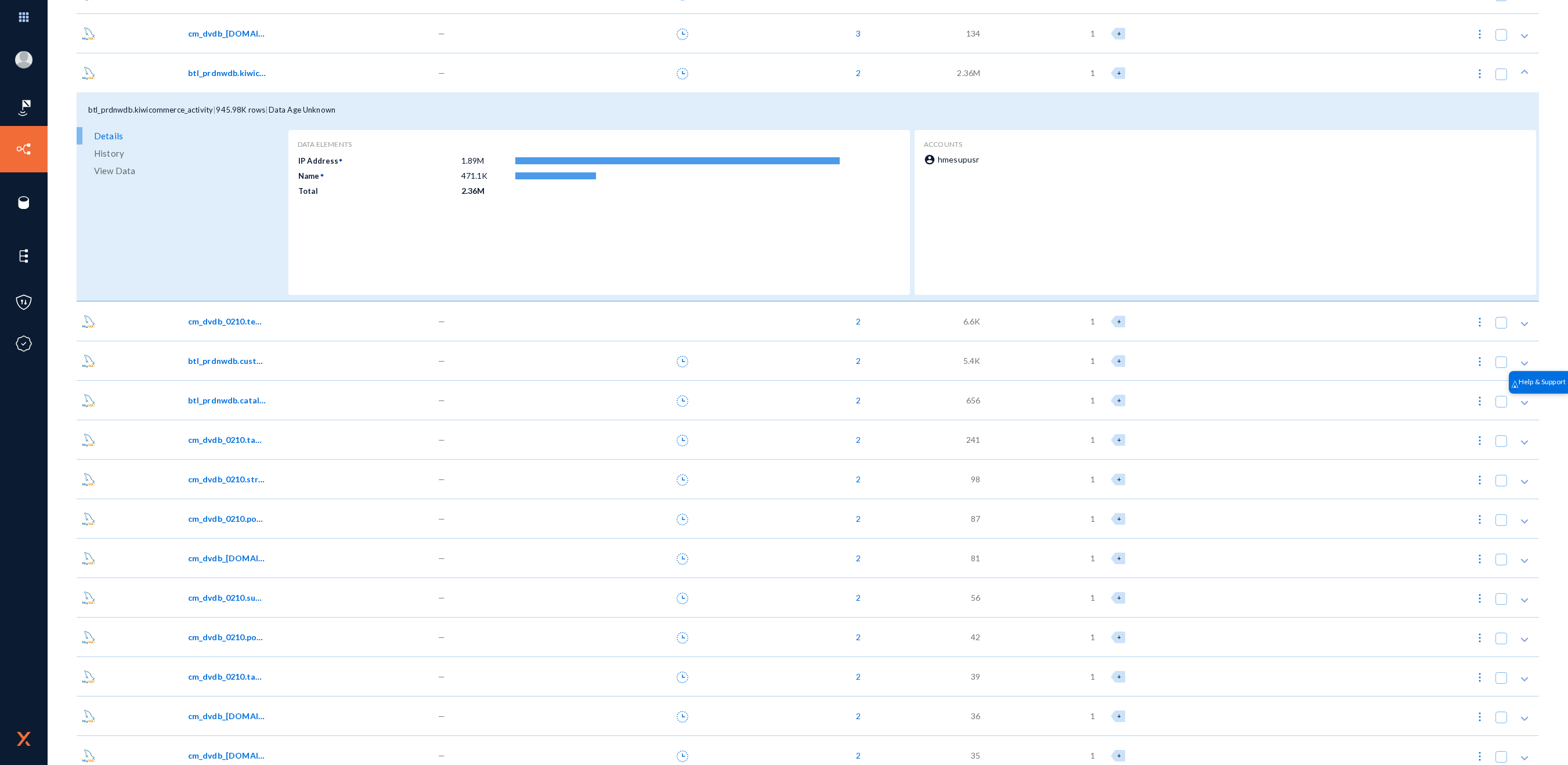
click at [242, 404] on span "btl_prdnwdb.catalog_product_flat_1" at bounding box center [227, 400] width 79 height 12
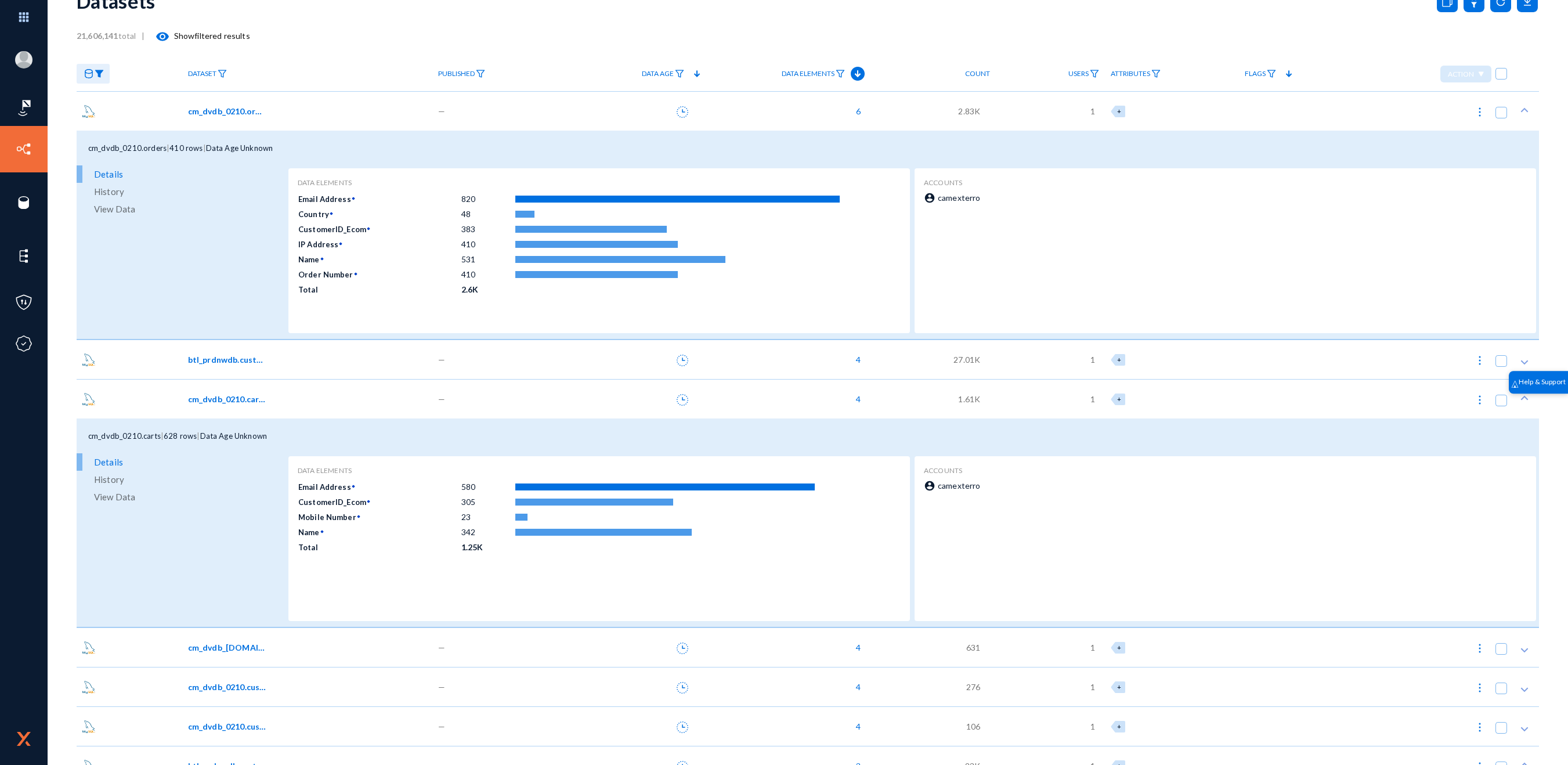
scroll to position [0, 0]
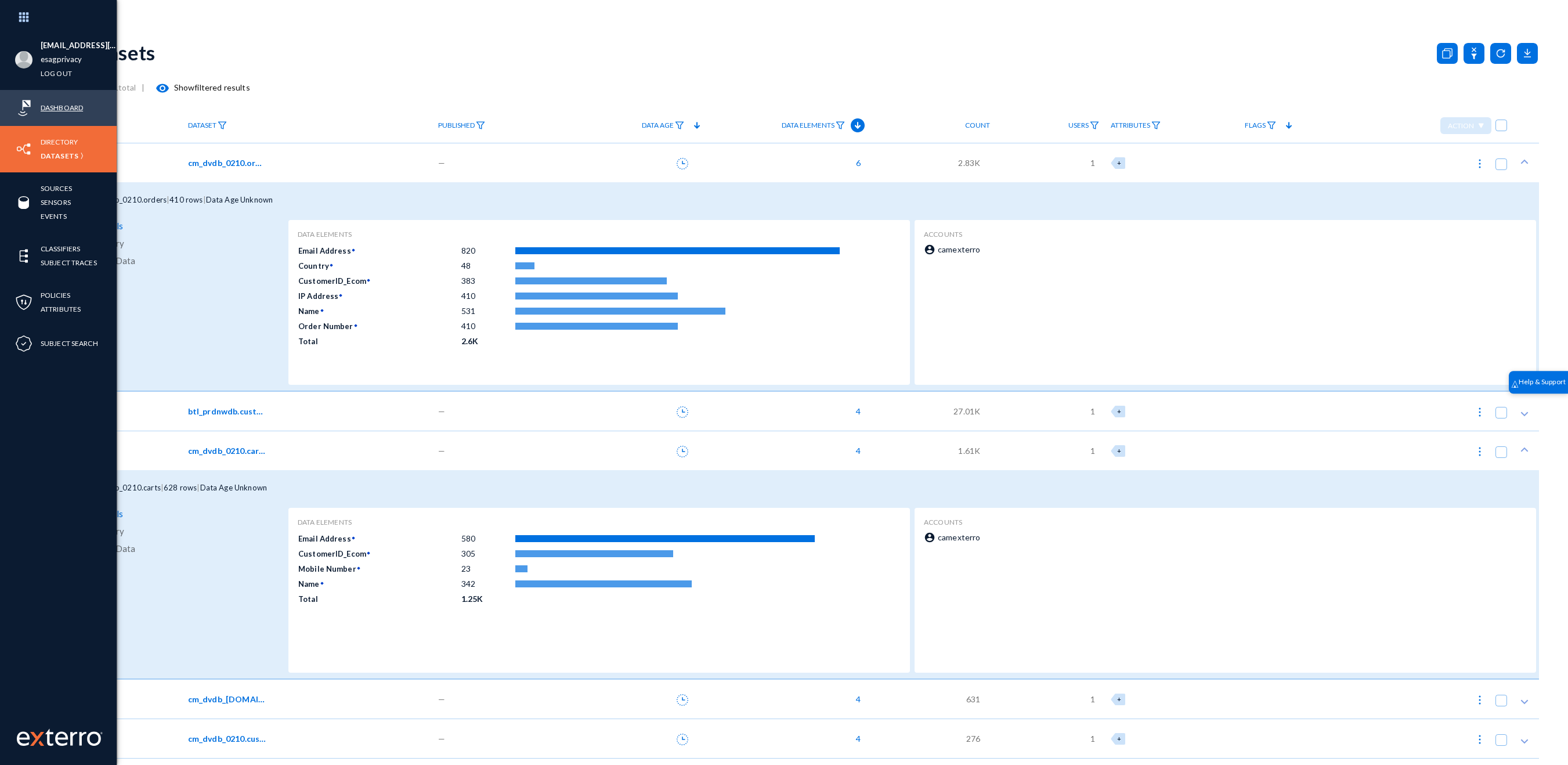
click at [45, 109] on link "Dashboard" at bounding box center [61, 107] width 42 height 13
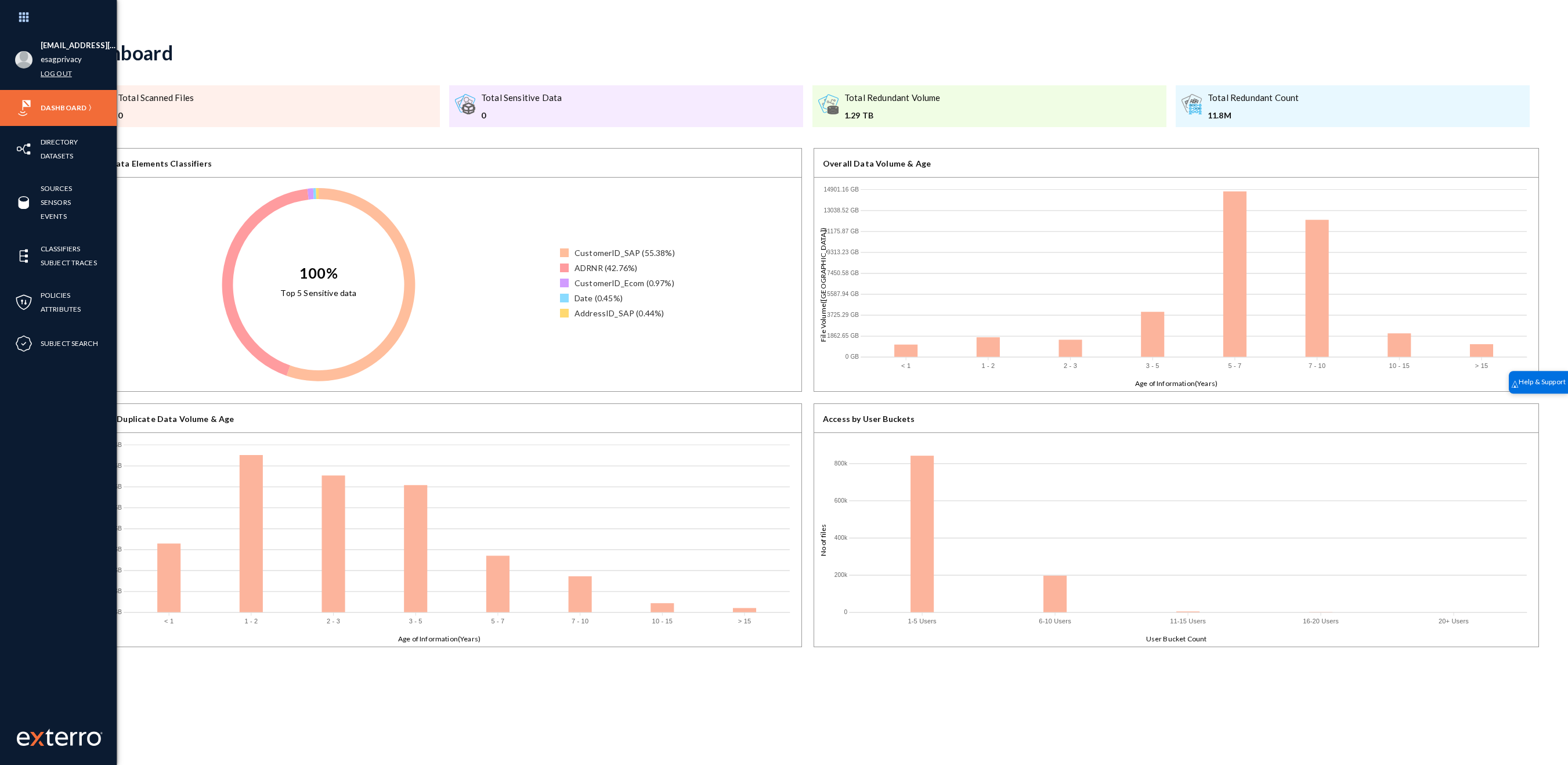
drag, startPoint x: 66, startPoint y: 75, endPoint x: 71, endPoint y: 79, distance: 6.4
click at [66, 75] on link "Log out" at bounding box center [56, 73] width 31 height 13
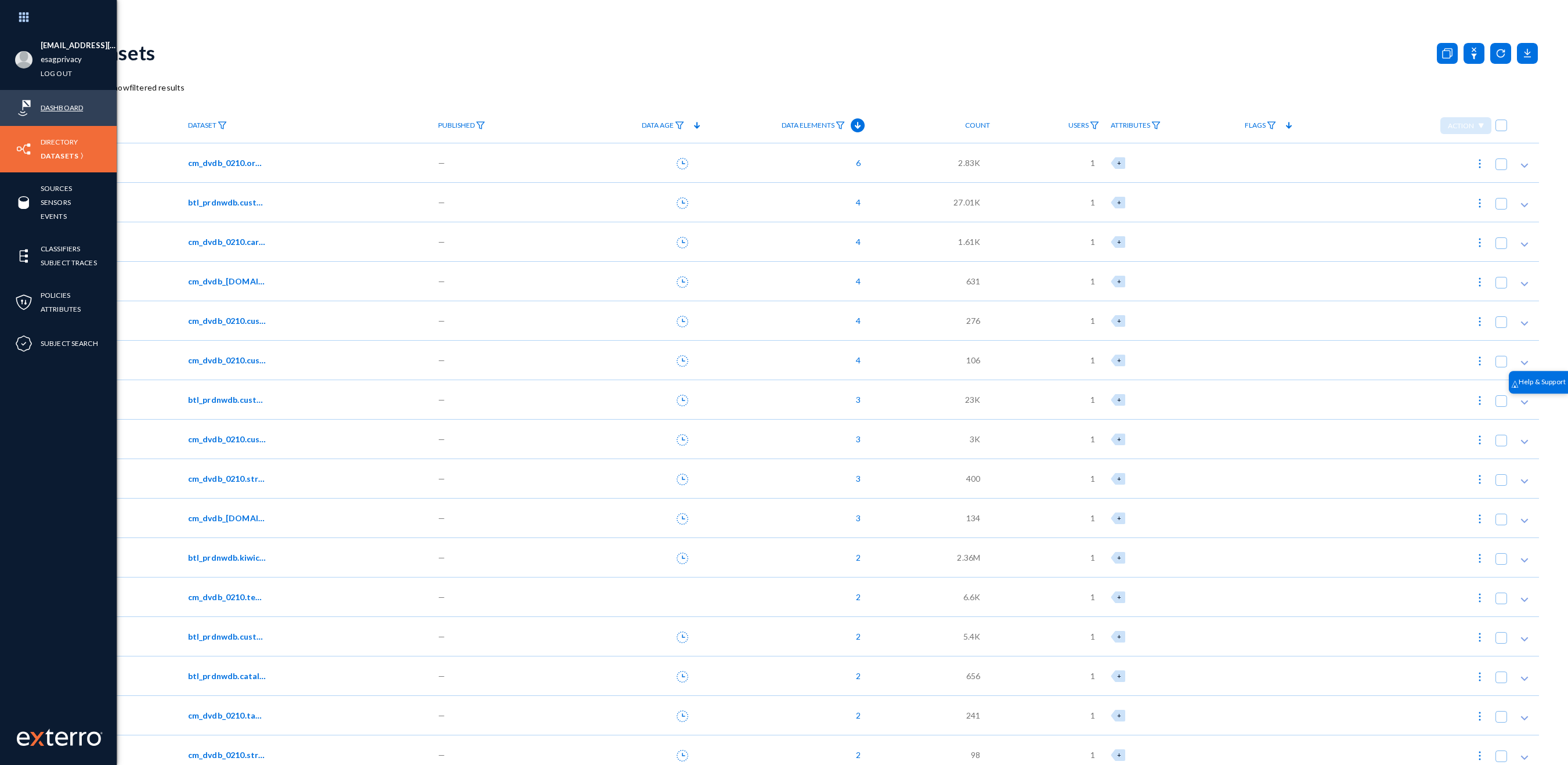
click at [60, 109] on link "Dashboard" at bounding box center [61, 107] width 42 height 13
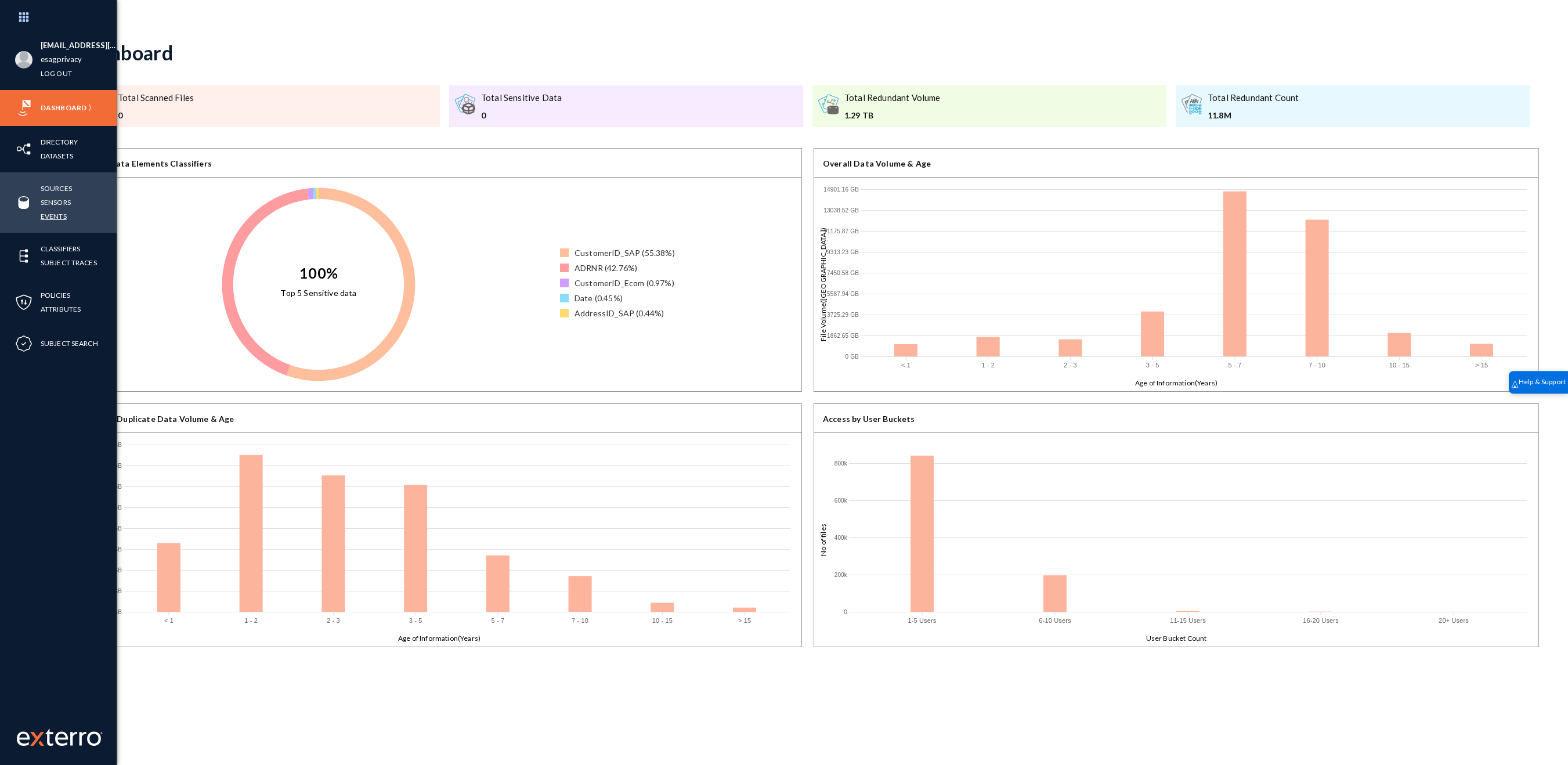
click at [63, 215] on link "Events" at bounding box center [54, 216] width 26 height 13
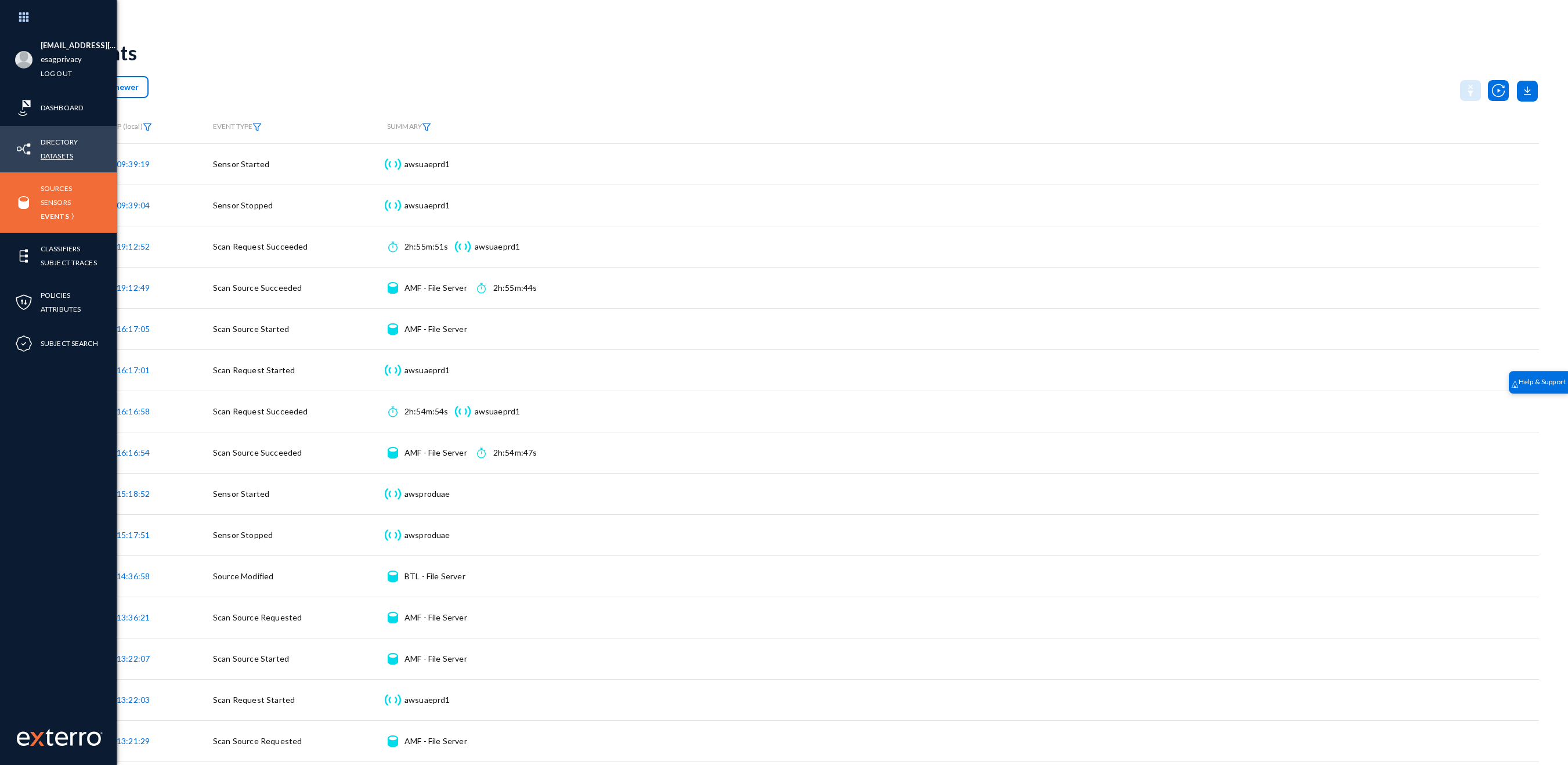
click at [63, 157] on link "Datasets" at bounding box center [57, 155] width 33 height 13
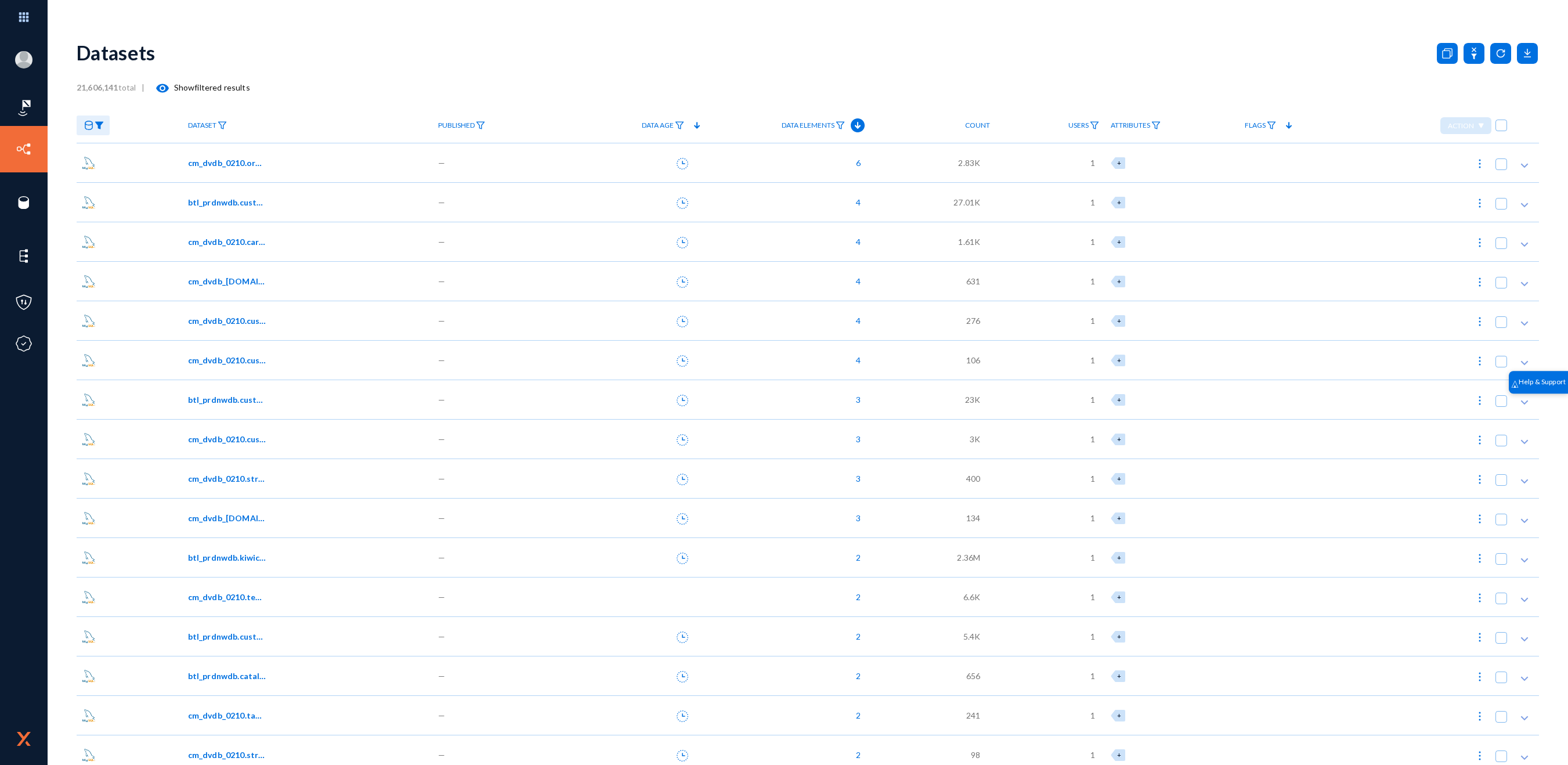
click at [102, 127] on img at bounding box center [99, 124] width 9 height 8
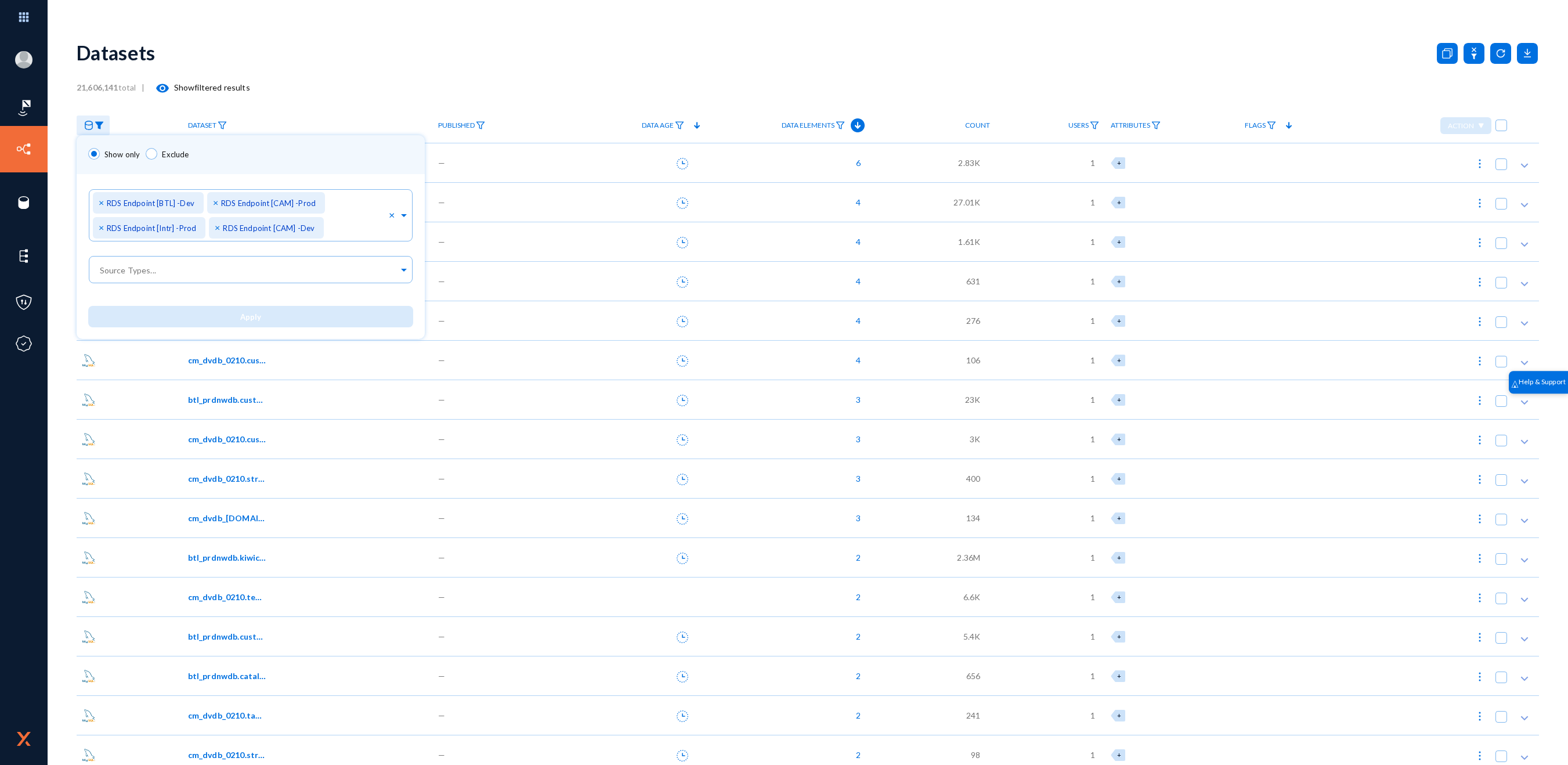
click at [447, 40] on div at bounding box center [784, 382] width 1568 height 765
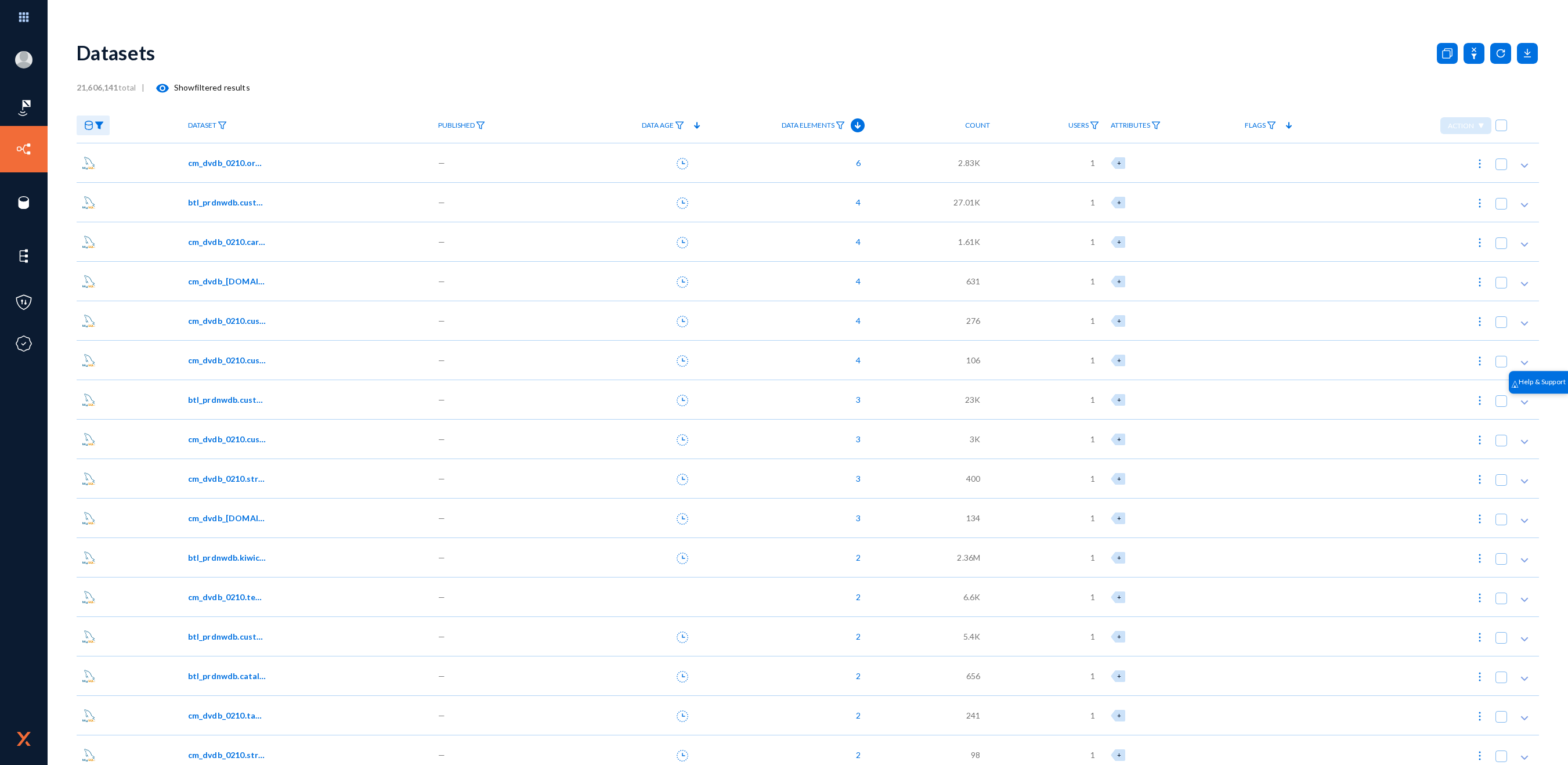
click at [221, 282] on span "cm_dvdb_0210.cc_avenue_transactions" at bounding box center [227, 281] width 79 height 12
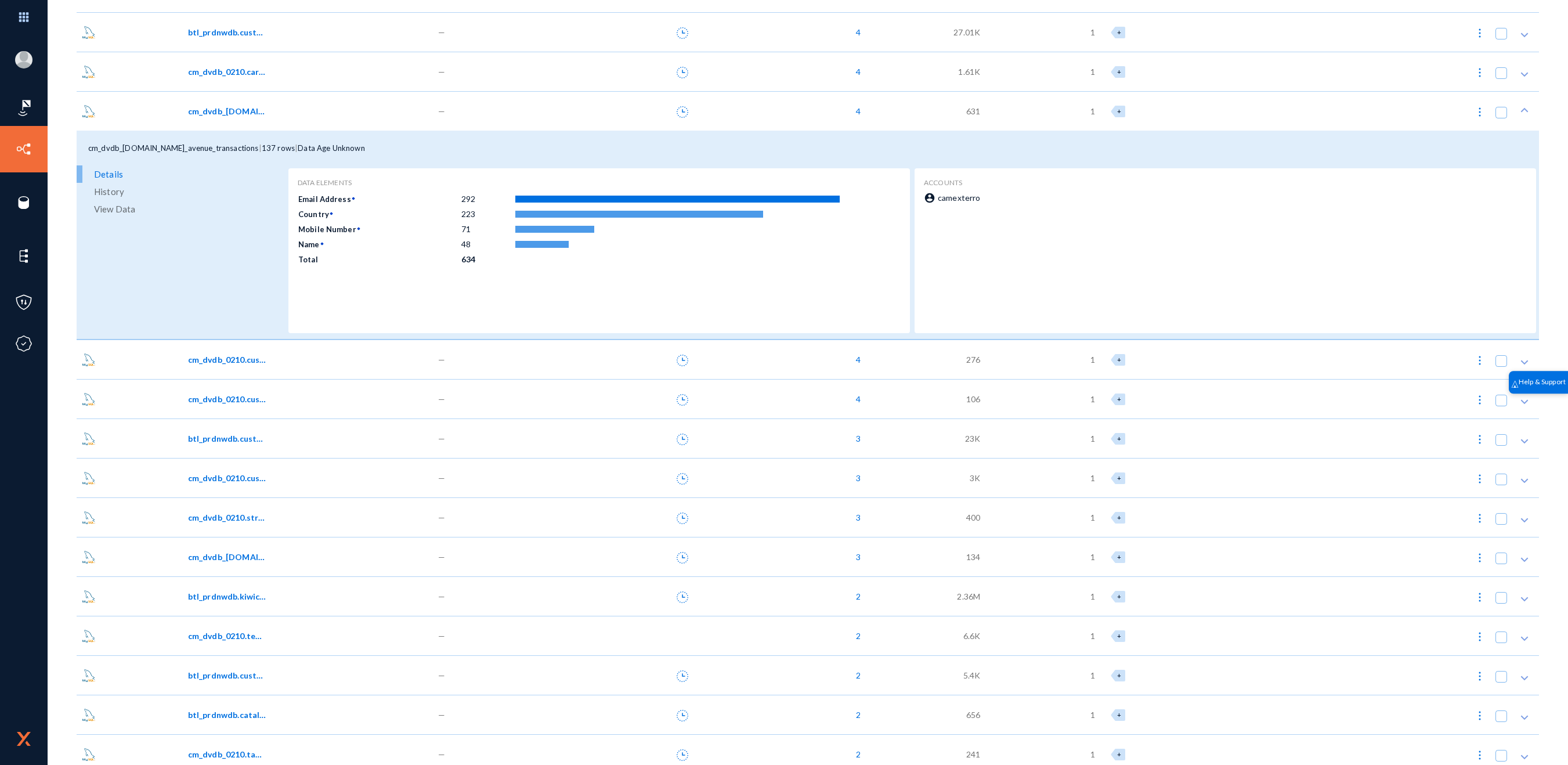
scroll to position [104, 0]
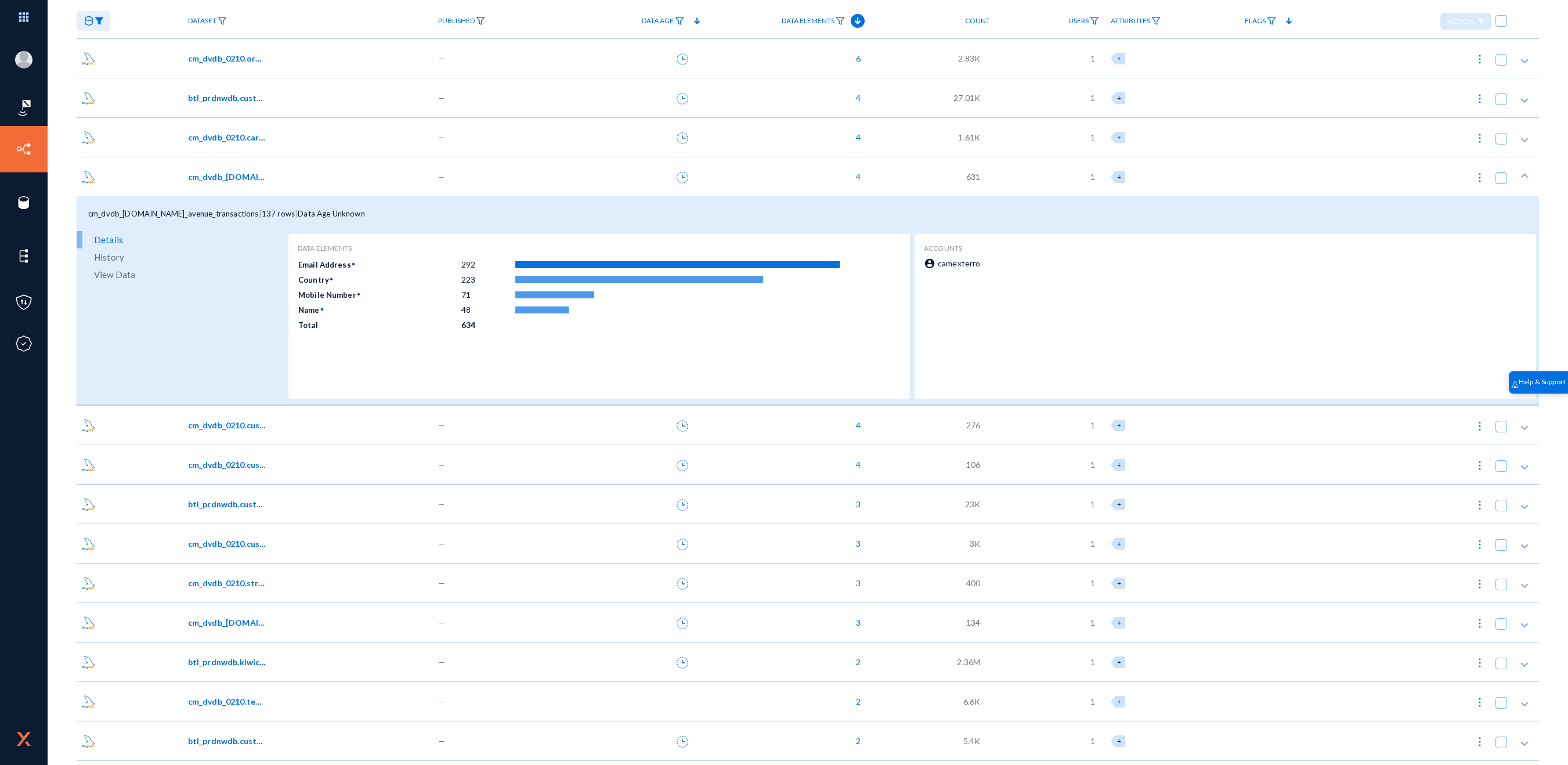
click at [99, 279] on span "View Data" at bounding box center [115, 275] width 41 height 17
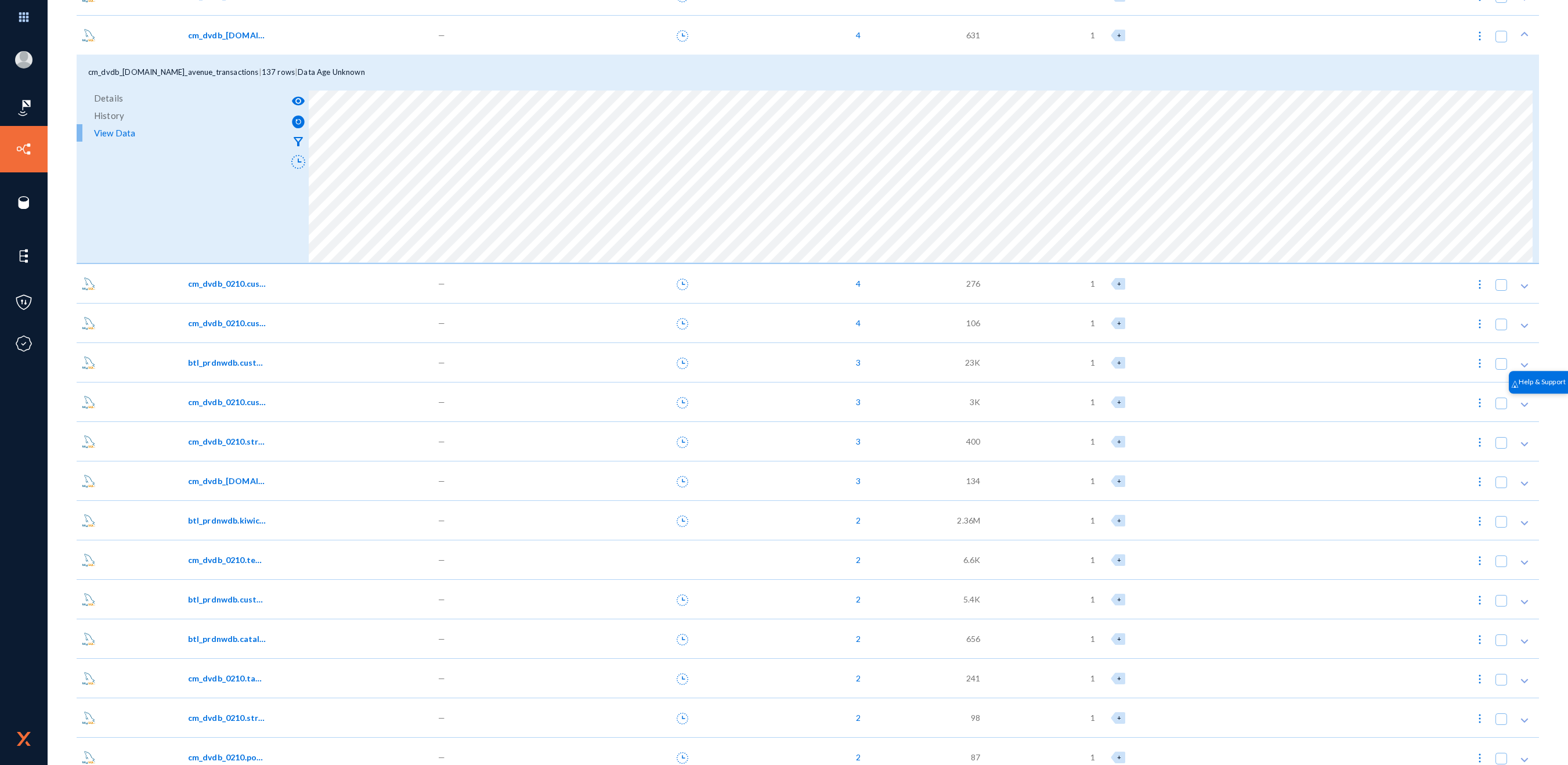
scroll to position [271, 0]
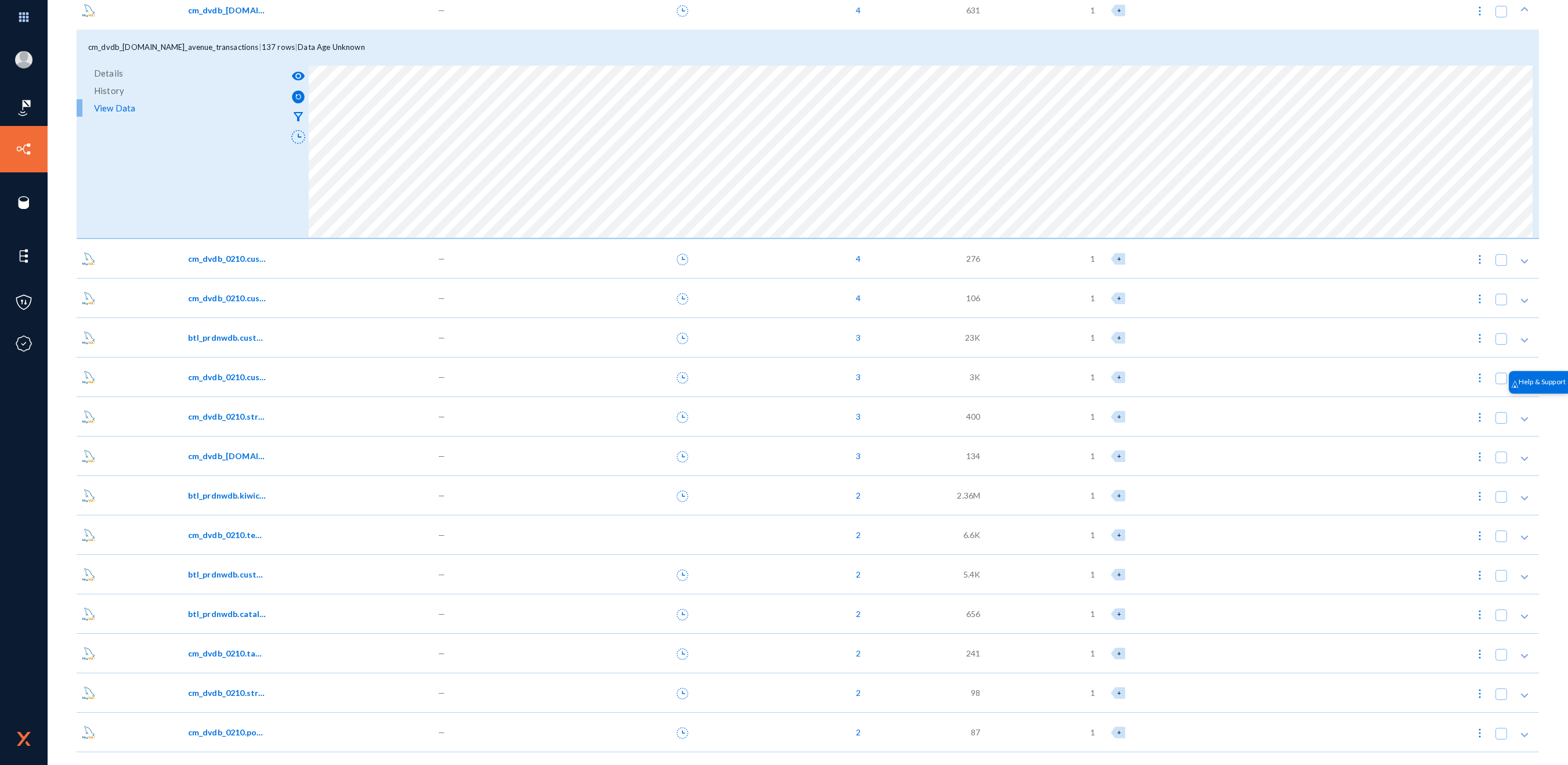
click at [222, 343] on span "btl_prdnwdb.customer_entity" at bounding box center [227, 338] width 79 height 12
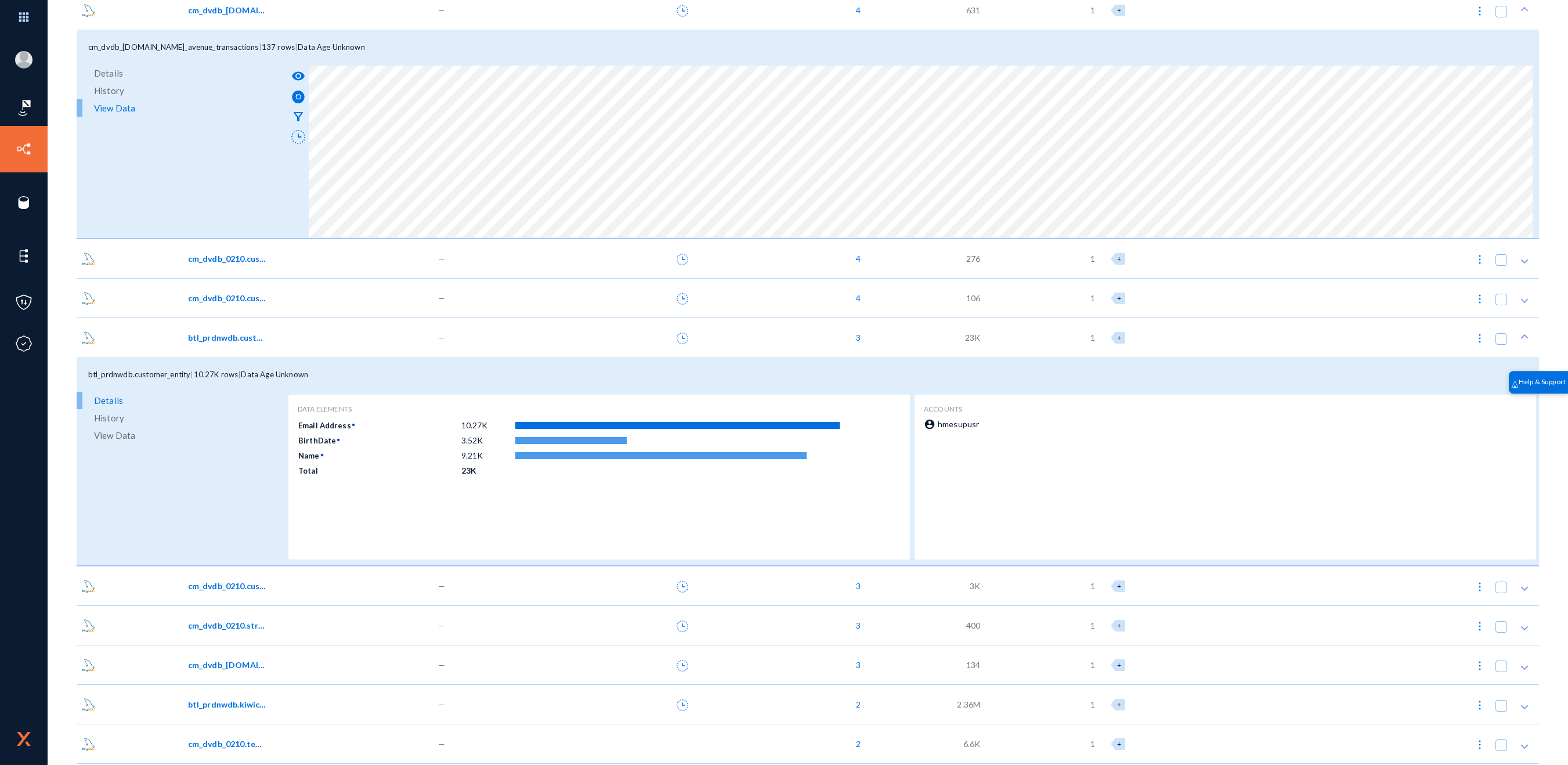
click at [121, 438] on span "View Data" at bounding box center [115, 435] width 41 height 17
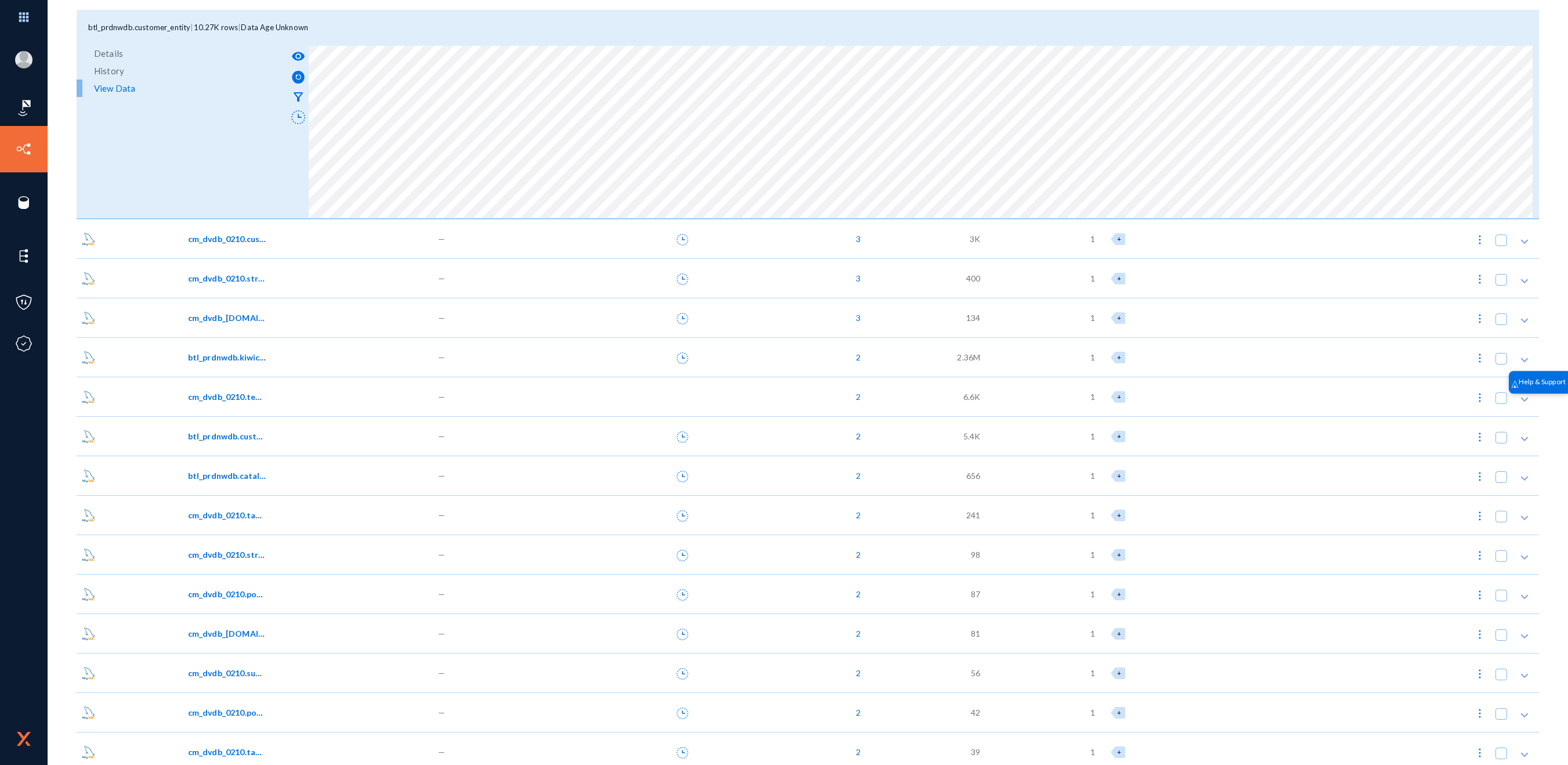
scroll to position [667, 0]
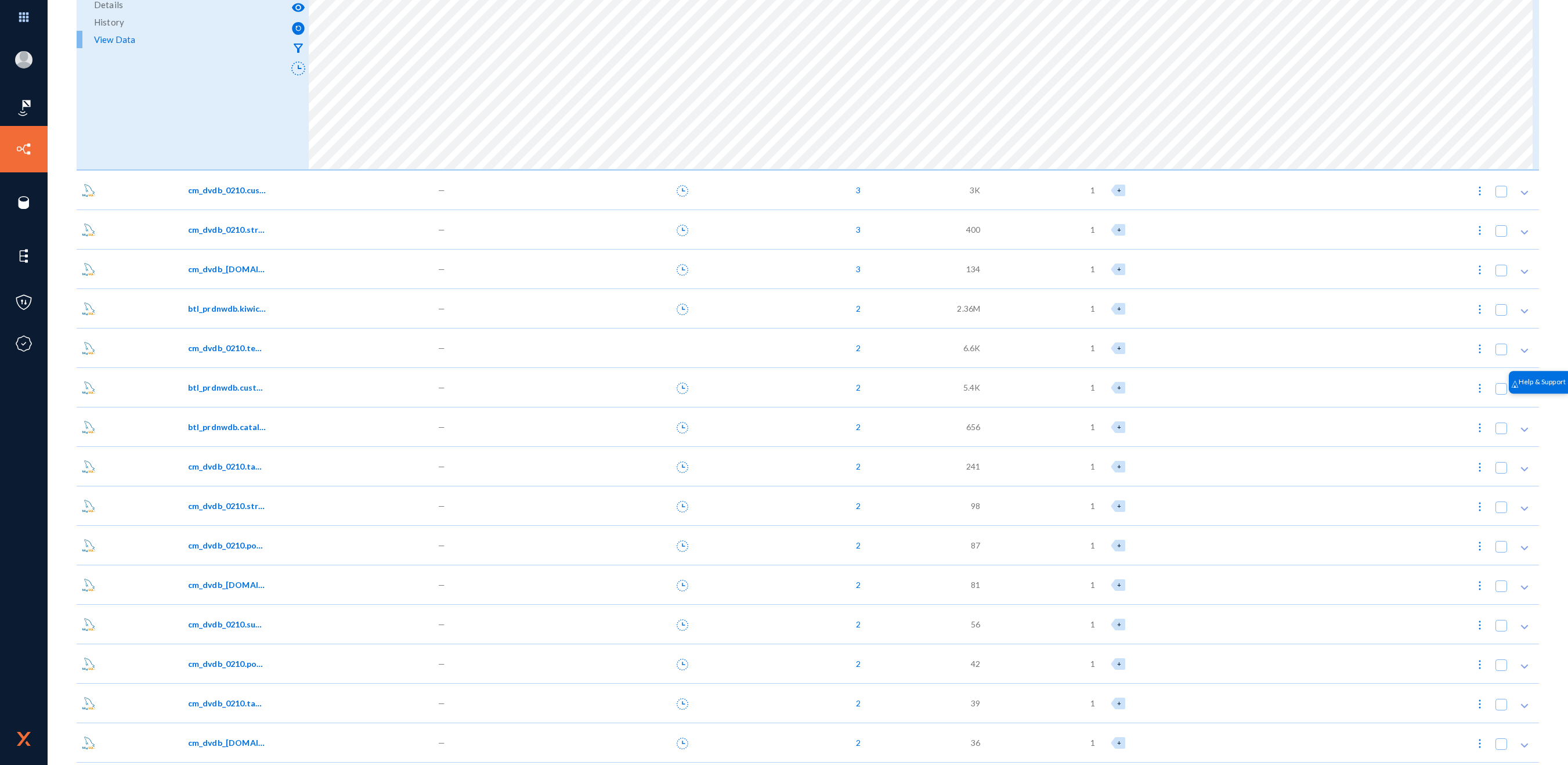
click at [237, 545] on span "cm_dvdb_0210.postpay_transactions_logs" at bounding box center [227, 545] width 79 height 12
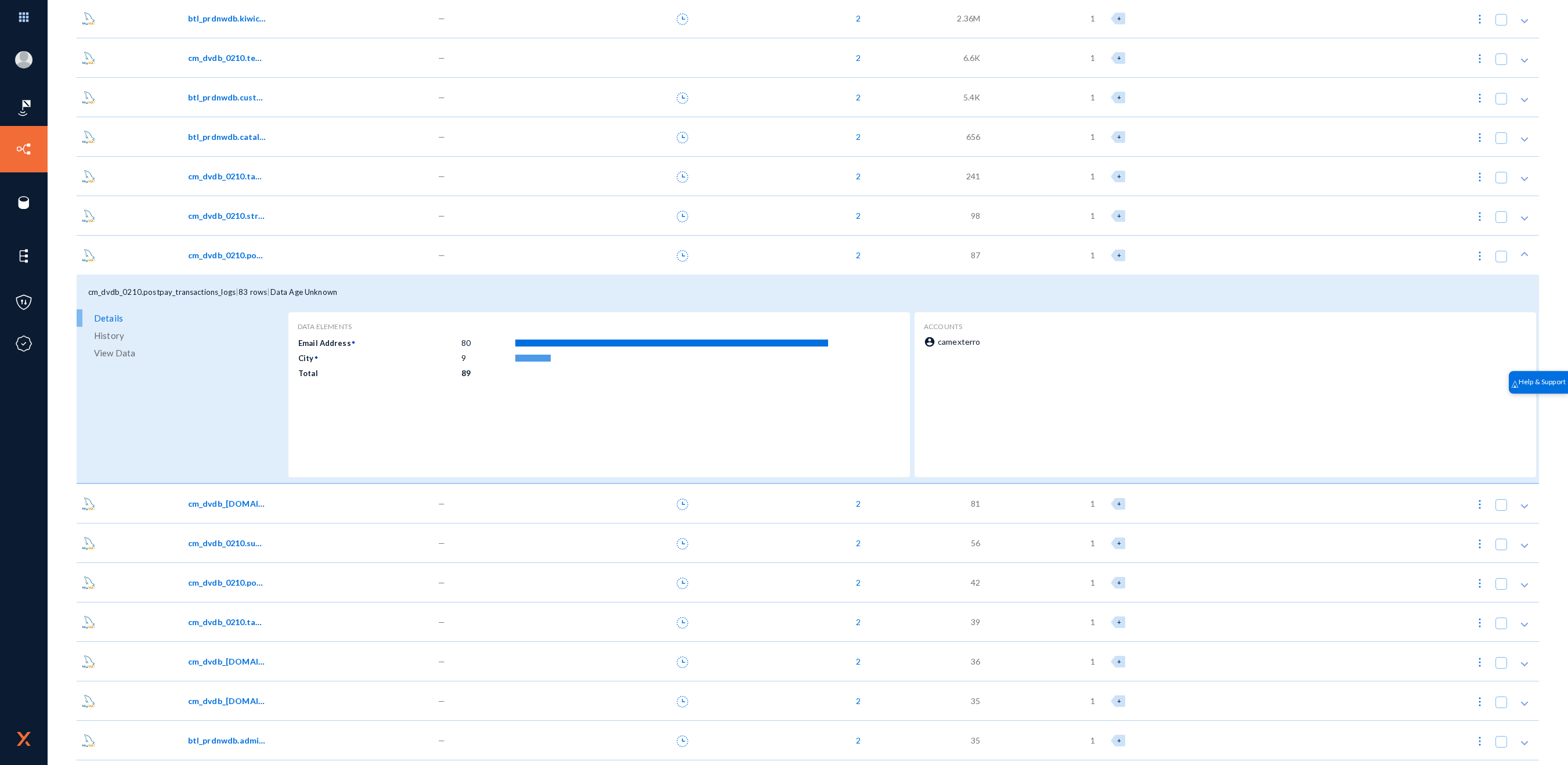
scroll to position [958, 0]
click at [121, 353] on span "View Data" at bounding box center [115, 352] width 41 height 17
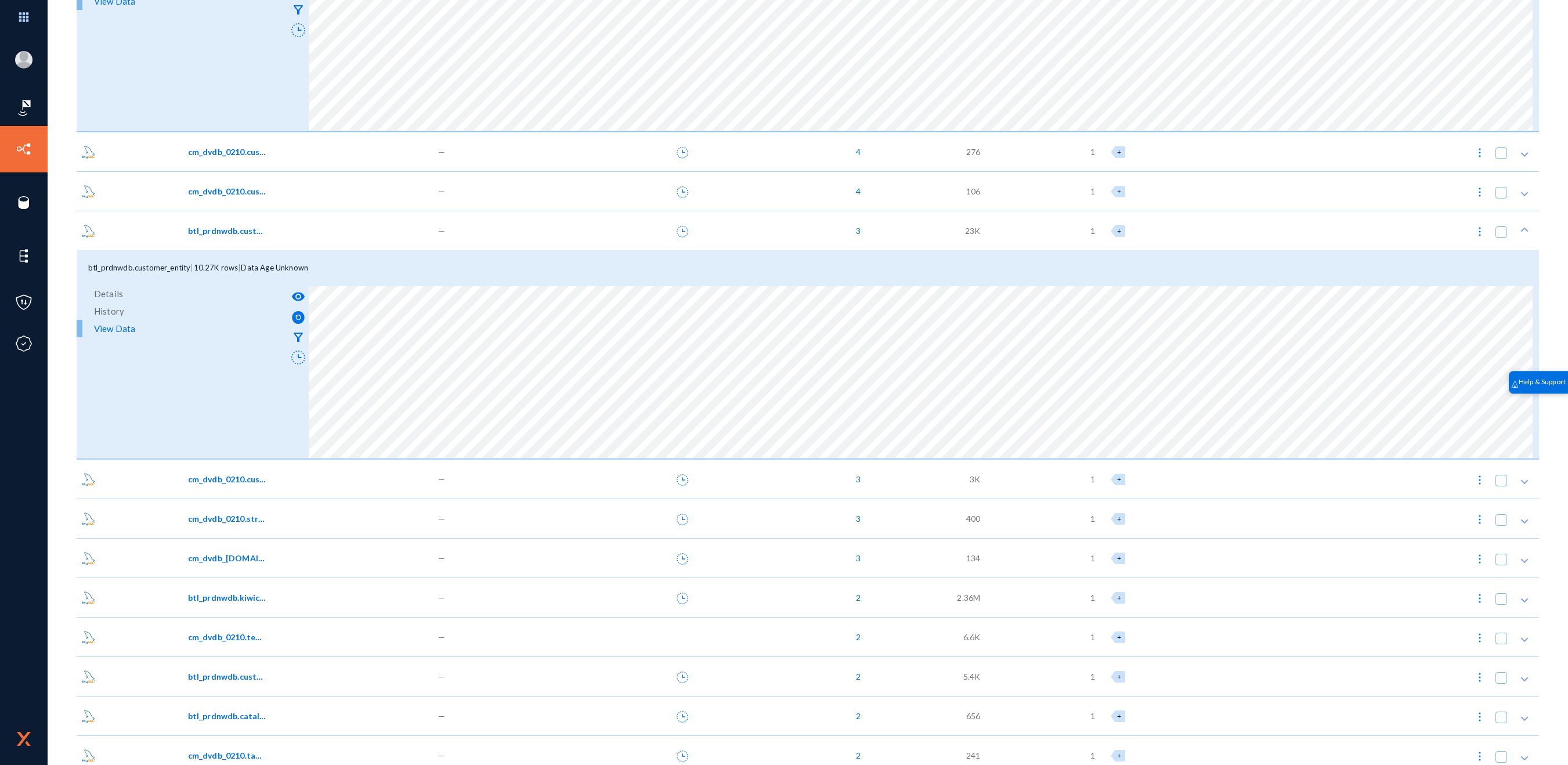
scroll to position [0, 0]
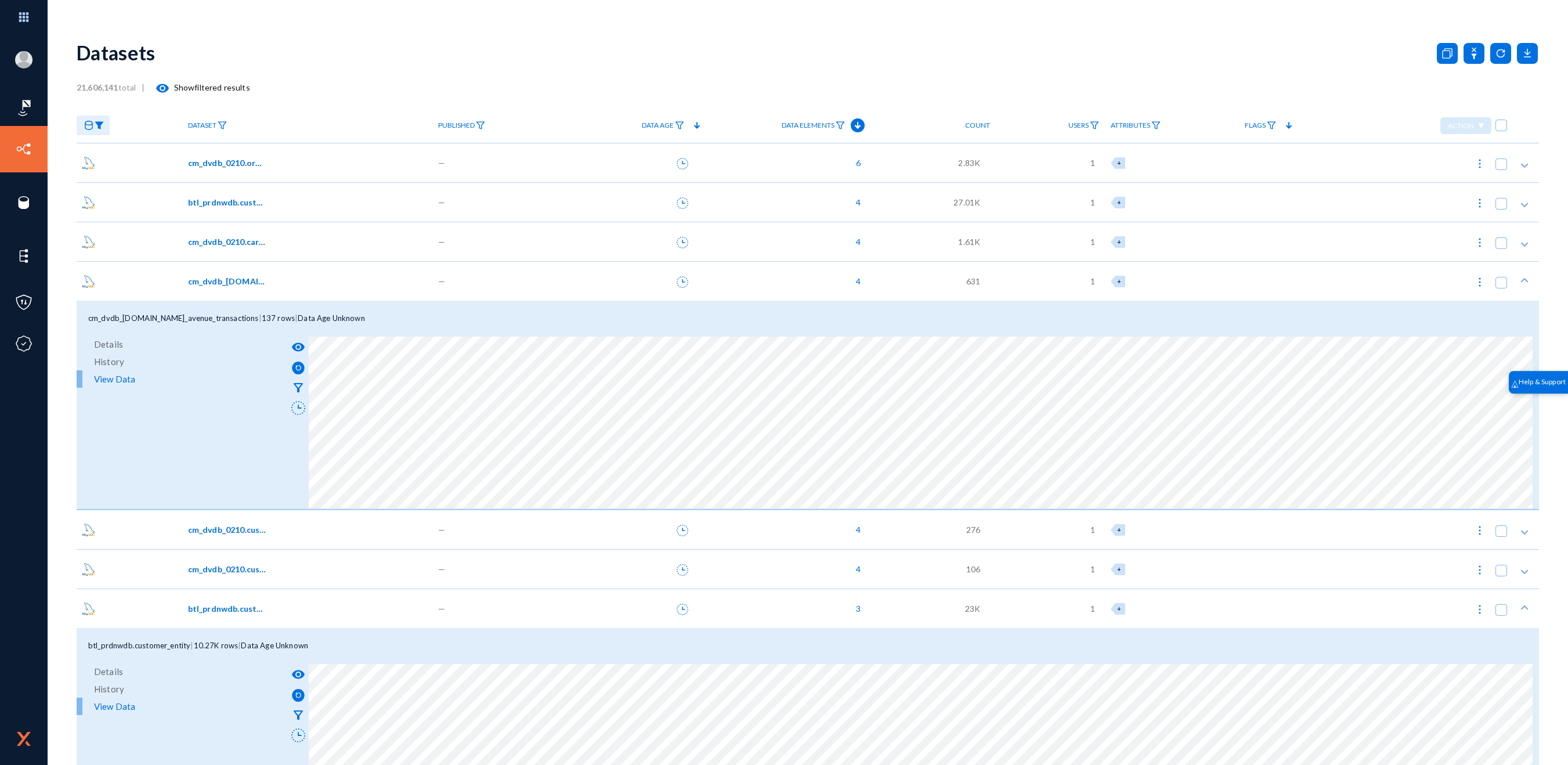
click at [209, 166] on span "cm_dvdb_0210.orders" at bounding box center [227, 162] width 79 height 12
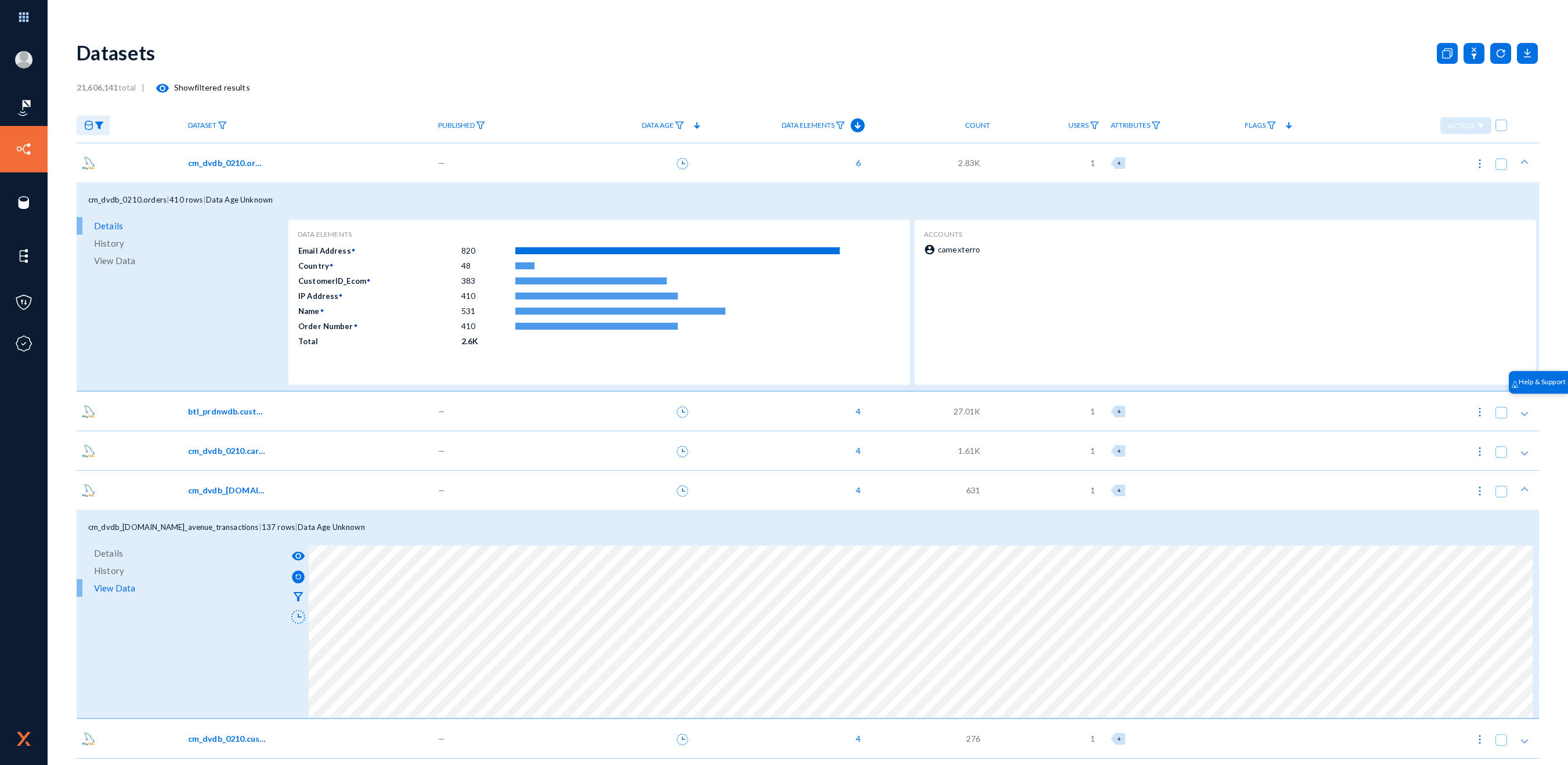
click at [136, 257] on link "View Data" at bounding box center [181, 261] width 209 height 17
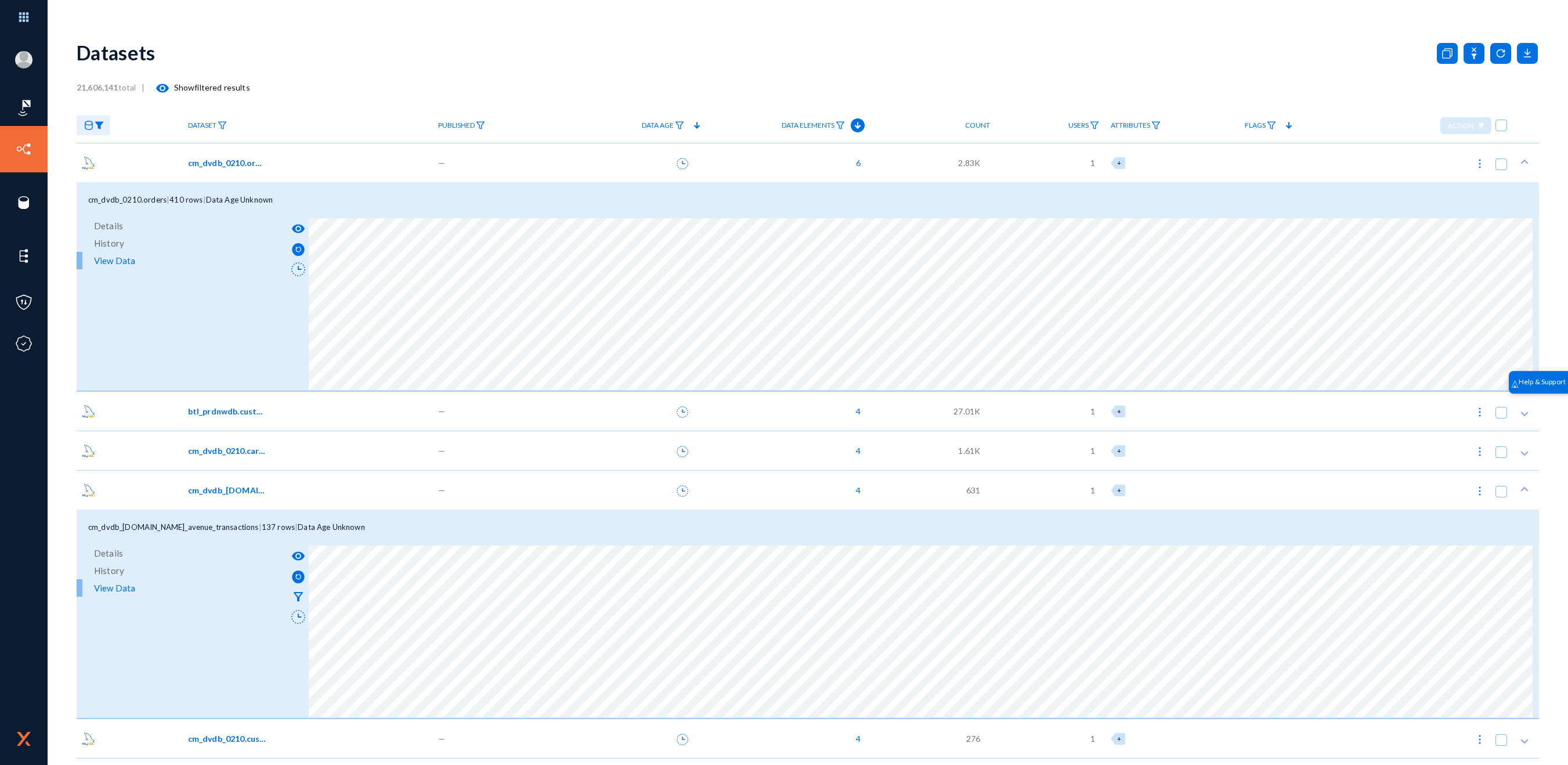
click at [100, 124] on img at bounding box center [99, 124] width 9 height 8
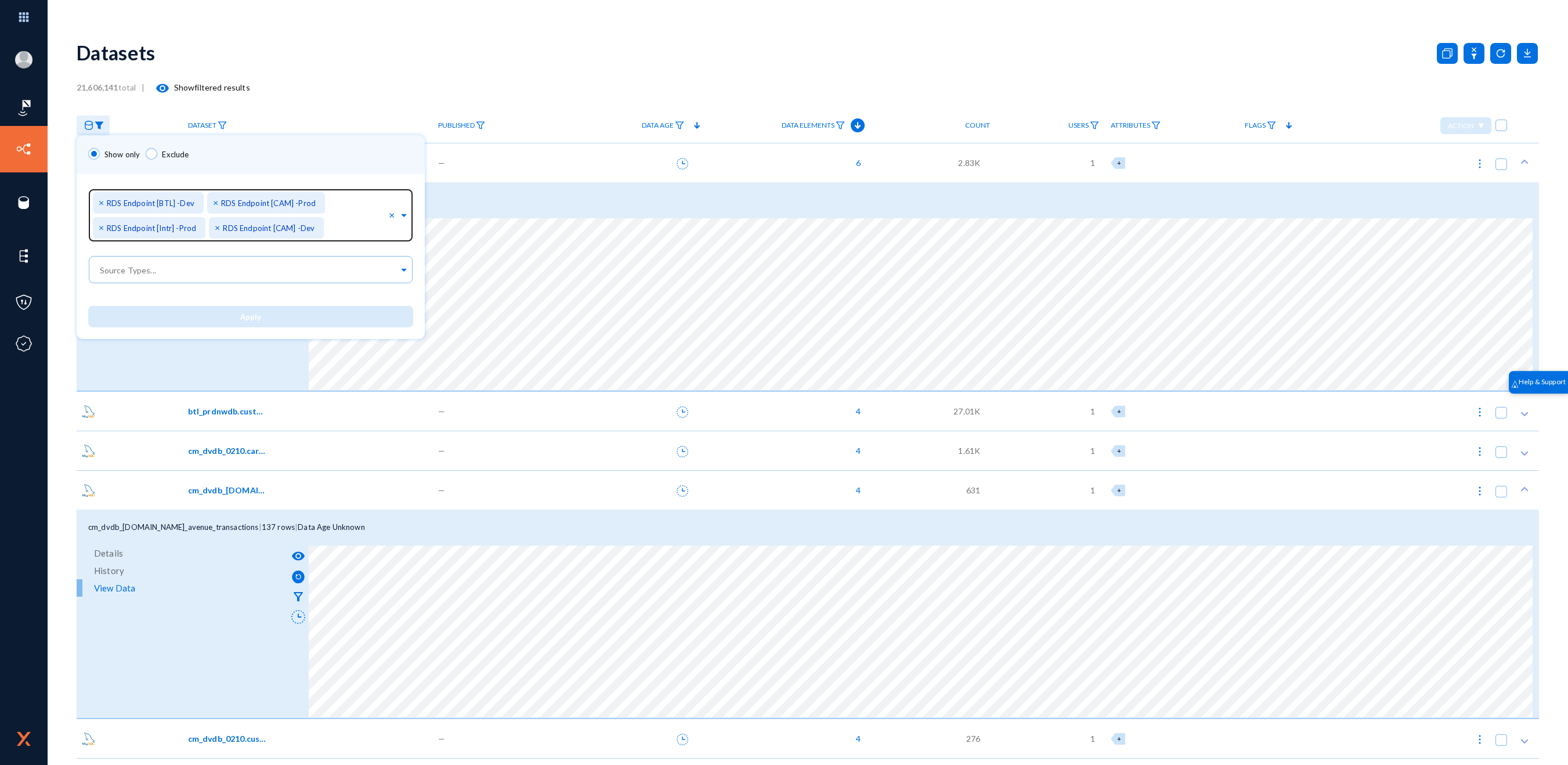
click at [100, 225] on span "×" at bounding box center [102, 227] width 8 height 11
click at [232, 225] on span "×" at bounding box center [236, 227] width 8 height 11
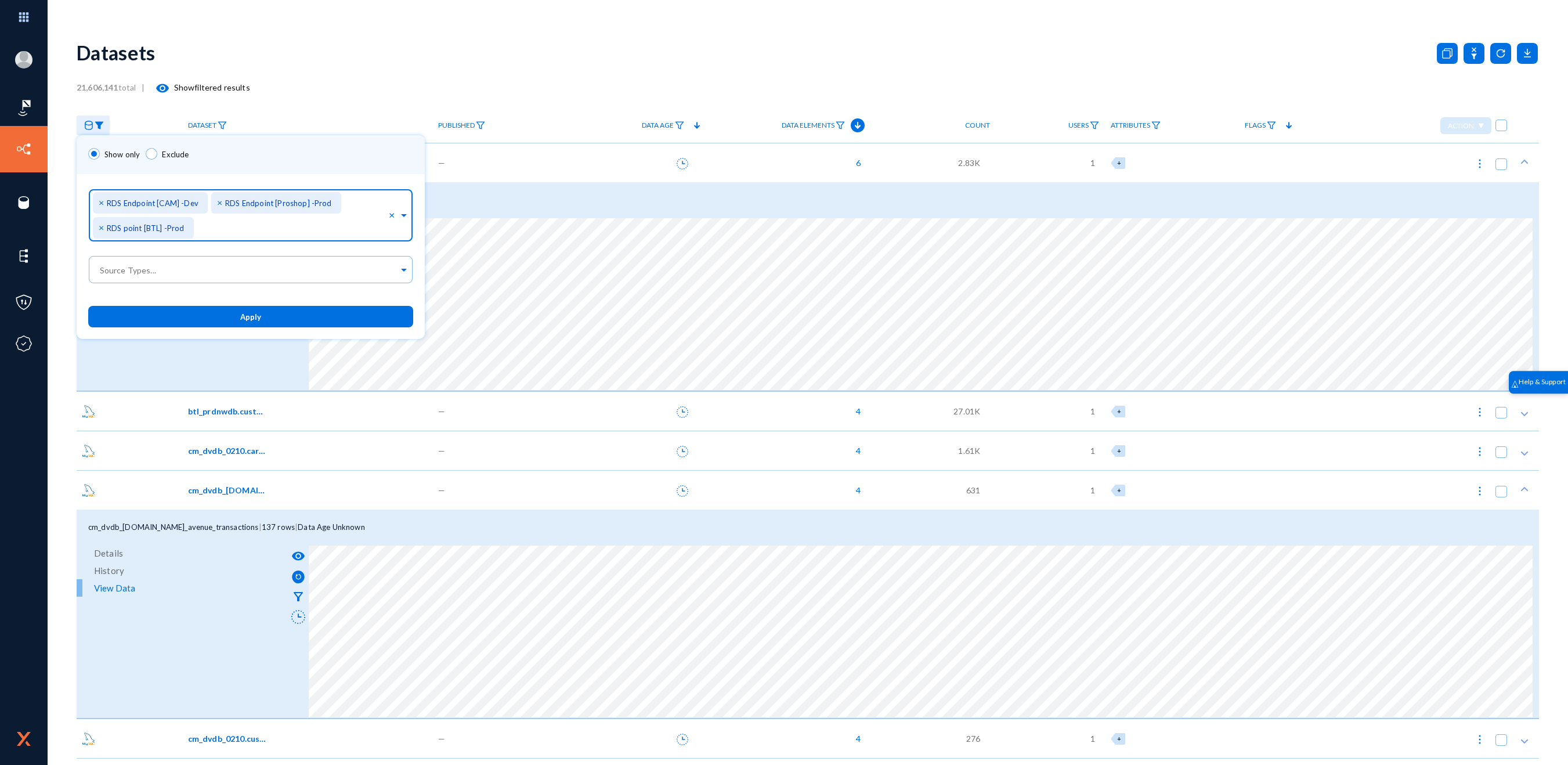
click at [100, 225] on span "×" at bounding box center [102, 227] width 8 height 11
click at [228, 314] on button "Apply" at bounding box center [250, 316] width 325 height 22
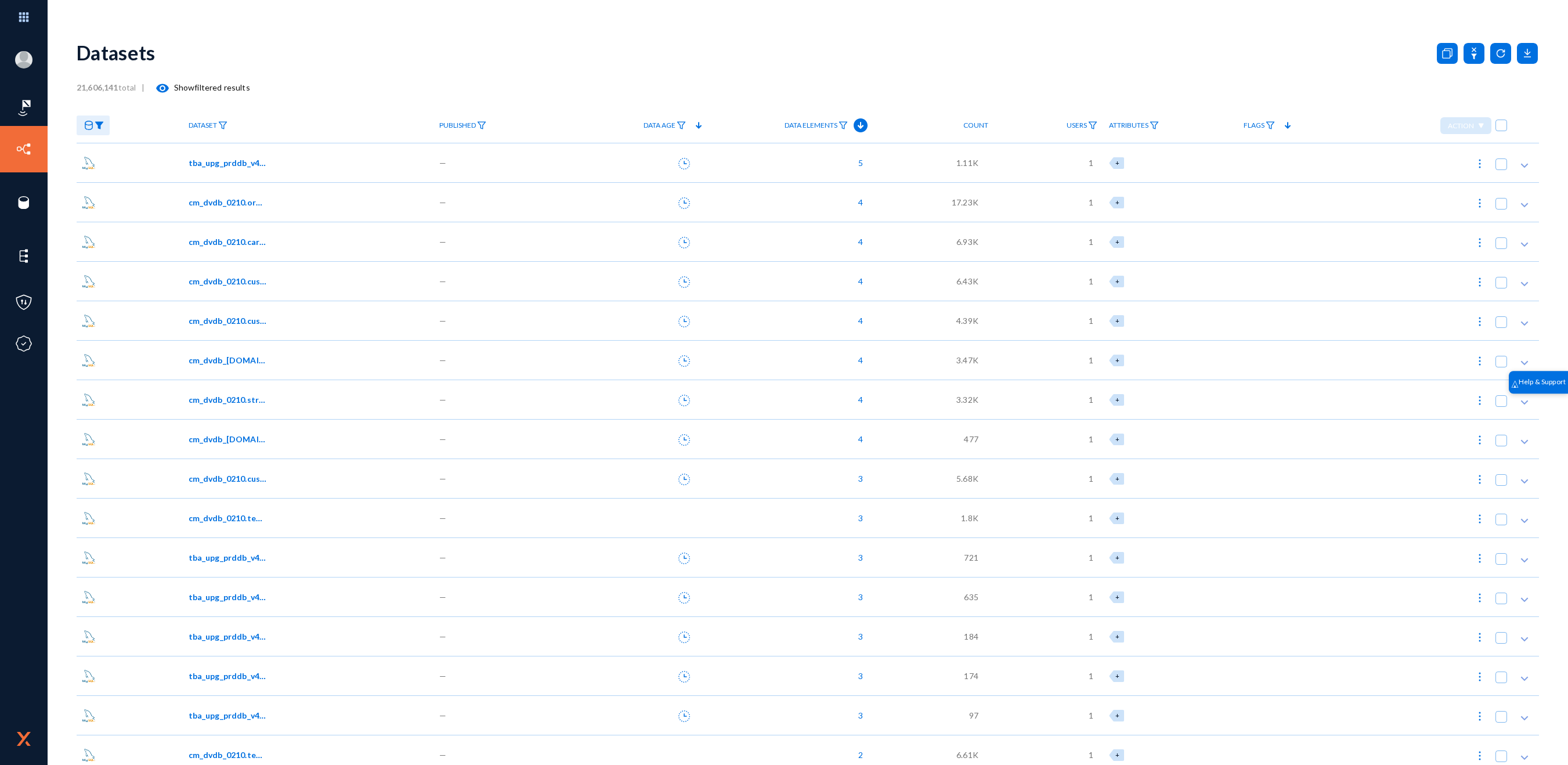
click at [234, 184] on div "cm_dvdb_0210.orders" at bounding box center [308, 202] width 251 height 40
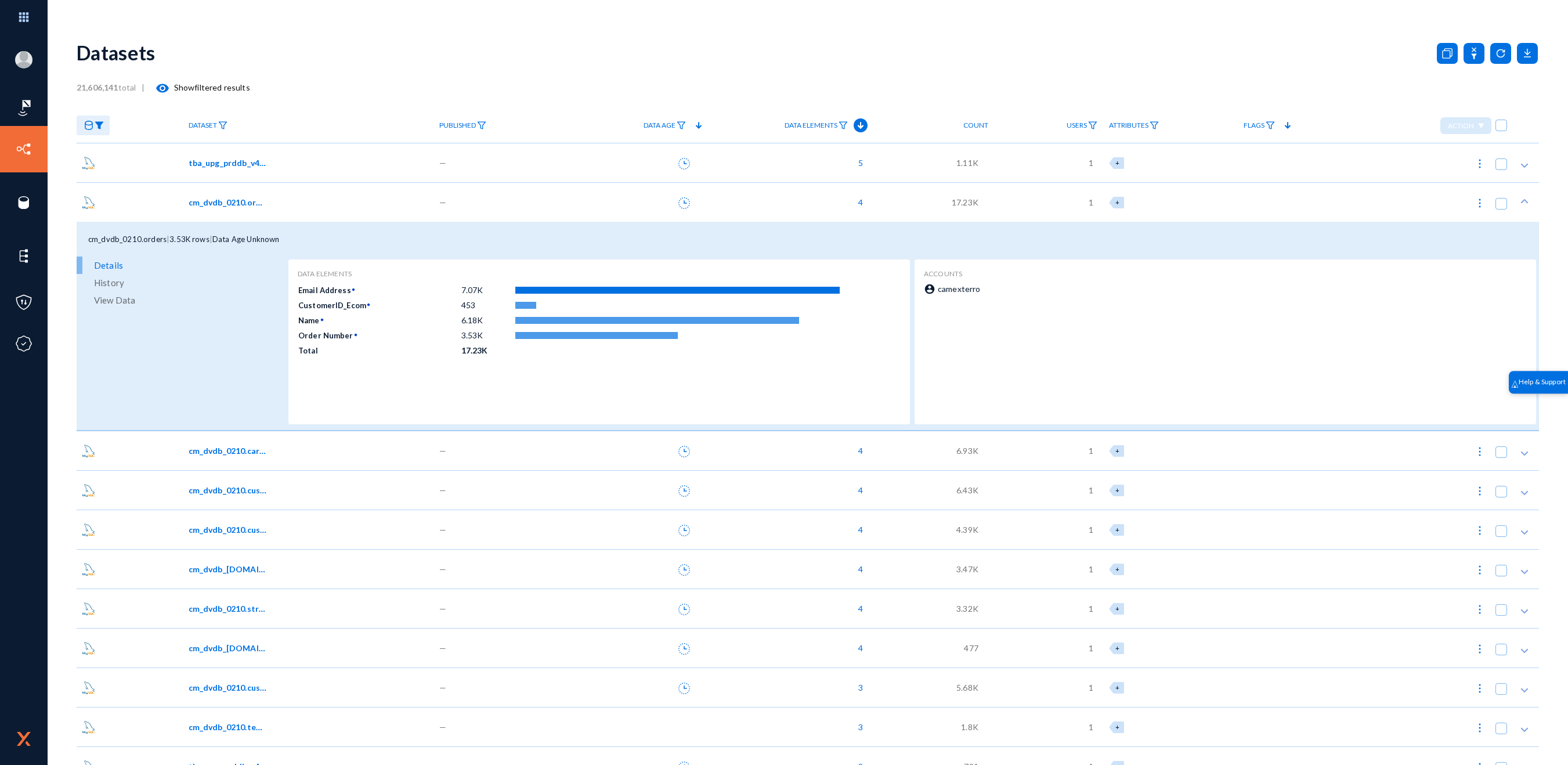
click at [229, 160] on span "tba_upg_prddb_v4.customer_grid_flat" at bounding box center [227, 162] width 79 height 12
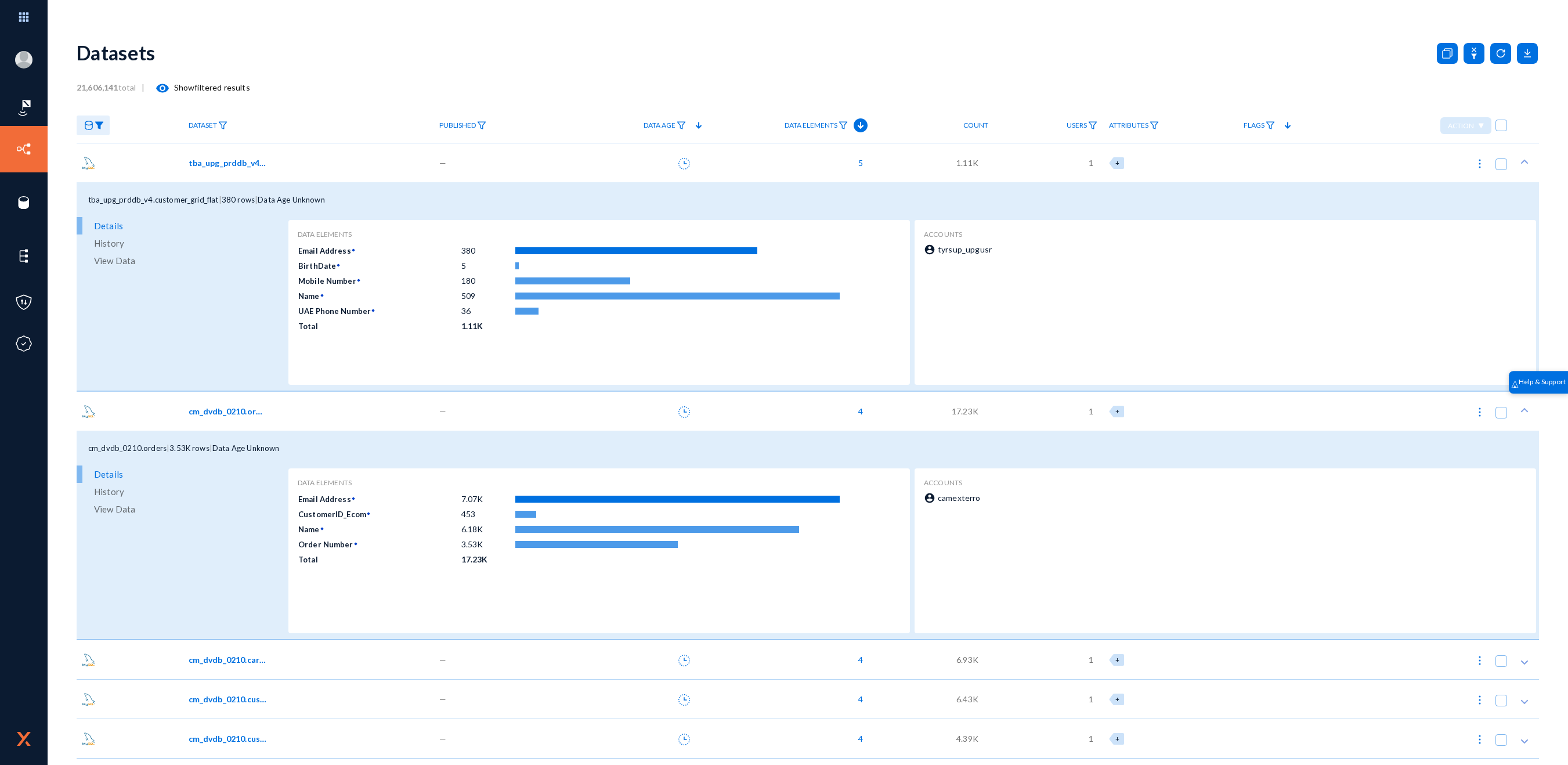
click at [134, 261] on span "View Data" at bounding box center [115, 261] width 41 height 17
